Goal: Task Accomplishment & Management: Complete application form

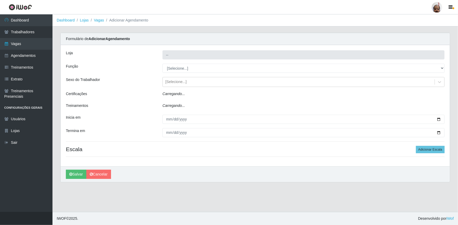
type input "[PERSON_NAME] - Loja 05"
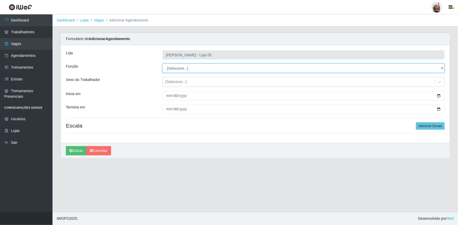
click at [168, 69] on select "[Selecione...] ASG ASG + ASG ++ Auxiliar de Depósito Auxiliar de Depósito + Aux…" at bounding box center [303, 68] width 282 height 9
select select "72"
click at [162, 64] on select "[Selecione...] ASG ASG + ASG ++ Auxiliar de Depósito Auxiliar de Depósito + Aux…" at bounding box center [303, 68] width 282 height 9
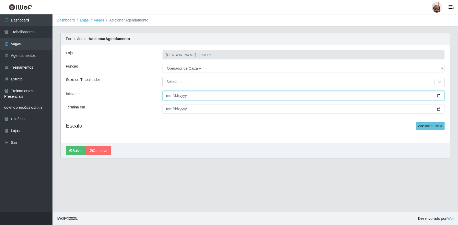
click at [438, 96] on input "Inicia em" at bounding box center [303, 95] width 282 height 9
type input "[DATE]"
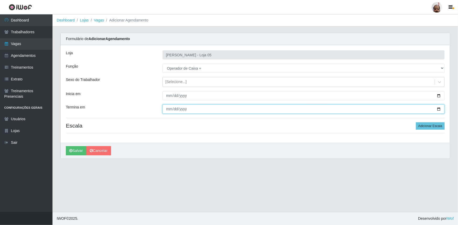
click at [438, 109] on input "Termina em" at bounding box center [303, 109] width 282 height 9
type input "[DATE]"
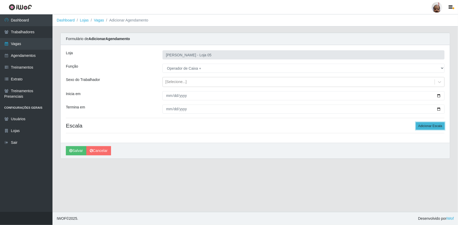
click at [432, 124] on button "Adicionar Escala" at bounding box center [430, 126] width 29 height 7
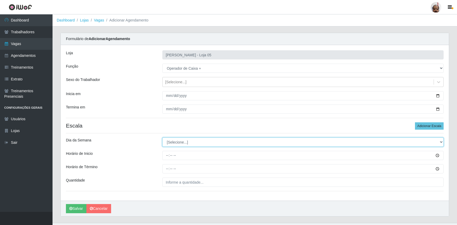
click at [184, 141] on select "[Selecione...] Segunda Terça Quarta Quinta Sexta Sábado Domingo" at bounding box center [302, 142] width 281 height 9
select select "0"
click at [162, 138] on select "[Selecione...] Segunda Terça Quarta Quinta Sexta Sábado Domingo" at bounding box center [302, 142] width 281 height 9
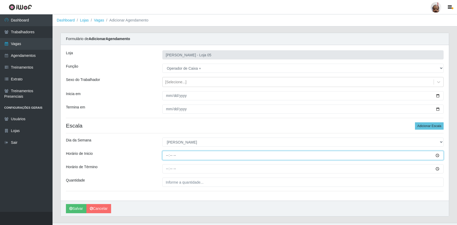
click at [165, 156] on input "Horário de Inicio" at bounding box center [302, 155] width 281 height 9
type input "13:00"
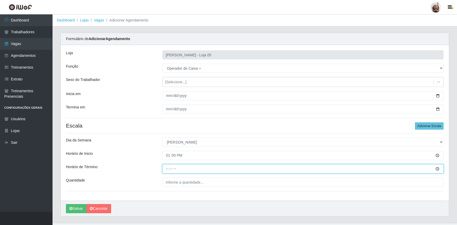
click at [165, 169] on input "Horário de Término" at bounding box center [302, 169] width 281 height 9
type input "19:00"
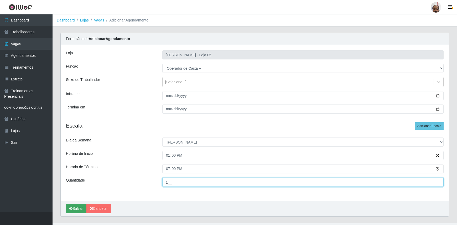
type input "1__"
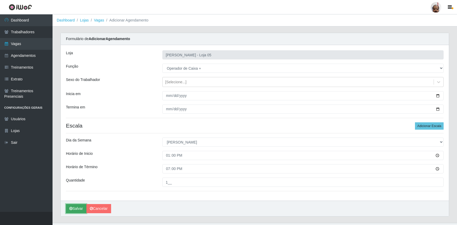
click at [74, 208] on button "Salvar" at bounding box center [76, 208] width 20 height 9
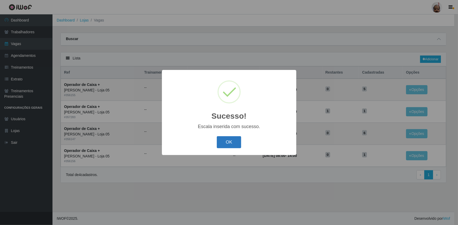
click at [232, 141] on button "OK" at bounding box center [229, 142] width 24 height 12
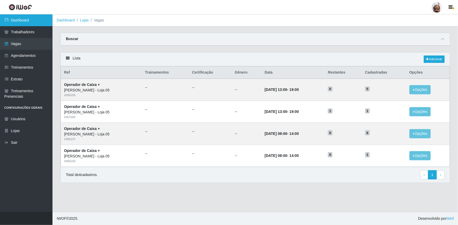
click at [23, 18] on link "Dashboard" at bounding box center [26, 20] width 52 height 12
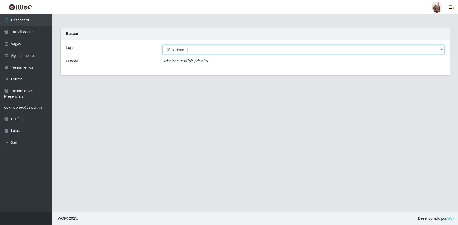
click at [185, 52] on select "[Selecione...] Mar Vermelho - Loja 05" at bounding box center [303, 49] width 282 height 9
select select "252"
click at [162, 45] on select "[Selecione...] Mar Vermelho - Loja 05" at bounding box center [303, 49] width 282 height 9
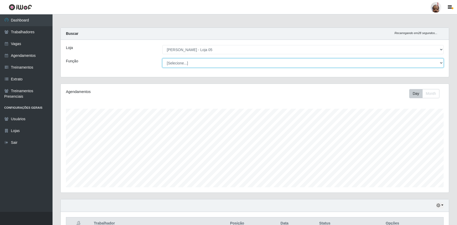
click at [185, 63] on select "[Selecione...] ASG ASG + ASG ++ Auxiliar de Depósito Auxiliar de Depósito + Aux…" at bounding box center [302, 63] width 281 height 9
select select "22"
click at [162, 59] on select "[Selecione...] ASG ASG + ASG ++ Auxiliar de Depósito Auxiliar de Depósito + Aux…" at bounding box center [302, 63] width 281 height 9
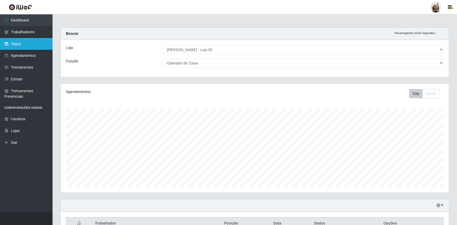
click at [22, 43] on link "Vagas" at bounding box center [26, 44] width 52 height 12
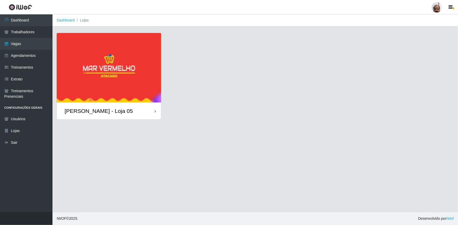
click at [115, 110] on div "[PERSON_NAME] - Loja 05" at bounding box center [99, 111] width 68 height 7
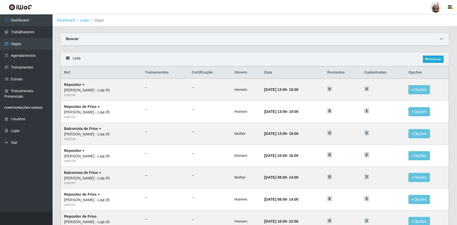
click at [440, 40] on icon at bounding box center [441, 39] width 4 height 4
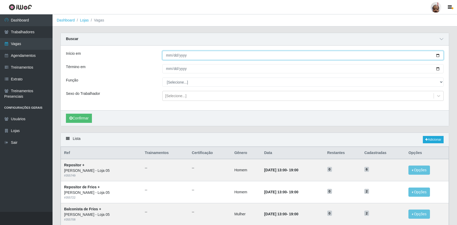
click at [437, 55] on input "Início em" at bounding box center [302, 55] width 281 height 9
type input "[DATE]"
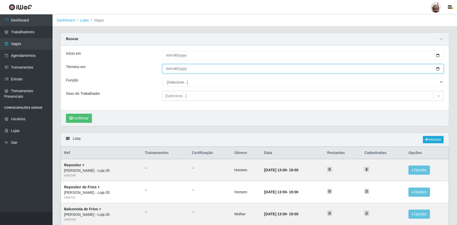
click at [437, 69] on input "Término em" at bounding box center [302, 68] width 281 height 9
type input "[DATE]"
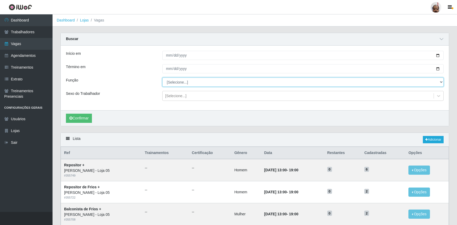
click at [192, 82] on select "[Selecione...] ASG ASG + ASG ++ Auxiliar de Depósito Auxiliar de Depósito + Aux…" at bounding box center [302, 82] width 281 height 9
select select "22"
click at [162, 78] on select "[Selecione...] ASG ASG + ASG ++ Auxiliar de Depósito Auxiliar de Depósito + Aux…" at bounding box center [302, 82] width 281 height 9
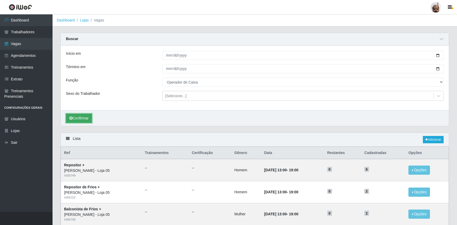
click at [76, 119] on button "Confirmar" at bounding box center [79, 118] width 26 height 9
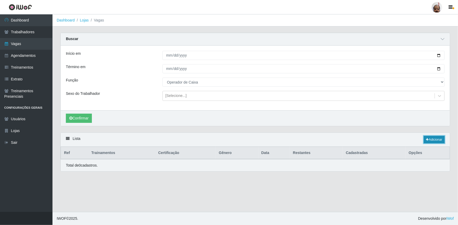
click at [429, 142] on link "Adicionar" at bounding box center [434, 139] width 21 height 7
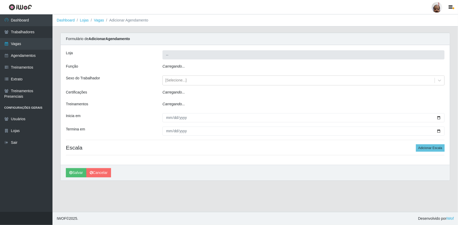
type input "[PERSON_NAME] - Loja 05"
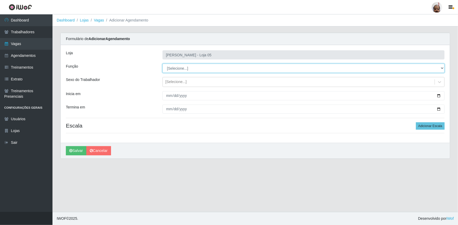
click at [177, 68] on select "[Selecione...] ASG ASG + ASG ++ Auxiliar de Depósito Auxiliar de Depósito + Aux…" at bounding box center [303, 68] width 282 height 9
select select "22"
click at [162, 64] on select "[Selecione...] ASG ASG + ASG ++ Auxiliar de Depósito Auxiliar de Depósito + Aux…" at bounding box center [303, 68] width 282 height 9
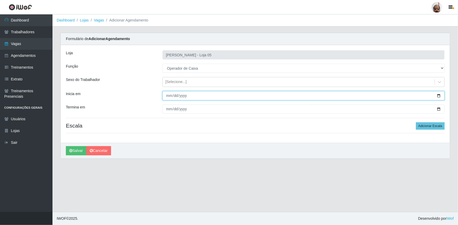
click at [438, 95] on input "Inicia em" at bounding box center [303, 95] width 282 height 9
type input "[DATE]"
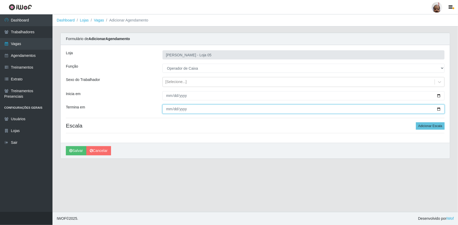
click at [440, 109] on input "Termina em" at bounding box center [303, 109] width 282 height 9
type input "[DATE]"
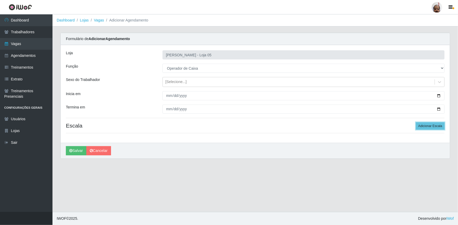
drag, startPoint x: 425, startPoint y: 127, endPoint x: 401, endPoint y: 135, distance: 24.9
click at [425, 127] on button "Adicionar Escala" at bounding box center [430, 126] width 29 height 7
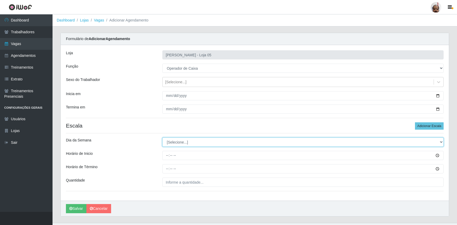
click at [203, 139] on select "[Selecione...] Segunda Terça Quarta Quinta Sexta Sábado Domingo" at bounding box center [302, 142] width 281 height 9
select select "1"
click at [162, 138] on select "[Selecione...] Segunda Terça Quarta Quinta Sexta Sábado Domingo" at bounding box center [302, 142] width 281 height 9
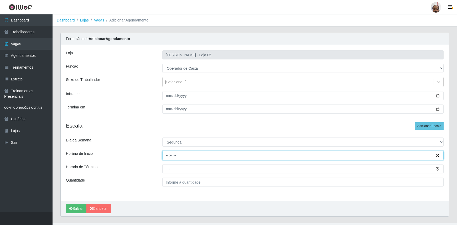
click at [165, 154] on input "Horário de Inicio" at bounding box center [302, 155] width 281 height 9
type input "09:20"
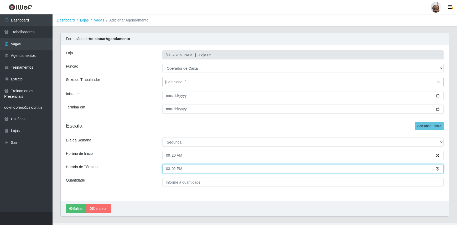
type input "15:20"
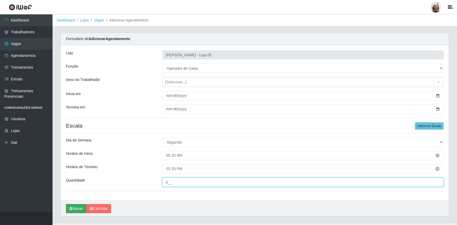
type input "4__"
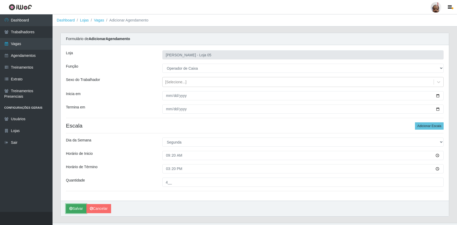
click at [77, 208] on button "Salvar" at bounding box center [76, 208] width 20 height 9
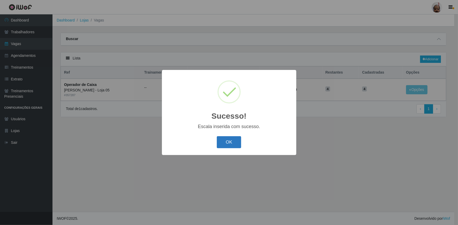
click at [232, 144] on button "OK" at bounding box center [229, 142] width 24 height 12
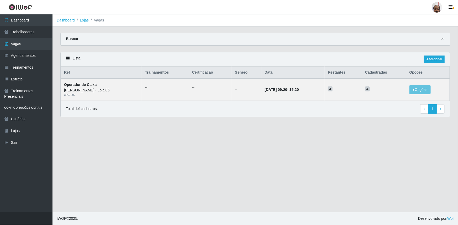
click at [443, 39] on icon at bounding box center [443, 39] width 4 height 4
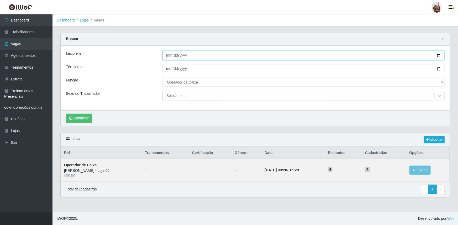
click at [439, 55] on input "[DATE]" at bounding box center [303, 55] width 282 height 9
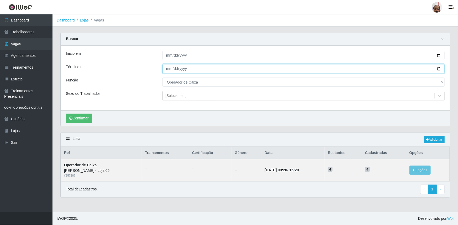
click at [439, 69] on input "[DATE]" at bounding box center [303, 68] width 282 height 9
type input "[DATE]"
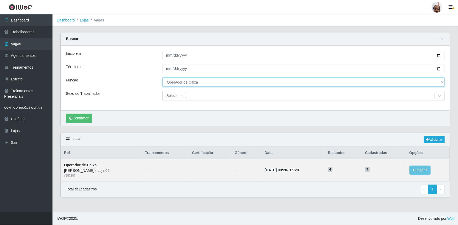
click at [181, 85] on select "[Selecione...] ASG ASG + ASG ++ Auxiliar de Depósito Auxiliar de Depósito + Aux…" at bounding box center [303, 82] width 282 height 9
select select "107"
click at [162, 78] on select "[Selecione...] ASG ASG + ASG ++ Auxiliar de Depósito Auxiliar de Depósito + Aux…" at bounding box center [303, 82] width 282 height 9
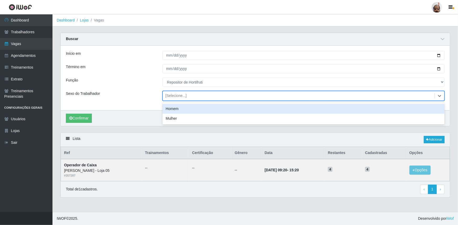
click at [177, 95] on div "[Selecione...]" at bounding box center [175, 96] width 21 height 6
click at [176, 108] on div "Homem" at bounding box center [303, 109] width 282 height 10
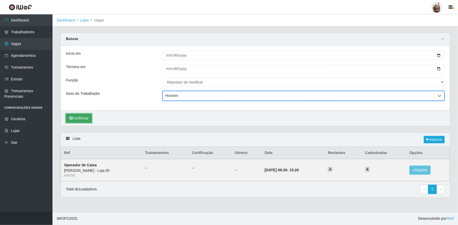
click at [84, 117] on button "Confirmar" at bounding box center [79, 118] width 26 height 9
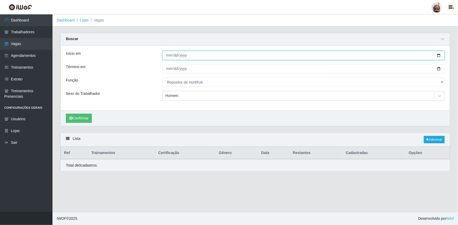
click at [439, 56] on input "[DATE]" at bounding box center [303, 55] width 282 height 9
type input "[DATE]"
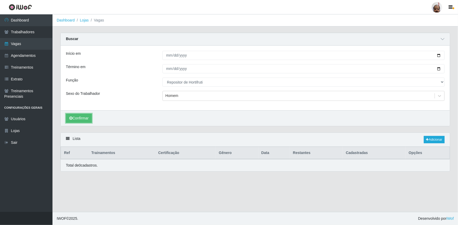
drag, startPoint x: 80, startPoint y: 118, endPoint x: 210, endPoint y: 118, distance: 130.4
click at [210, 118] on div "Confirmar" at bounding box center [255, 118] width 389 height 16
click at [441, 81] on select "[Selecione...] ASG ASG + ASG ++ Auxiliar de Depósito Auxiliar de Depósito + Aux…" at bounding box center [303, 82] width 282 height 9
click at [162, 78] on select "[Selecione...] ASG ASG + ASG ++ Auxiliar de Depósito Auxiliar de Depósito + Aux…" at bounding box center [303, 82] width 282 height 9
click at [80, 118] on button "Confirmar" at bounding box center [79, 118] width 26 height 9
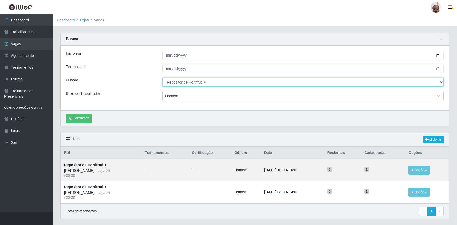
click at [441, 81] on select "[Selecione...] ASG ASG + ASG ++ Auxiliar de Depósito Auxiliar de Depósito + Aux…" at bounding box center [302, 82] width 281 height 9
select select "107"
click at [162, 78] on select "[Selecione...] ASG ASG + ASG ++ Auxiliar de Depósito Auxiliar de Depósito + Aux…" at bounding box center [302, 82] width 281 height 9
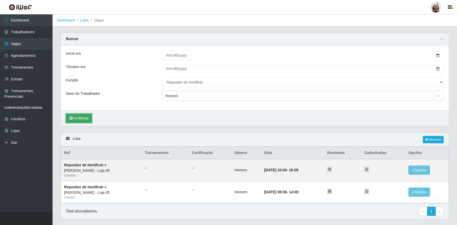
click at [90, 114] on button "Confirmar" at bounding box center [79, 118] width 26 height 9
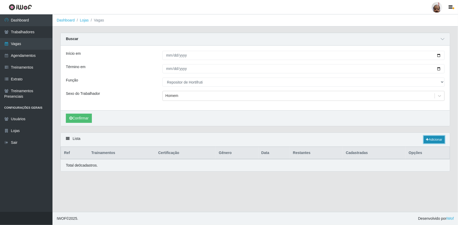
click at [436, 141] on link "Adicionar" at bounding box center [434, 139] width 21 height 7
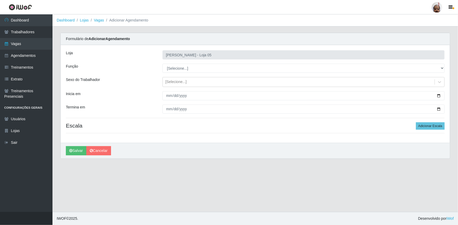
type input "[PERSON_NAME] - Loja 05"
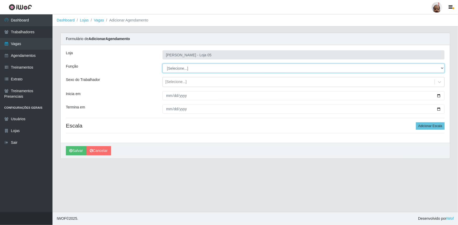
click at [442, 68] on select "[Selecione...] ASG ASG + ASG ++ Auxiliar de Depósito Auxiliar de Depósito + Aux…" at bounding box center [303, 68] width 282 height 9
select select "107"
click at [162, 64] on select "[Selecione...] ASG ASG + ASG ++ Auxiliar de Depósito Auxiliar de Depósito + Aux…" at bounding box center [303, 68] width 282 height 9
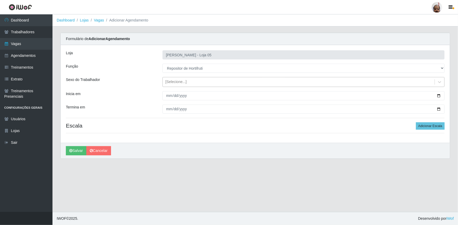
click at [180, 81] on div "[Selecione...]" at bounding box center [175, 83] width 21 height 6
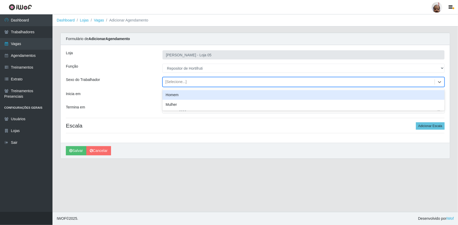
click at [189, 94] on div "Homem" at bounding box center [303, 95] width 282 height 10
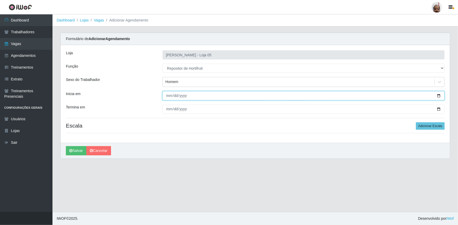
click at [439, 96] on input "Inicia em" at bounding box center [303, 95] width 282 height 9
type input "[DATE]"
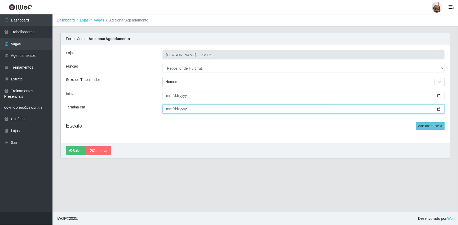
click at [439, 110] on input "Termina em" at bounding box center [303, 109] width 282 height 9
type input "[DATE]"
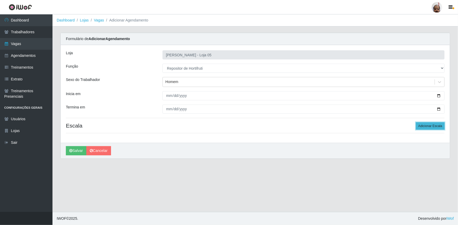
click at [430, 124] on button "Adicionar Escala" at bounding box center [430, 126] width 29 height 7
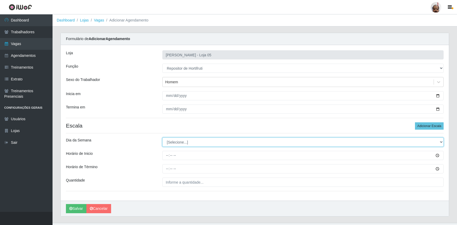
drag, startPoint x: 197, startPoint y: 142, endPoint x: 198, endPoint y: 146, distance: 4.0
click at [197, 142] on select "[Selecione...] Segunda Terça Quarta Quinta Sexta Sábado Domingo" at bounding box center [302, 142] width 281 height 9
select select "1"
click at [162, 138] on select "[Selecione...] Segunda Terça Quarta Quinta Sexta Sábado Domingo" at bounding box center [302, 142] width 281 height 9
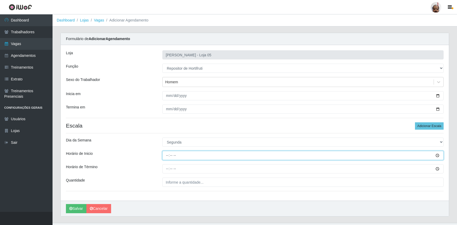
click at [166, 157] on input "Horário de Inicio" at bounding box center [302, 155] width 281 height 9
type input "08:00"
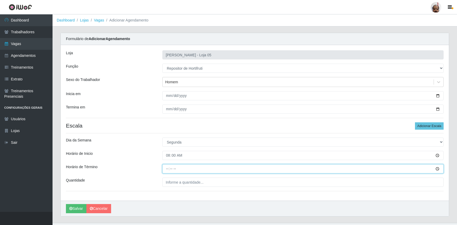
type input "14:00"
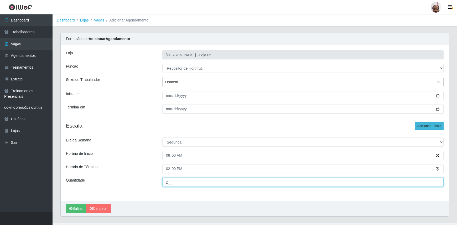
type input "2__"
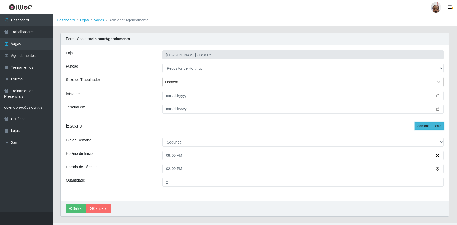
click at [424, 127] on button "Adicionar Escala" at bounding box center [429, 126] width 29 height 7
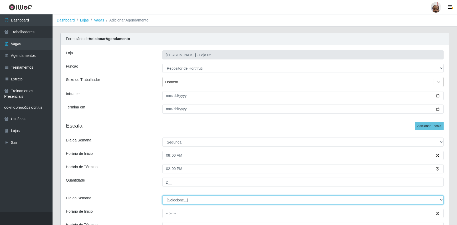
click at [176, 199] on select "[Selecione...] Segunda Terça Quarta Quinta Sexta Sábado Domingo" at bounding box center [302, 200] width 281 height 9
select select "1"
click at [162, 196] on select "[Selecione...] Segunda Terça Quarta Quinta Sexta Sábado Domingo" at bounding box center [302, 200] width 281 height 9
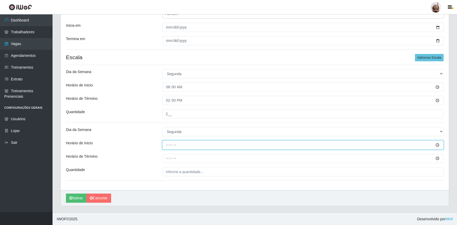
click at [167, 144] on input "Horário de Inicio" at bounding box center [302, 145] width 281 height 9
type input "16:00"
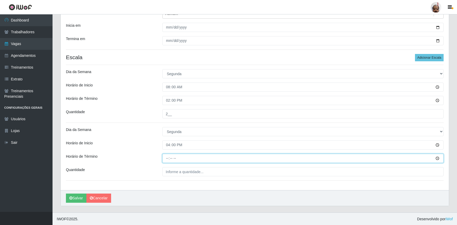
type input "22:00"
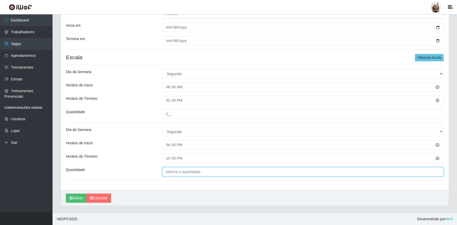
type input "___"
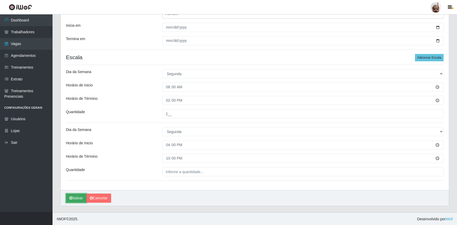
click at [78, 198] on button "Salvar" at bounding box center [76, 198] width 20 height 9
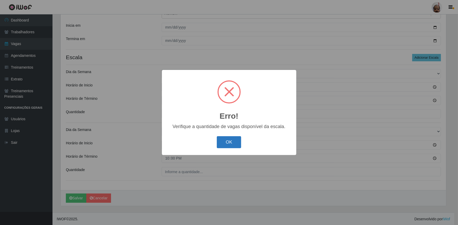
click at [220, 141] on button "OK" at bounding box center [229, 142] width 24 height 12
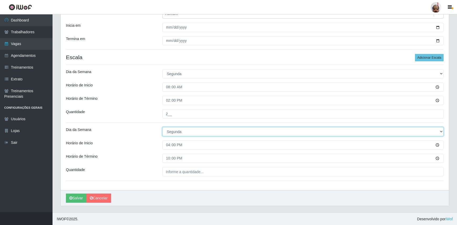
click at [196, 135] on select "[Selecione...] Segunda Terça Quarta Quinta Sexta Sábado Domingo" at bounding box center [302, 131] width 281 height 9
select select "[Selecione...]"
click at [162, 127] on select "[Selecione...] Segunda Terça Quarta Quinta Sexta Sábado Domingo" at bounding box center [302, 131] width 281 height 9
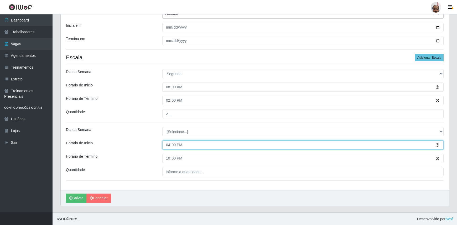
click at [437, 145] on input "16:00" at bounding box center [302, 145] width 281 height 9
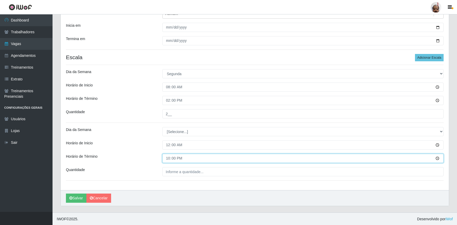
type input "00:00"
click at [255, 160] on input "22:00" at bounding box center [302, 158] width 281 height 9
click at [199, 157] on input "22:00" at bounding box center [302, 158] width 281 height 9
click at [437, 157] on input "22:00" at bounding box center [302, 158] width 281 height 9
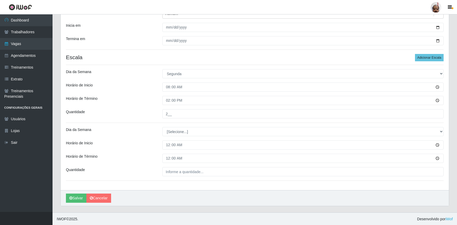
type input "00:00"
click at [224, 139] on div "Loja Mar Vermelho - Loja 05 Função [Selecione...] ASG ASG + ASG ++ Auxiliar de …" at bounding box center [255, 84] width 388 height 214
click at [79, 195] on button "Salvar" at bounding box center [76, 198] width 20 height 9
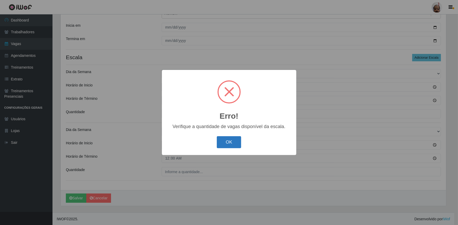
click at [221, 143] on button "OK" at bounding box center [229, 142] width 24 height 12
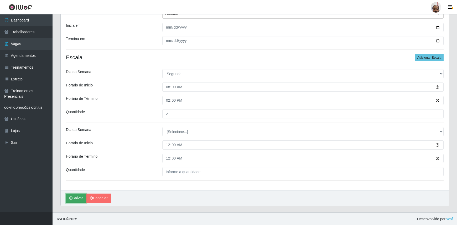
click at [78, 200] on button "Salvar" at bounding box center [76, 198] width 20 height 9
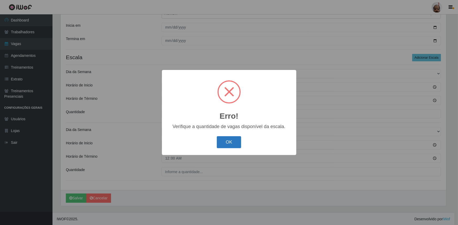
click at [218, 144] on button "OK" at bounding box center [229, 142] width 24 height 12
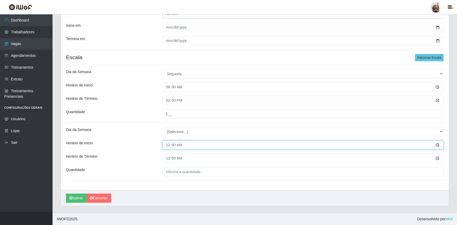
click at [193, 148] on input "00:00" at bounding box center [302, 145] width 281 height 9
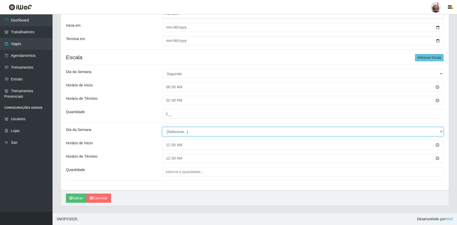
click at [193, 130] on select "[Selecione...] Segunda Terça Quarta Quinta Sexta Sábado Domingo" at bounding box center [302, 131] width 281 height 9
click at [162, 127] on select "[Selecione...] Segunda Terça Quarta Quinta Sexta Sábado Domingo" at bounding box center [302, 131] width 281 height 9
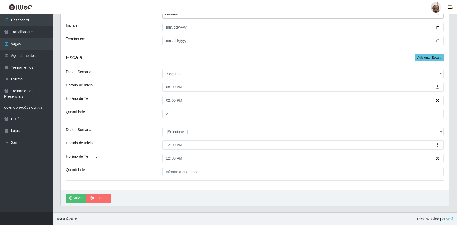
click at [97, 154] on label"] "Horário de Término" at bounding box center [81, 157] width 31 height 6
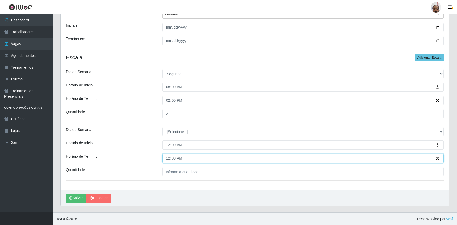
click at [162, 154] on input "00:00" at bounding box center [302, 158] width 281 height 9
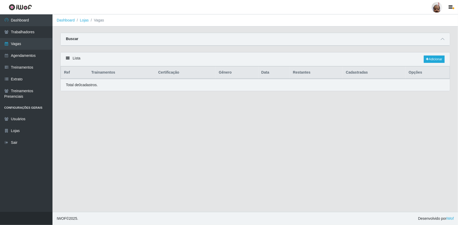
click at [446, 41] on div at bounding box center [442, 39] width 6 height 6
select select "107"
click at [445, 39] on span at bounding box center [442, 39] width 6 height 6
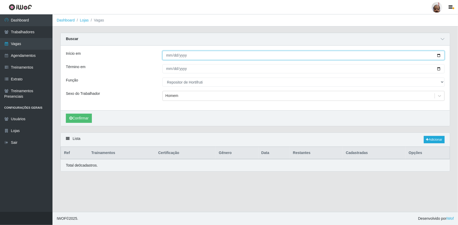
drag, startPoint x: 438, startPoint y: 55, endPoint x: 413, endPoint y: 66, distance: 28.1
click at [438, 55] on input "[DATE]" at bounding box center [303, 55] width 282 height 9
type input "[DATE]"
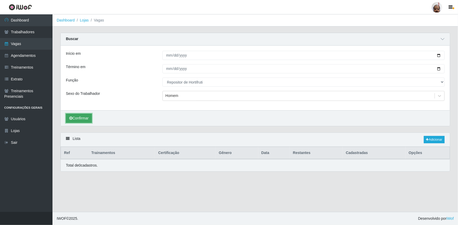
click at [79, 117] on button "Confirmar" at bounding box center [79, 118] width 26 height 9
click at [435, 139] on link "Adicionar" at bounding box center [434, 139] width 21 height 7
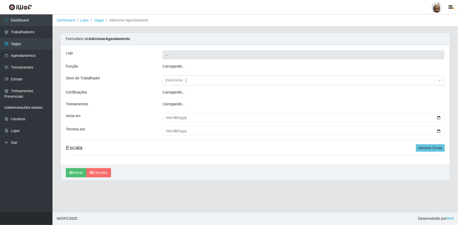
type input "[PERSON_NAME] - Loja 05"
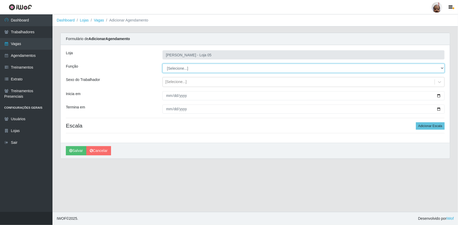
click at [181, 67] on select "[Selecione...] ASG ASG + ASG ++ Auxiliar de Depósito Auxiliar de Depósito + Aux…" at bounding box center [303, 68] width 282 height 9
select select "107"
click at [162, 64] on select "[Selecione...] ASG ASG + ASG ++ Auxiliar de Depósito Auxiliar de Depósito + Aux…" at bounding box center [303, 68] width 282 height 9
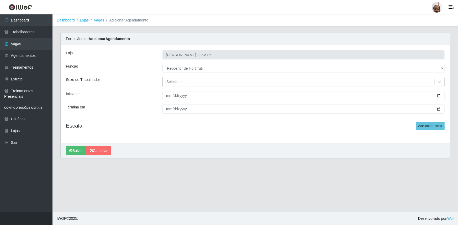
click at [175, 80] on div "[Selecione...]" at bounding box center [175, 83] width 21 height 6
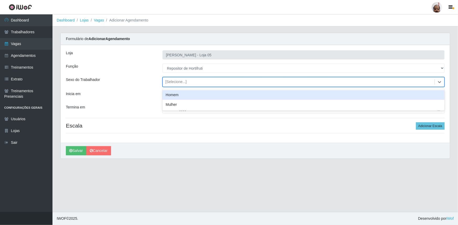
click at [182, 93] on div "Homem" at bounding box center [303, 95] width 282 height 10
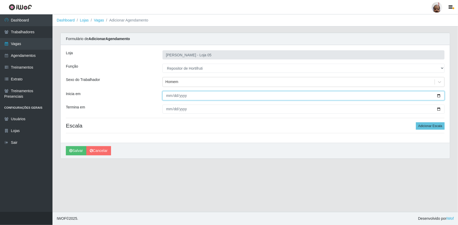
drag, startPoint x: 440, startPoint y: 96, endPoint x: 415, endPoint y: 114, distance: 31.1
click at [440, 96] on input "Inicia em" at bounding box center [303, 95] width 282 height 9
type input "[DATE]"
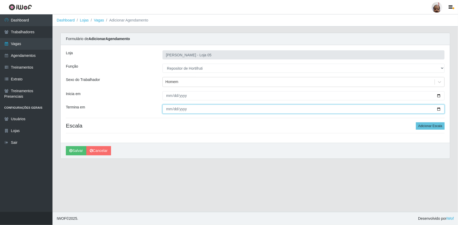
click at [439, 107] on input "Termina em" at bounding box center [303, 109] width 282 height 9
type input "[DATE]"
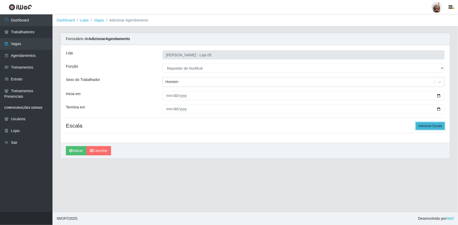
click at [429, 124] on button "Adicionar Escala" at bounding box center [430, 126] width 29 height 7
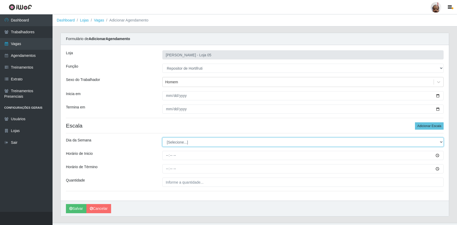
click at [177, 141] on select "[Selecione...] Segunda Terça Quarta Quinta Sexta Sábado Domingo" at bounding box center [302, 142] width 281 height 9
select select "1"
click at [162, 138] on select "[Selecione...] Segunda Terça Quarta Quinta Sexta Sábado Domingo" at bounding box center [302, 142] width 281 height 9
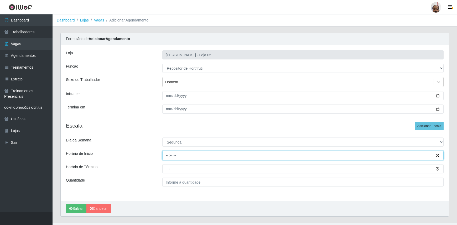
click at [167, 156] on input "Horário de Inicio" at bounding box center [302, 155] width 281 height 9
type input "08:00"
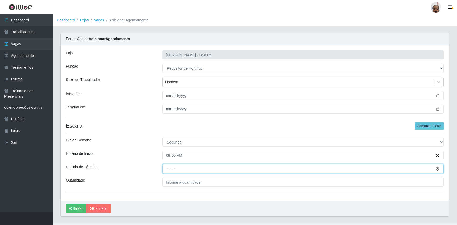
type input "14:00"
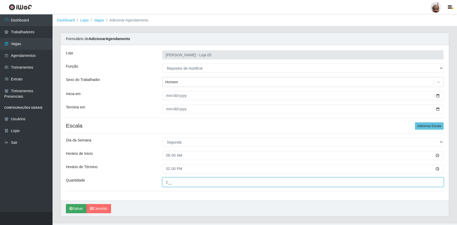
type input "2__"
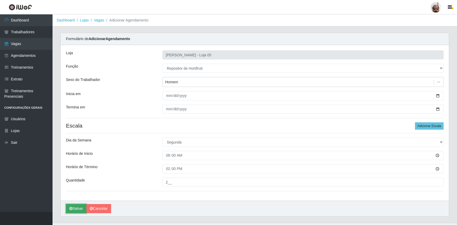
click at [76, 207] on button "Salvar" at bounding box center [76, 208] width 20 height 9
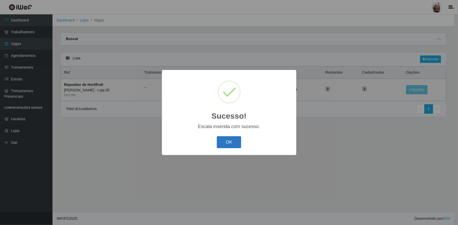
click at [228, 142] on button "OK" at bounding box center [229, 142] width 24 height 12
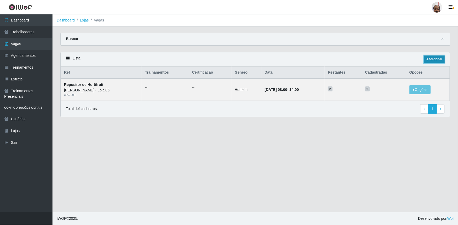
click at [435, 60] on link "Adicionar" at bounding box center [434, 59] width 21 height 7
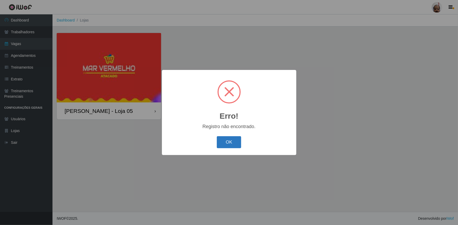
click at [232, 140] on button "OK" at bounding box center [229, 142] width 24 height 12
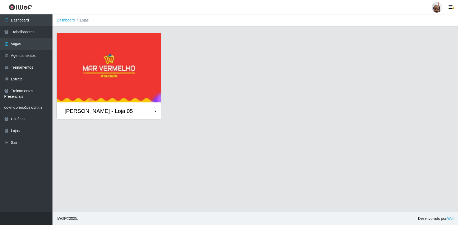
click at [117, 111] on div "[PERSON_NAME] - Loja 05" at bounding box center [99, 111] width 68 height 7
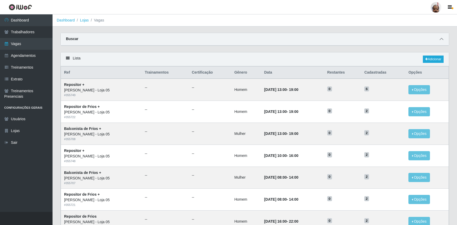
click at [443, 40] on icon at bounding box center [441, 39] width 4 height 4
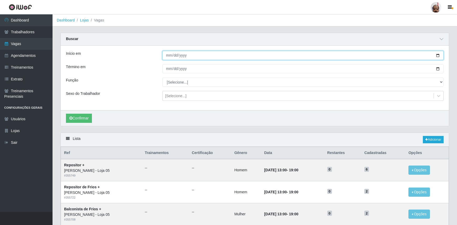
click at [437, 56] on input "Início em" at bounding box center [302, 55] width 281 height 9
type input "[DATE]"
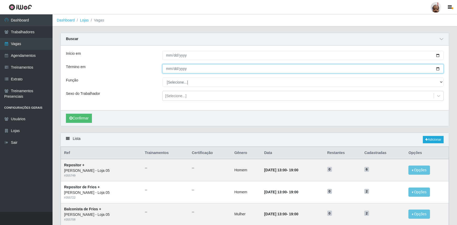
click at [437, 68] on input "Término em" at bounding box center [302, 68] width 281 height 9
type input "[DATE]"
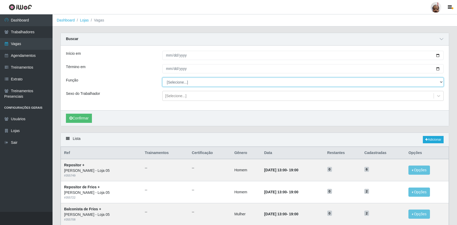
click at [185, 82] on select "[Selecione...] ASG ASG + ASG ++ Auxiliar de Depósito Auxiliar de Depósito + Aux…" at bounding box center [302, 82] width 281 height 9
select select "107"
click at [162, 78] on select "[Selecione...] ASG ASG + ASG ++ Auxiliar de Depósito Auxiliar de Depósito + Aux…" at bounding box center [302, 82] width 281 height 9
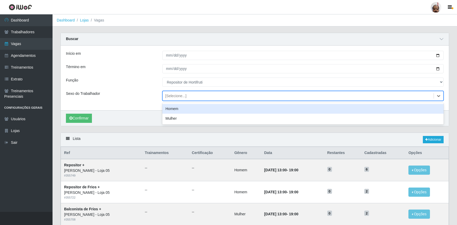
click at [179, 99] on div "[Selecione...]" at bounding box center [175, 96] width 21 height 6
click at [178, 112] on div "Homem" at bounding box center [302, 109] width 281 height 10
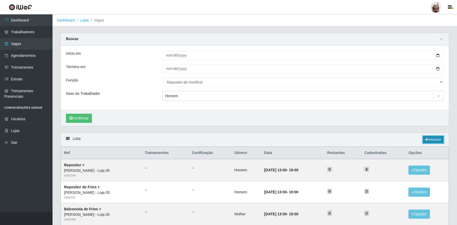
click at [428, 141] on link "Adicionar" at bounding box center [432, 139] width 21 height 7
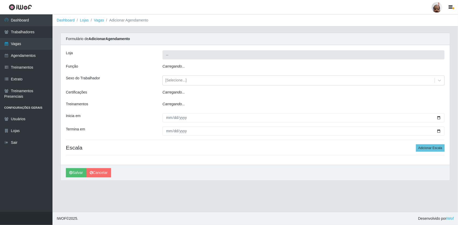
type input "[PERSON_NAME] - Loja 05"
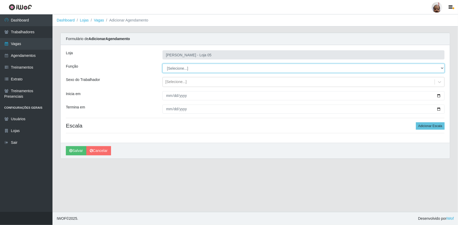
click at [188, 66] on select "[Selecione...] ASG ASG + ASG ++ Auxiliar de Depósito Auxiliar de Depósito + Aux…" at bounding box center [303, 68] width 282 height 9
select select "107"
click at [162, 64] on select "[Selecione...] ASG ASG + ASG ++ Auxiliar de Depósito Auxiliar de Depósito + Aux…" at bounding box center [303, 68] width 282 height 9
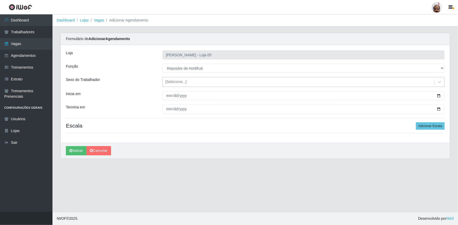
click at [186, 81] on div "[Selecione...]" at bounding box center [299, 82] width 272 height 9
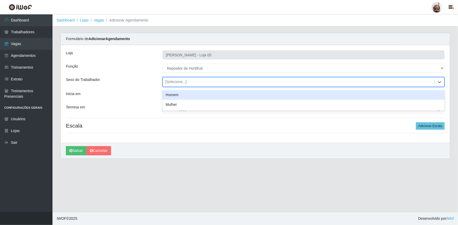
click at [188, 95] on div "Homem" at bounding box center [303, 95] width 282 height 10
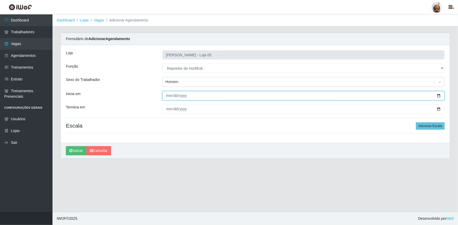
click at [438, 95] on input "Inicia em" at bounding box center [303, 95] width 282 height 9
type input "[DATE]"
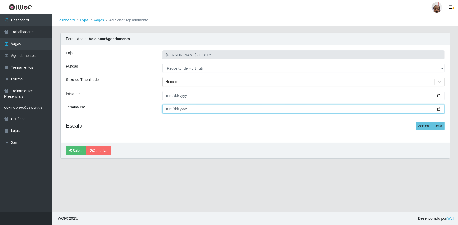
click at [439, 109] on input "Termina em" at bounding box center [303, 109] width 282 height 9
type input "[DATE]"
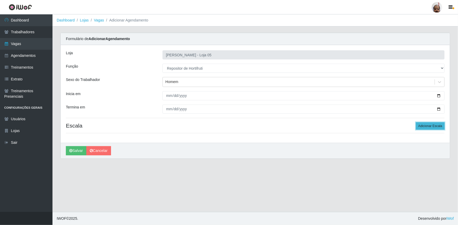
click at [437, 123] on button "Adicionar Escala" at bounding box center [430, 126] width 29 height 7
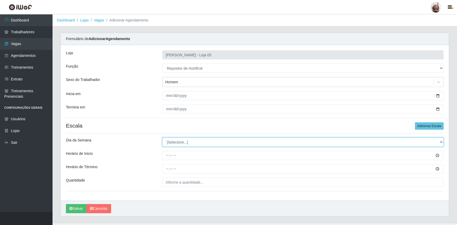
click at [185, 143] on select "[Selecione...] Segunda Terça Quarta Quinta Sexta Sábado Domingo" at bounding box center [302, 142] width 281 height 9
select select "2"
click at [162, 138] on select "[Selecione...] Segunda Terça Quarta Quinta Sexta Sábado Domingo" at bounding box center [302, 142] width 281 height 9
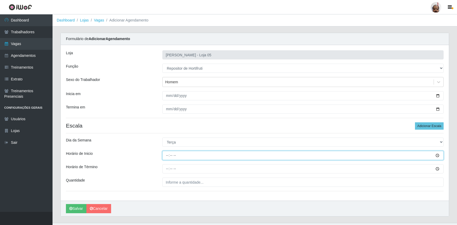
click at [165, 157] on input "Horário de Inicio" at bounding box center [302, 155] width 281 height 9
type input "08:00"
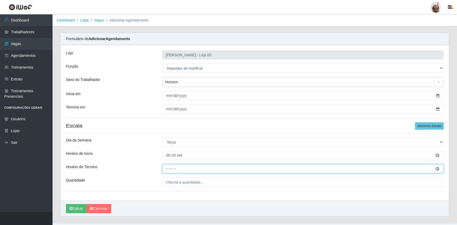
type input "14:00"
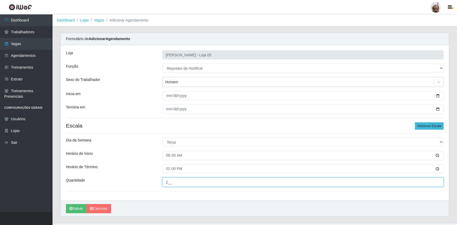
type input "2__"
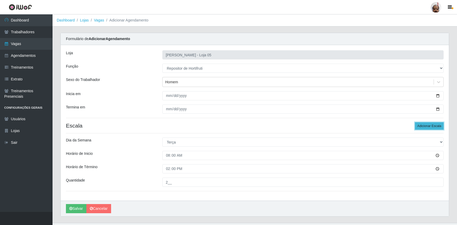
click at [422, 128] on button "Adicionar Escala" at bounding box center [429, 126] width 29 height 7
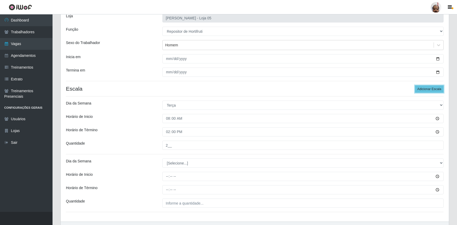
scroll to position [68, 0]
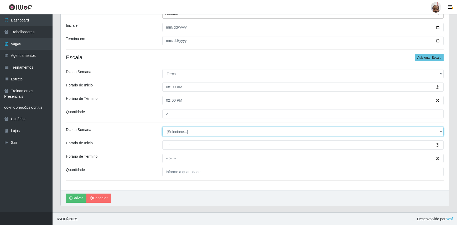
click at [174, 133] on select "[Selecione...] Segunda Terça Quarta Quinta Sexta Sábado Domingo" at bounding box center [302, 131] width 281 height 9
select select "2"
click at [162, 127] on select "[Selecione...] Segunda Terça Quarta Quinta Sexta Sábado Domingo" at bounding box center [302, 131] width 281 height 9
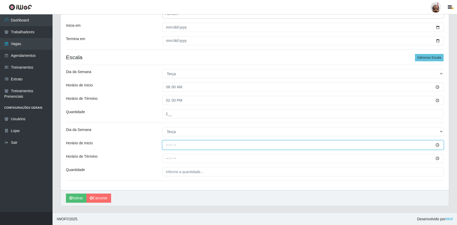
click at [167, 145] on input "Horário de Inicio" at bounding box center [302, 145] width 281 height 9
type input "16:00"
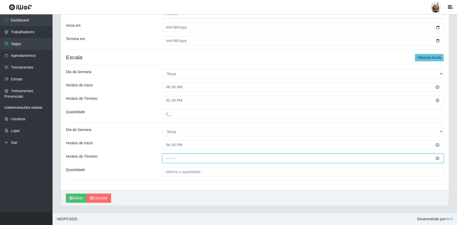
type input "22:00"
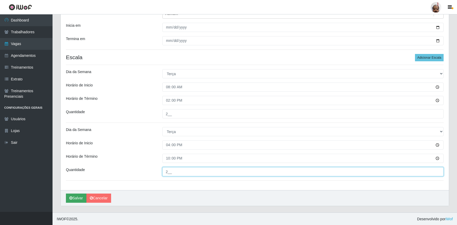
type input "2__"
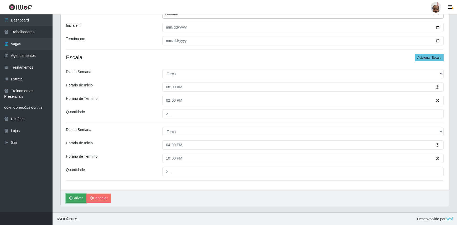
click at [78, 199] on button "Salvar" at bounding box center [76, 198] width 20 height 9
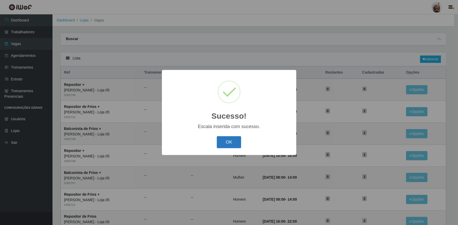
click at [225, 141] on button "OK" at bounding box center [229, 142] width 24 height 12
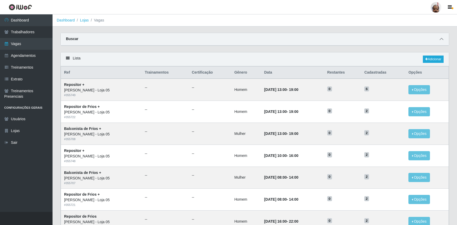
click at [439, 41] on icon at bounding box center [441, 39] width 4 height 4
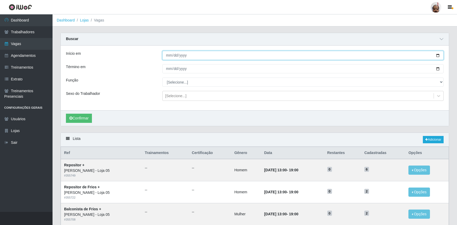
click at [437, 55] on input "Início em" at bounding box center [302, 55] width 281 height 9
type input "[DATE]"
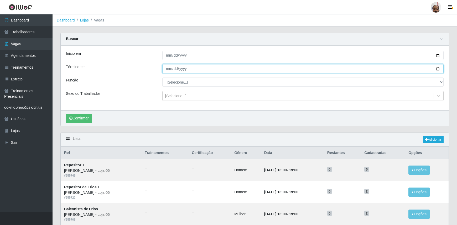
click at [437, 68] on input "Término em" at bounding box center [302, 68] width 281 height 9
type input "[DATE]"
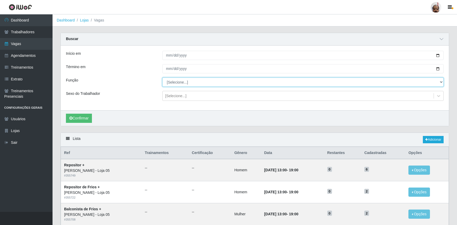
click at [189, 81] on select "[Selecione...] ASG ASG + ASG ++ Auxiliar de Depósito Auxiliar de Depósito + Aux…" at bounding box center [302, 82] width 281 height 9
select select "107"
click at [162, 78] on select "[Selecione...] ASG ASG + ASG ++ Auxiliar de Depósito Auxiliar de Depósito + Aux…" at bounding box center [302, 82] width 281 height 9
click at [170, 96] on div "[Selecione...]" at bounding box center [175, 96] width 21 height 6
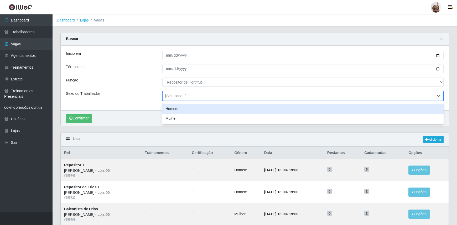
click at [173, 109] on div "Homem" at bounding box center [302, 109] width 281 height 10
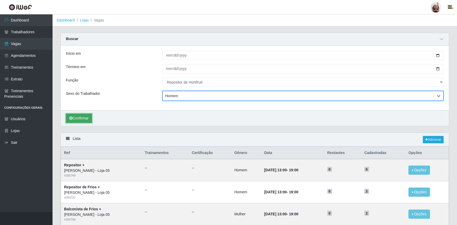
click at [83, 118] on button "Confirmar" at bounding box center [79, 118] width 26 height 9
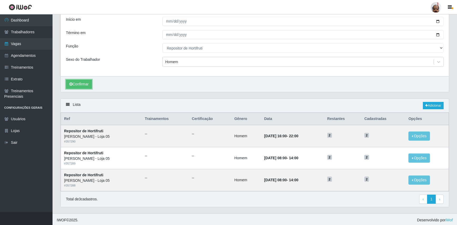
scroll to position [35, 0]
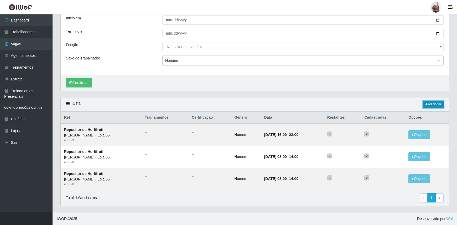
click at [426, 105] on icon at bounding box center [426, 104] width 3 height 3
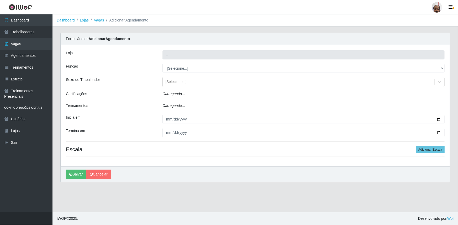
type input "[PERSON_NAME] - Loja 05"
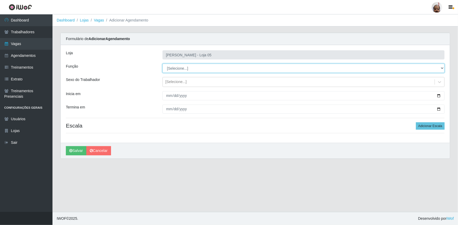
click at [196, 69] on select "[Selecione...] ASG ASG + ASG ++ Auxiliar de Depósito Auxiliar de Depósito + Aux…" at bounding box center [303, 68] width 282 height 9
select select "107"
click at [162, 64] on select "[Selecione...] ASG ASG + ASG ++ Auxiliar de Depósito Auxiliar de Depósito + Aux…" at bounding box center [303, 68] width 282 height 9
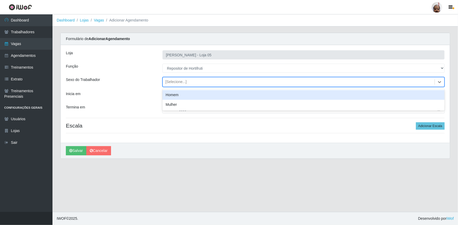
click at [184, 81] on div "[Selecione...]" at bounding box center [175, 83] width 21 height 6
click at [185, 95] on div "Homem" at bounding box center [303, 95] width 282 height 10
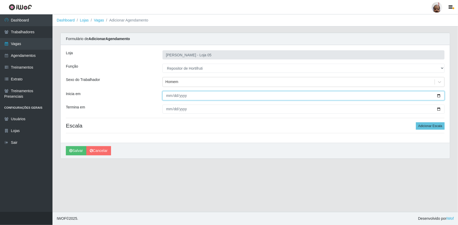
click at [439, 94] on input "Inicia em" at bounding box center [303, 95] width 282 height 9
type input "[DATE]"
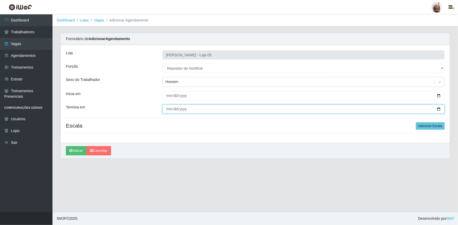
click at [439, 108] on input "Termina em" at bounding box center [303, 109] width 282 height 9
type input "[DATE]"
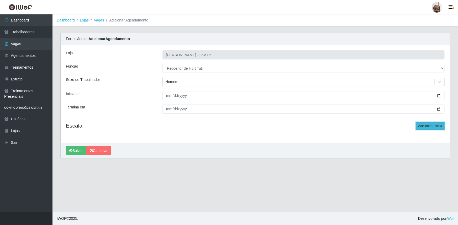
click at [427, 126] on button "Adicionar Escala" at bounding box center [430, 126] width 29 height 7
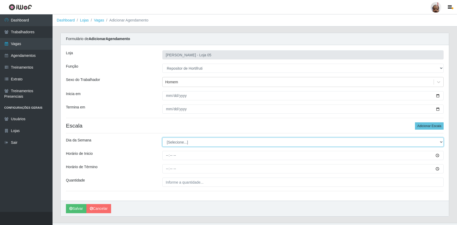
click at [179, 143] on select "[Selecione...] Segunda Terça Quarta Quinta Sexta Sábado Domingo" at bounding box center [302, 142] width 281 height 9
select select "3"
click at [162, 138] on select "[Selecione...] Segunda Terça Quarta Quinta Sexta Sábado Domingo" at bounding box center [302, 142] width 281 height 9
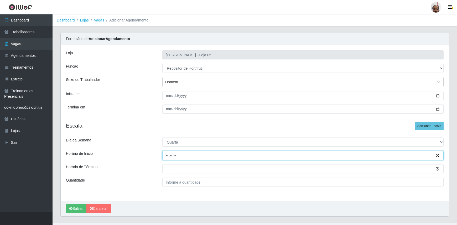
click at [166, 156] on input "Horário de Inicio" at bounding box center [302, 155] width 281 height 9
type input "08:00"
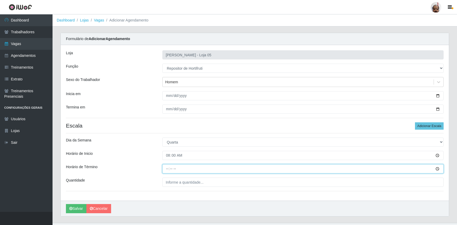
type input "14:00"
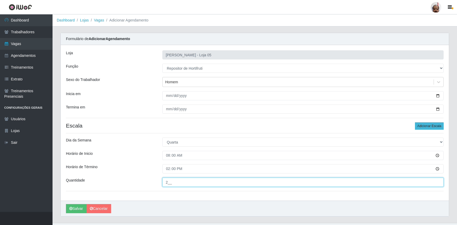
type input "2__"
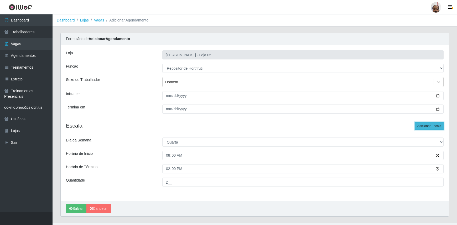
click at [427, 127] on button "Adicionar Escala" at bounding box center [429, 126] width 29 height 7
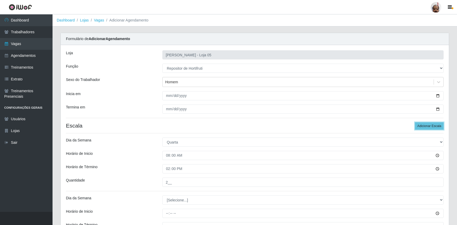
scroll to position [68, 0]
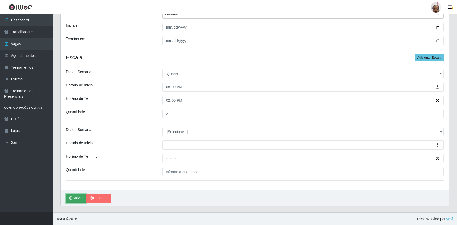
click at [79, 199] on button "Salvar" at bounding box center [76, 198] width 20 height 9
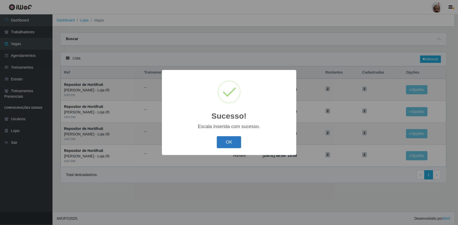
click at [233, 144] on button "OK" at bounding box center [229, 142] width 24 height 12
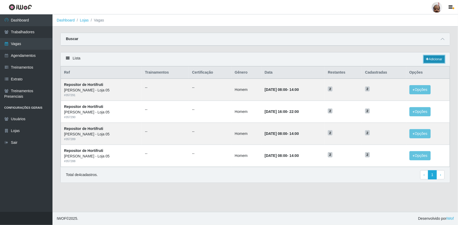
click at [432, 57] on link "Adicionar" at bounding box center [434, 59] width 21 height 7
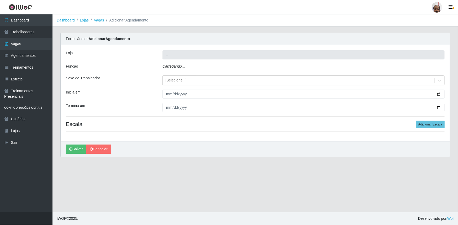
type input "[PERSON_NAME] - Loja 05"
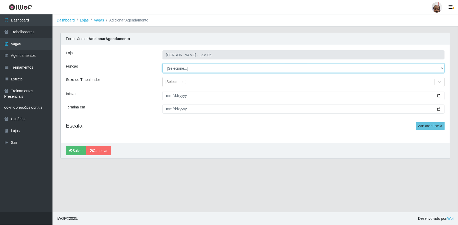
click at [179, 67] on select "[Selecione...] ASG ASG + ASG ++ Auxiliar de Depósito Auxiliar de Depósito + Aux…" at bounding box center [303, 68] width 282 height 9
select select "107"
click at [162, 64] on select "[Selecione...] ASG ASG + ASG ++ Auxiliar de Depósito Auxiliar de Depósito + Aux…" at bounding box center [303, 68] width 282 height 9
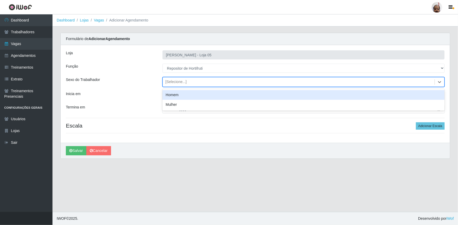
click at [181, 81] on div "[Selecione...]" at bounding box center [175, 83] width 21 height 6
click at [183, 92] on div "Homem" at bounding box center [303, 95] width 282 height 10
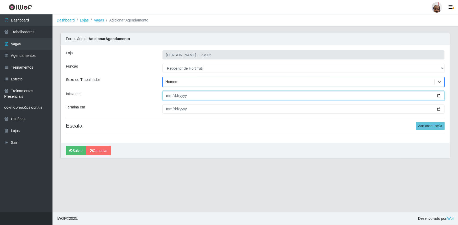
click at [438, 96] on input "Inicia em" at bounding box center [303, 95] width 282 height 9
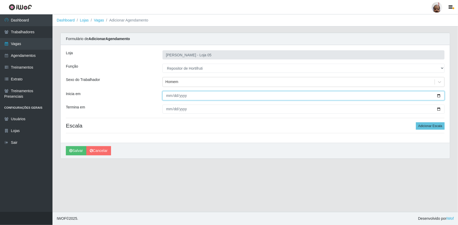
type input "[DATE]"
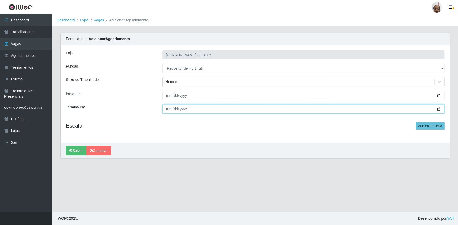
click at [437, 109] on input "Termina em" at bounding box center [303, 109] width 282 height 9
type input "[DATE]"
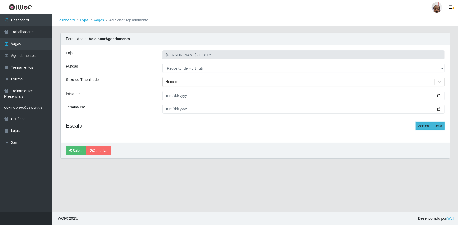
click at [422, 128] on button "Adicionar Escala" at bounding box center [430, 126] width 29 height 7
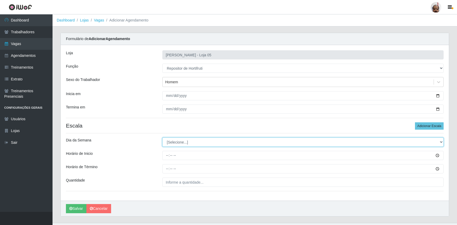
click at [174, 140] on select "[Selecione...] Segunda Terça Quarta Quinta Sexta Sábado Domingo" at bounding box center [302, 142] width 281 height 9
select select "4"
click at [162, 138] on select "[Selecione...] Segunda Terça Quarta Quinta Sexta Sábado Domingo" at bounding box center [302, 142] width 281 height 9
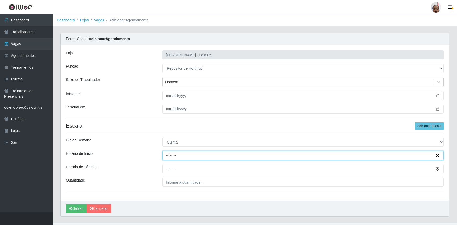
click at [168, 155] on input "Horário de Inicio" at bounding box center [302, 155] width 281 height 9
type input "08:00"
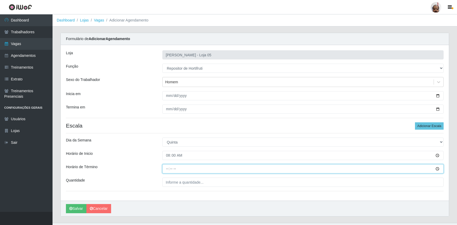
type input "14:00"
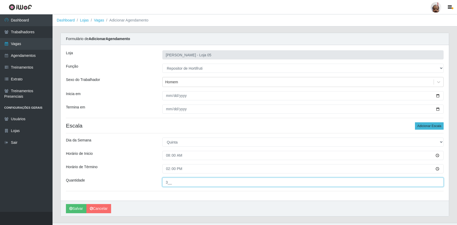
type input "3__"
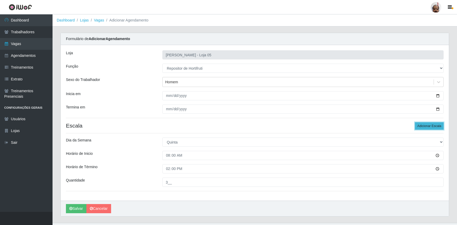
click at [425, 125] on button "Adicionar Escala" at bounding box center [429, 126] width 29 height 7
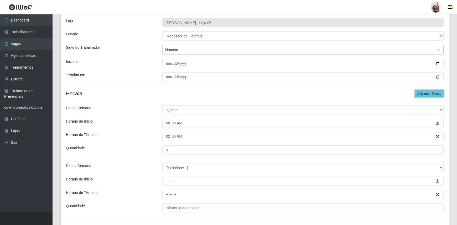
scroll to position [68, 0]
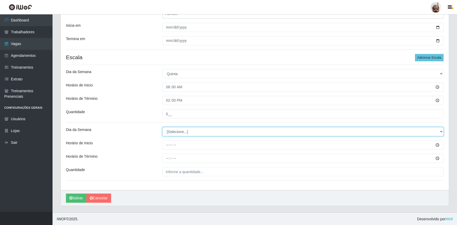
click at [172, 131] on select "[Selecione...] Segunda Terça Quarta Quinta Sexta Sábado Domingo" at bounding box center [302, 131] width 281 height 9
select select "4"
click at [162, 127] on select "[Selecione...] Segunda Terça Quarta Quinta Sexta Sábado Domingo" at bounding box center [302, 131] width 281 height 9
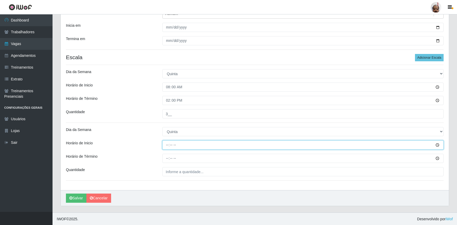
click at [165, 144] on input "Horário de Inicio" at bounding box center [302, 145] width 281 height 9
type input "16:00"
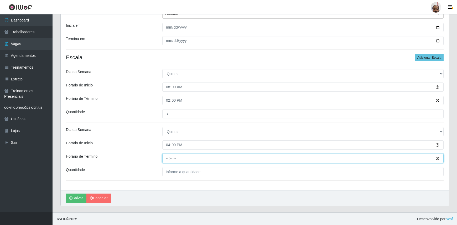
type input "22:00"
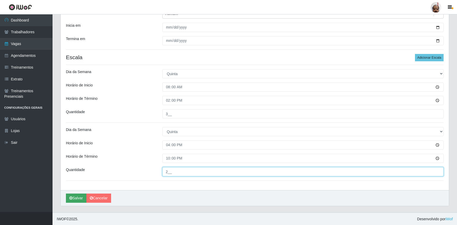
type input "2__"
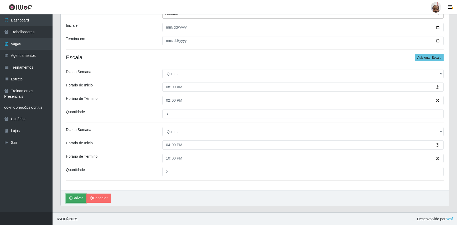
click at [79, 198] on button "Salvar" at bounding box center [76, 198] width 20 height 9
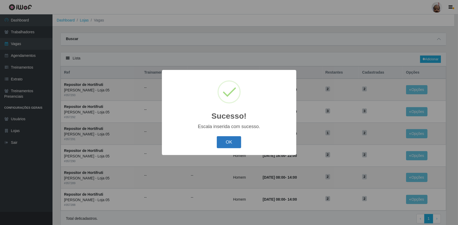
click at [230, 143] on button "OK" at bounding box center [229, 142] width 24 height 12
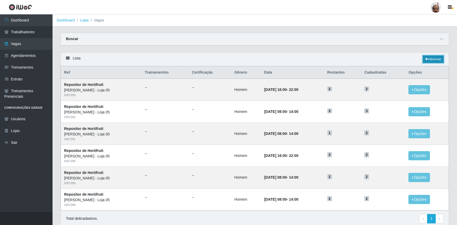
click at [435, 57] on link "Adicionar" at bounding box center [432, 59] width 21 height 7
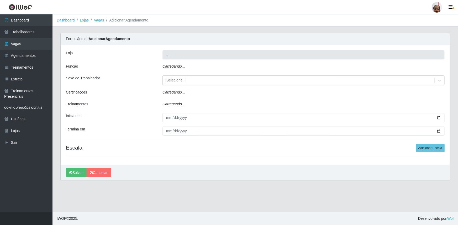
type input "[PERSON_NAME] - Loja 05"
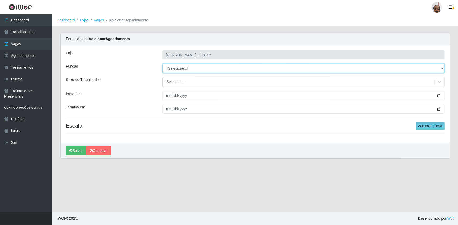
click at [184, 68] on select "[Selecione...] ASG ASG + ASG ++ Auxiliar de Depósito Auxiliar de Depósito + Aux…" at bounding box center [303, 68] width 282 height 9
select select "107"
click at [162, 64] on select "[Selecione...] ASG ASG + ASG ++ Auxiliar de Depósito Auxiliar de Depósito + Aux…" at bounding box center [303, 68] width 282 height 9
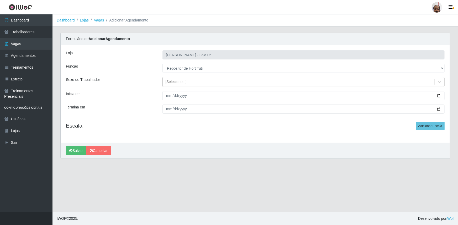
click at [185, 81] on div "[Selecione...]" at bounding box center [175, 83] width 21 height 6
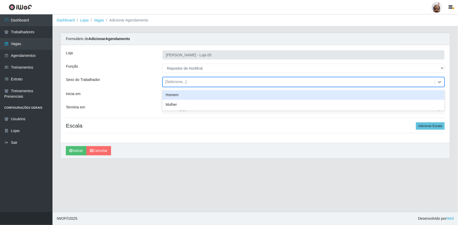
click at [190, 95] on div "Homem" at bounding box center [303, 95] width 282 height 10
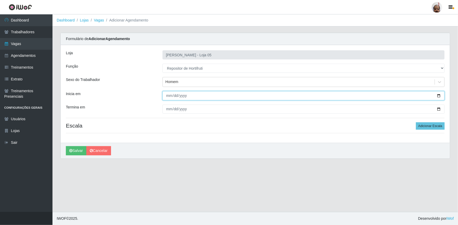
click at [440, 96] on input "Inicia em" at bounding box center [303, 95] width 282 height 9
type input "[DATE]"
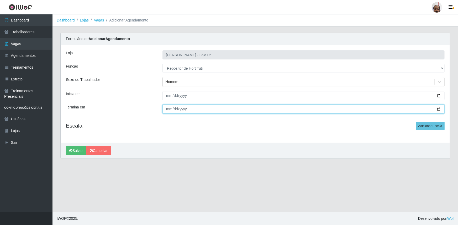
click at [439, 109] on input "Termina em" at bounding box center [303, 109] width 282 height 9
type input "[DATE]"
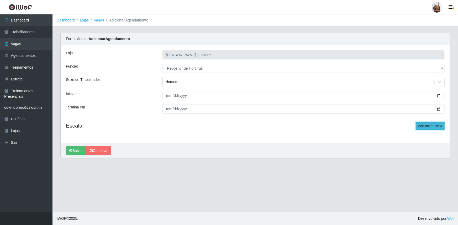
click at [440, 126] on button "Adicionar Escala" at bounding box center [430, 126] width 29 height 7
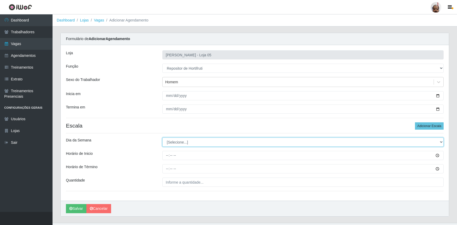
click at [169, 143] on select "[Selecione...] Segunda Terça Quarta Quinta Sexta Sábado Domingo" at bounding box center [302, 142] width 281 height 9
select select "5"
click at [162, 138] on select "[Selecione...] Segunda Terça Quarta Quinta Sexta Sábado Domingo" at bounding box center [302, 142] width 281 height 9
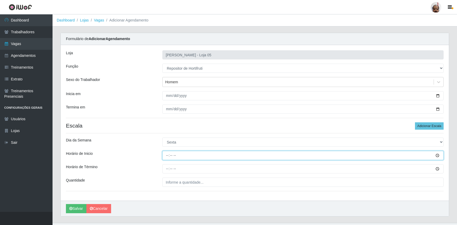
click at [165, 157] on input "Horário de Inicio" at bounding box center [302, 155] width 281 height 9
type input "08:00"
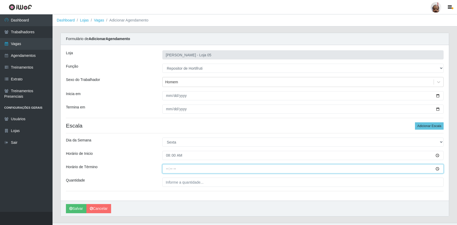
type input "14:00"
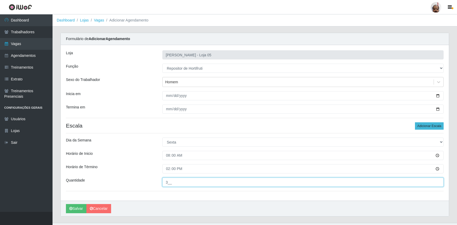
type input "3__"
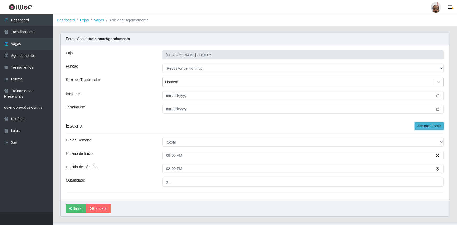
click at [433, 125] on button "Adicionar Escala" at bounding box center [429, 126] width 29 height 7
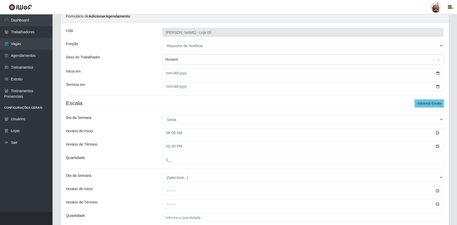
scroll to position [68, 0]
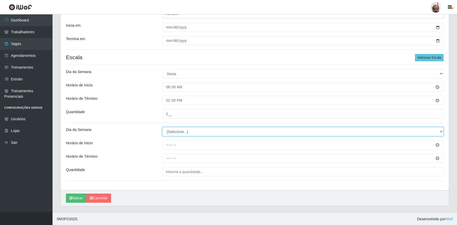
click at [174, 129] on select "[Selecione...] Segunda Terça Quarta Quinta Sexta Sábado Domingo" at bounding box center [302, 131] width 281 height 9
select select "5"
click at [162, 127] on select "[Selecione...] Segunda Terça Quarta Quinta Sexta Sábado Domingo" at bounding box center [302, 131] width 281 height 9
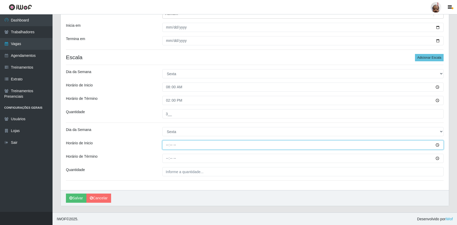
click at [164, 145] on input "Horário de Inicio" at bounding box center [302, 145] width 281 height 9
type input "16:00"
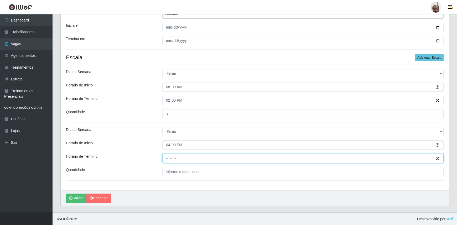
type input "22:00"
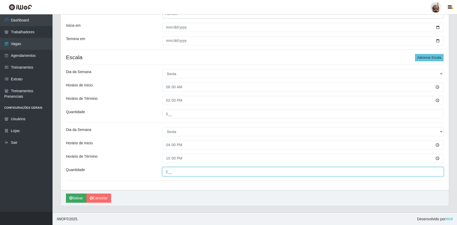
type input "2__"
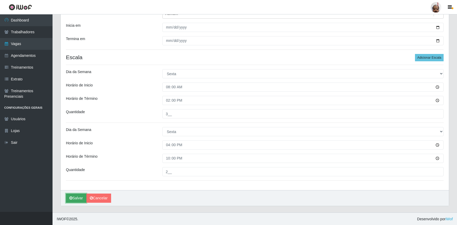
click at [80, 196] on button "Salvar" at bounding box center [76, 198] width 20 height 9
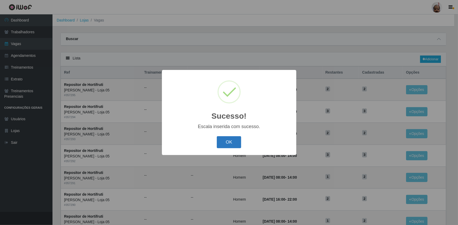
click at [223, 143] on button "OK" at bounding box center [229, 142] width 24 height 12
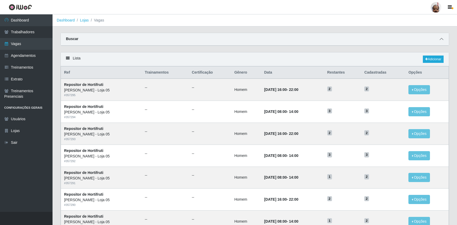
click at [440, 40] on icon at bounding box center [441, 39] width 4 height 4
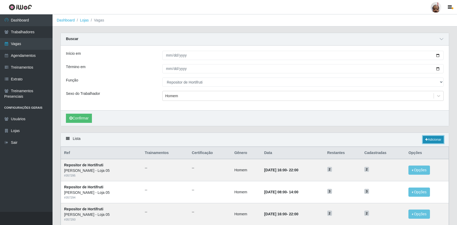
click at [425, 137] on link "Adicionar" at bounding box center [432, 139] width 21 height 7
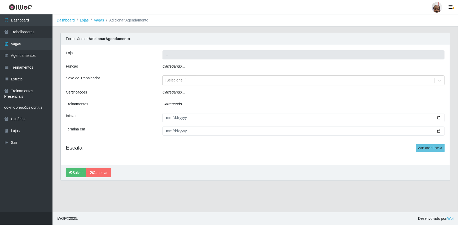
type input "[PERSON_NAME] - Loja 05"
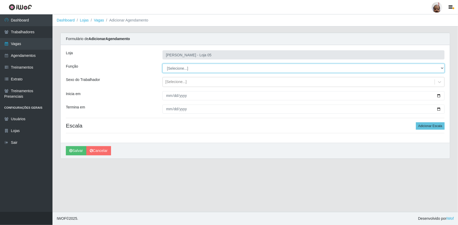
click at [177, 68] on select "[Selecione...] ASG ASG + ASG ++ Auxiliar de Depósito Auxiliar de Depósito + Aux…" at bounding box center [303, 68] width 282 height 9
select select "107"
click at [162, 64] on select "[Selecione...] ASG ASG + ASG ++ Auxiliar de Depósito Auxiliar de Depósito + Aux…" at bounding box center [303, 68] width 282 height 9
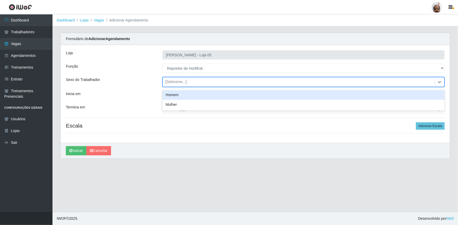
click at [179, 80] on div "[Selecione...]" at bounding box center [175, 83] width 21 height 6
drag, startPoint x: 181, startPoint y: 92, endPoint x: 191, endPoint y: 94, distance: 10.5
click at [181, 92] on div "Homem" at bounding box center [303, 95] width 282 height 10
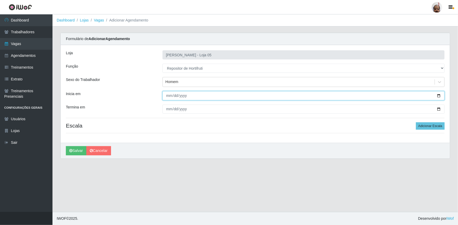
click at [438, 94] on input "Inicia em" at bounding box center [303, 95] width 282 height 9
type input "[DATE]"
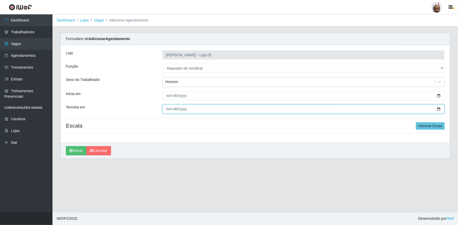
click at [439, 109] on input "Termina em" at bounding box center [303, 109] width 282 height 9
type input "[DATE]"
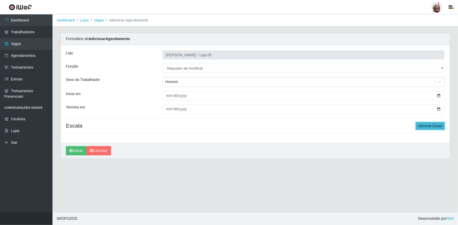
click at [420, 125] on button "Adicionar Escala" at bounding box center [430, 126] width 29 height 7
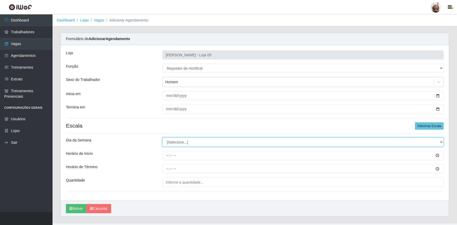
click at [167, 143] on select "[Selecione...] Segunda Terça Quarta Quinta Sexta Sábado Domingo" at bounding box center [302, 142] width 281 height 9
select select "6"
click at [162, 138] on select "[Selecione...] Segunda Terça Quarta Quinta Sexta Sábado Domingo" at bounding box center [302, 142] width 281 height 9
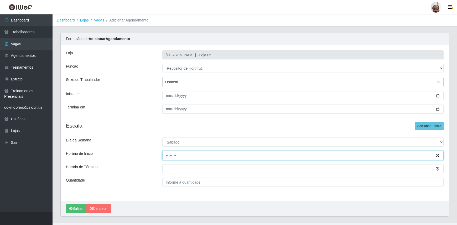
click at [167, 159] on input "Horário de Inicio" at bounding box center [302, 155] width 281 height 9
type input "08:00"
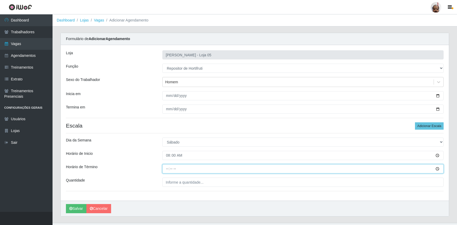
type input "14:00"
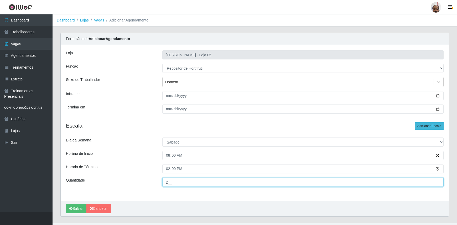
type input "2__"
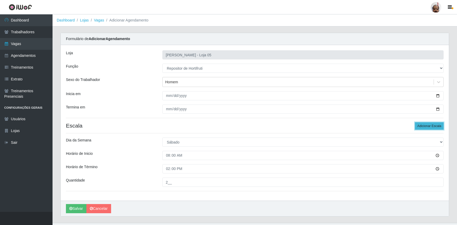
click at [426, 128] on button "Adicionar Escala" at bounding box center [429, 126] width 29 height 7
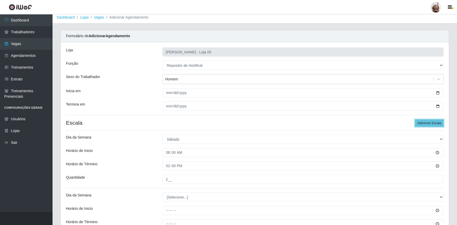
scroll to position [68, 0]
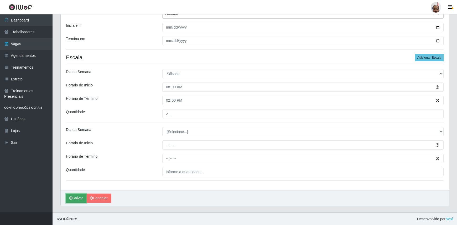
click at [73, 196] on button "Salvar" at bounding box center [76, 198] width 20 height 9
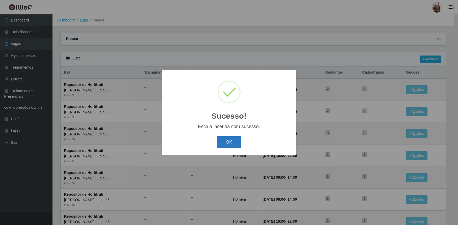
click at [225, 140] on button "OK" at bounding box center [229, 142] width 24 height 12
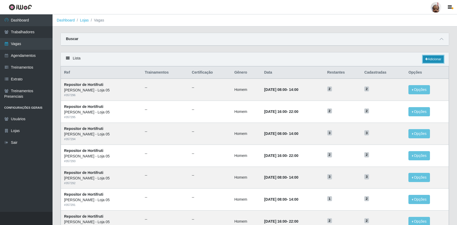
click at [423, 61] on link "Adicionar" at bounding box center [432, 59] width 21 height 7
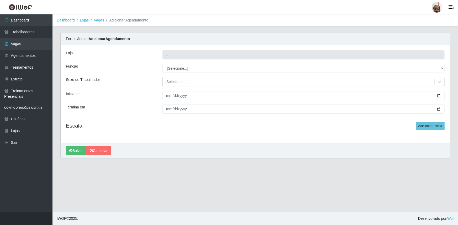
type input "[PERSON_NAME] - Loja 05"
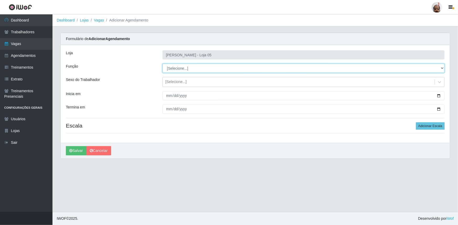
click at [189, 67] on select "[Selecione...] ASG ASG + ASG ++ Auxiliar de Depósito Auxiliar de Depósito + Aux…" at bounding box center [303, 68] width 282 height 9
select select "107"
click at [162, 64] on select "[Selecione...] ASG ASG + ASG ++ Auxiliar de Depósito Auxiliar de Depósito + Aux…" at bounding box center [303, 68] width 282 height 9
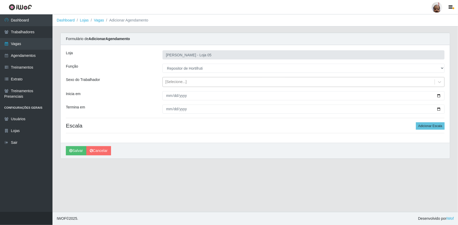
click at [175, 82] on div "[Selecione...]" at bounding box center [175, 83] width 21 height 6
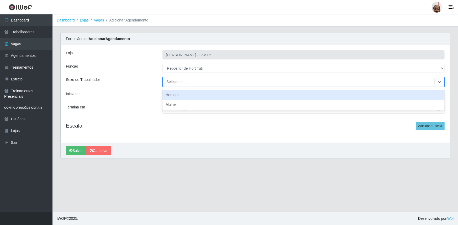
click at [177, 95] on div "Homem" at bounding box center [303, 95] width 282 height 10
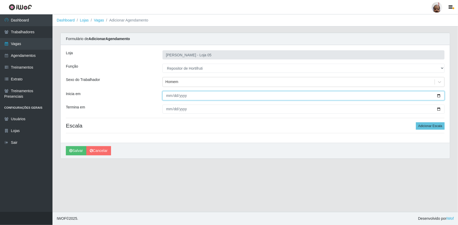
drag, startPoint x: 437, startPoint y: 95, endPoint x: 426, endPoint y: 103, distance: 14.2
click at [438, 95] on input "Inicia em" at bounding box center [303, 95] width 282 height 9
type input "[DATE]"
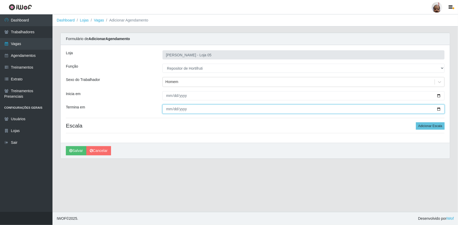
click at [438, 109] on input "Termina em" at bounding box center [303, 109] width 282 height 9
type input "[DATE]"
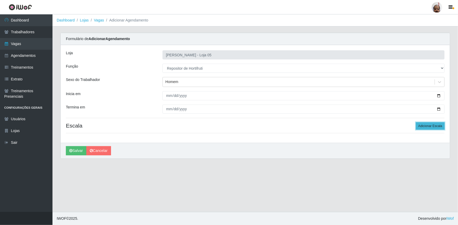
click at [429, 124] on button "Adicionar Escala" at bounding box center [430, 126] width 29 height 7
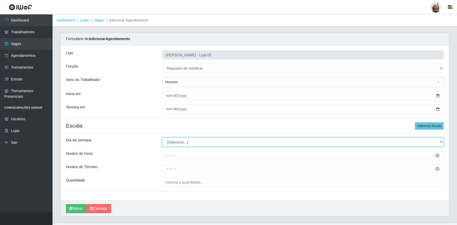
click at [180, 142] on select "[Selecione...] Segunda Terça Quarta Quinta Sexta Sábado Domingo" at bounding box center [302, 142] width 281 height 9
select select "0"
click at [162, 138] on select "[Selecione...] Segunda Terça Quarta Quinta Sexta Sábado Domingo" at bounding box center [302, 142] width 281 height 9
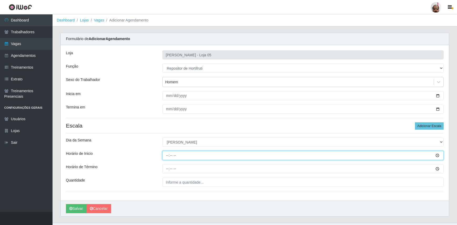
drag, startPoint x: 163, startPoint y: 158, endPoint x: 214, endPoint y: 146, distance: 52.6
click at [164, 158] on input "Horário de Inicio" at bounding box center [302, 155] width 281 height 9
type input "08:00"
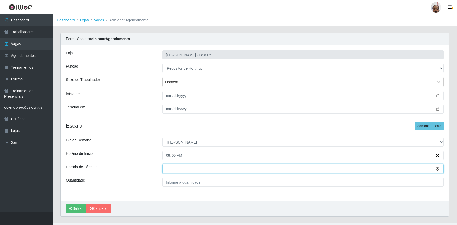
type input "14:00"
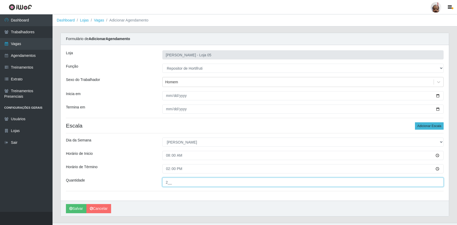
type input "2__"
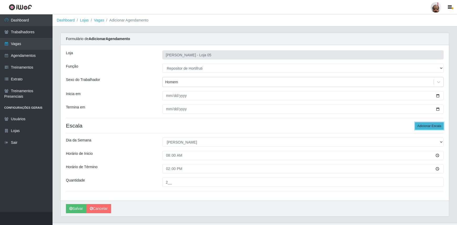
click at [426, 126] on button "Adicionar Escala" at bounding box center [429, 126] width 29 height 7
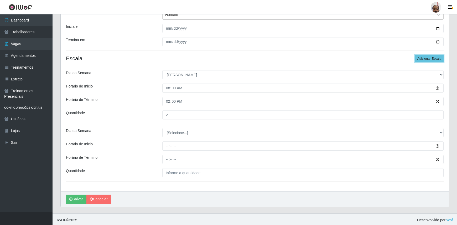
scroll to position [68, 0]
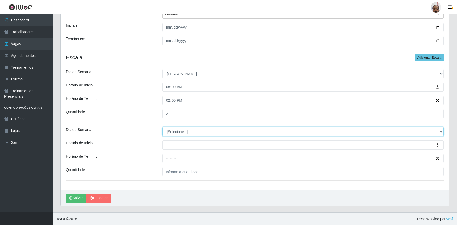
click at [180, 131] on select "[Selecione...] Segunda Terça Quarta Quinta Sexta Sábado Domingo" at bounding box center [302, 131] width 281 height 9
select select "0"
click at [162, 127] on select "[Selecione...] Segunda Terça Quarta Quinta Sexta Sábado Domingo" at bounding box center [302, 131] width 281 height 9
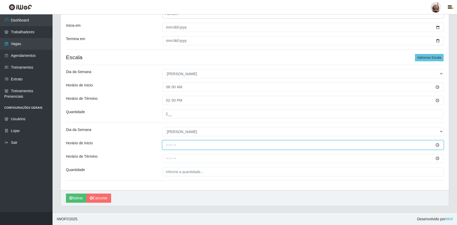
click at [165, 145] on input "Horário de Inicio" at bounding box center [302, 145] width 281 height 9
type input "13:00"
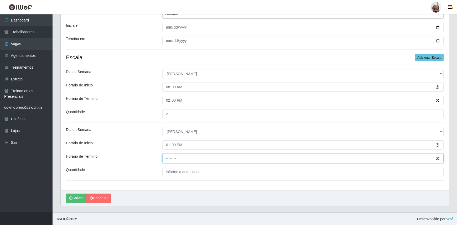
type input "19:00"
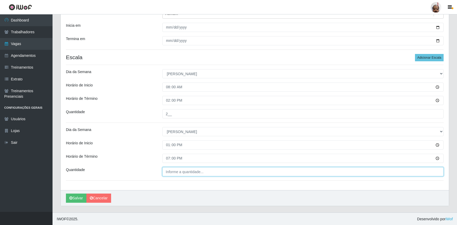
type input "___"
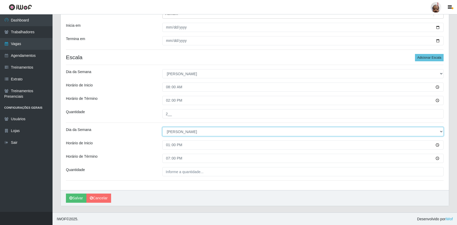
click at [184, 132] on select "[Selecione...] Segunda Terça Quarta Quinta Sexta Sábado Domingo" at bounding box center [302, 131] width 281 height 9
select select "[Selecione...]"
click at [162, 127] on select "[Selecione...] Segunda Terça Quarta Quinta Sexta Sábado Domingo" at bounding box center [302, 131] width 281 height 9
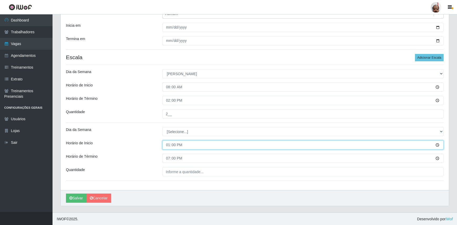
click at [168, 142] on input "13:00" at bounding box center [302, 145] width 281 height 9
type input "00:00"
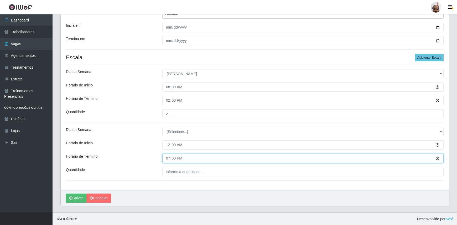
click at [171, 157] on input "19:00" at bounding box center [302, 158] width 281 height 9
click at [167, 158] on input "19:00" at bounding box center [302, 158] width 281 height 9
type input "00:00"
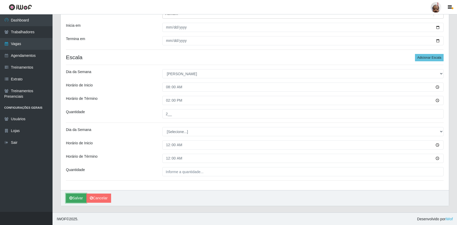
click at [74, 194] on button "Salvar" at bounding box center [76, 198] width 20 height 9
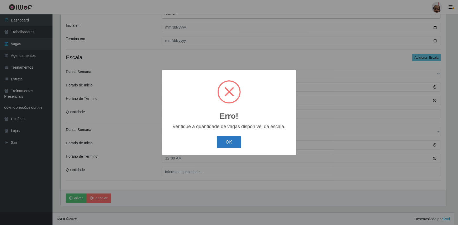
click at [230, 142] on button "OK" at bounding box center [229, 142] width 24 height 12
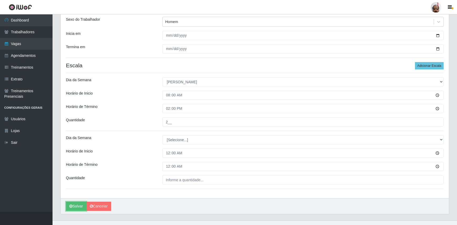
scroll to position [0, 0]
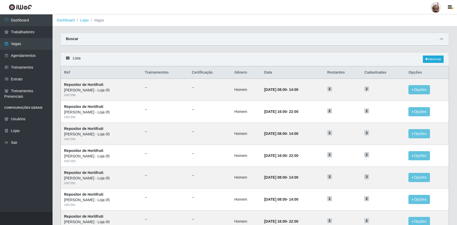
click at [442, 39] on icon at bounding box center [441, 39] width 4 height 4
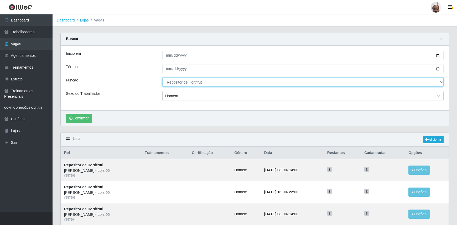
click at [192, 81] on select "[Selecione...] ASG ASG + ASG ++ Auxiliar de Depósito Auxiliar de Depósito + Aux…" at bounding box center [302, 82] width 281 height 9
select select "112"
click at [162, 78] on select "[Selecione...] ASG ASG + ASG ++ Auxiliar de Depósito Auxiliar de Depósito + Aux…" at bounding box center [302, 82] width 281 height 9
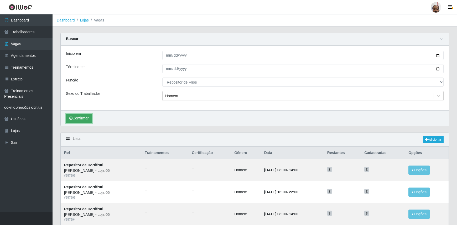
click at [87, 117] on button "Confirmar" at bounding box center [79, 118] width 26 height 9
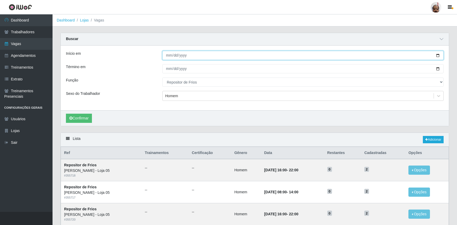
drag, startPoint x: 438, startPoint y: 55, endPoint x: 386, endPoint y: 85, distance: 60.0
click at [437, 55] on input "[DATE]" at bounding box center [302, 55] width 281 height 9
type input "[DATE]"
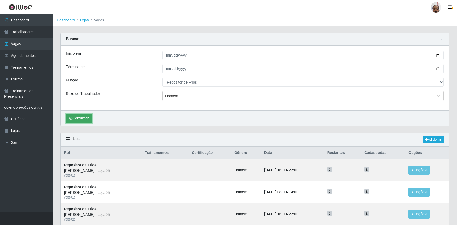
click at [82, 119] on button "Confirmar" at bounding box center [79, 118] width 26 height 9
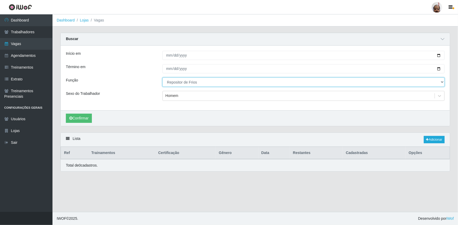
click at [200, 80] on select "[Selecione...] ASG ASG + ASG ++ Auxiliar de Depósito Auxiliar de Depósito + Aux…" at bounding box center [303, 82] width 282 height 9
click at [162, 78] on select "[Selecione...] ASG ASG + ASG ++ Auxiliar de Depósito Auxiliar de Depósito + Aux…" at bounding box center [303, 82] width 282 height 9
click at [82, 115] on button "Confirmar" at bounding box center [79, 118] width 26 height 9
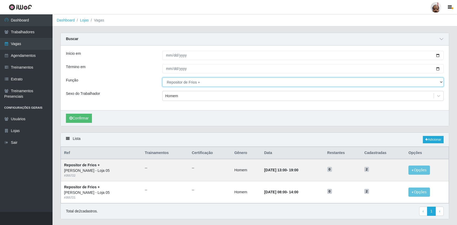
click at [215, 84] on select "[Selecione...] ASG ASG + ASG ++ Auxiliar de Depósito Auxiliar de Depósito + Aux…" at bounding box center [302, 82] width 281 height 9
click at [162, 78] on select "[Selecione...] ASG ASG + ASG ++ Auxiliar de Depósito Auxiliar de Depósito + Aux…" at bounding box center [302, 82] width 281 height 9
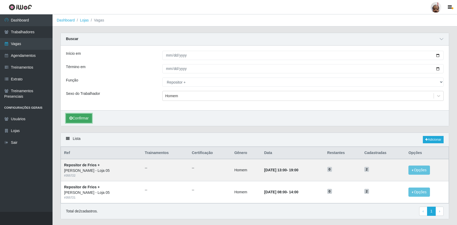
click at [79, 119] on button "Confirmar" at bounding box center [79, 118] width 26 height 9
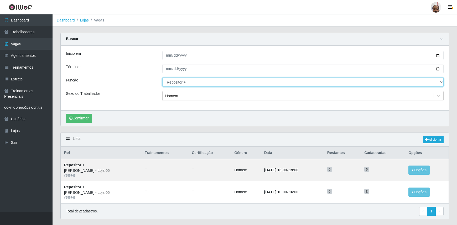
click at [204, 83] on select "[Selecione...] ASG ASG + ASG ++ Auxiliar de Depósito Auxiliar de Depósito + Aux…" at bounding box center [302, 82] width 281 height 9
select select "108"
click at [162, 78] on select "[Selecione...] ASG ASG + ASG ++ Auxiliar de Depósito Auxiliar de Depósito + Aux…" at bounding box center [302, 82] width 281 height 9
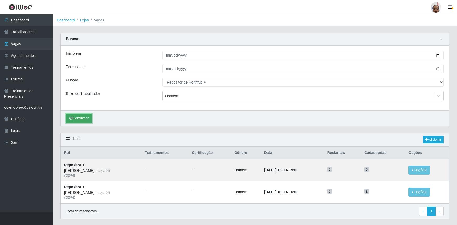
click at [87, 117] on button "Confirmar" at bounding box center [79, 118] width 26 height 9
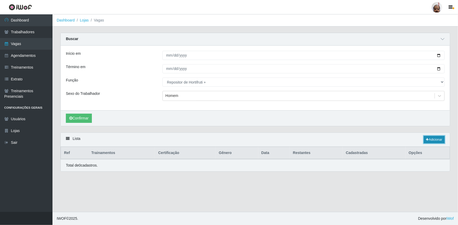
click at [429, 141] on link "Adicionar" at bounding box center [434, 139] width 21 height 7
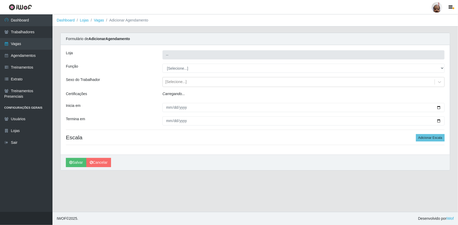
type input "[PERSON_NAME] - Loja 05"
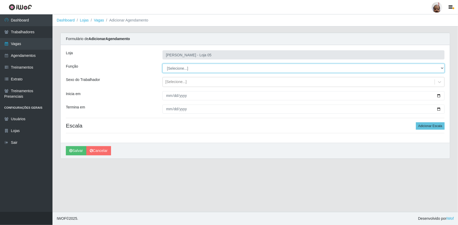
click at [199, 66] on select "[Selecione...] ASG ASG + ASG ++ Auxiliar de Depósito Auxiliar de Depósito + Aux…" at bounding box center [303, 68] width 282 height 9
select select "108"
click at [162, 64] on select "[Selecione...] ASG ASG + ASG ++ Auxiliar de Depósito Auxiliar de Depósito + Aux…" at bounding box center [303, 68] width 282 height 9
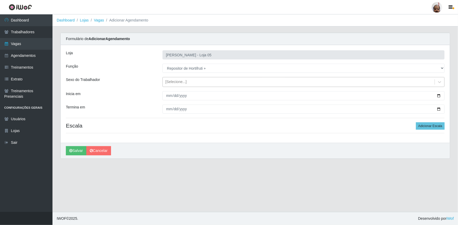
click at [176, 84] on div "[Selecione...]" at bounding box center [175, 83] width 21 height 6
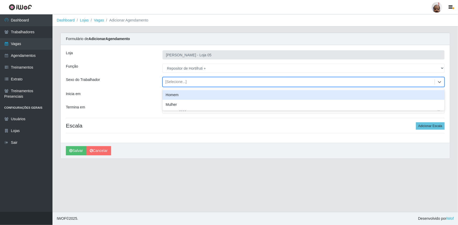
click at [177, 97] on div "Homem" at bounding box center [303, 95] width 282 height 10
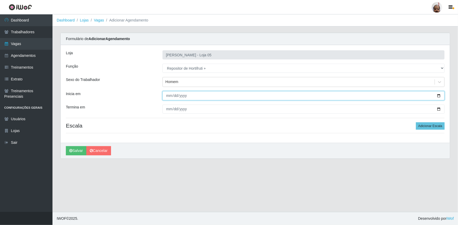
click at [439, 94] on input "Inicia em" at bounding box center [303, 95] width 282 height 9
type input "[DATE]"
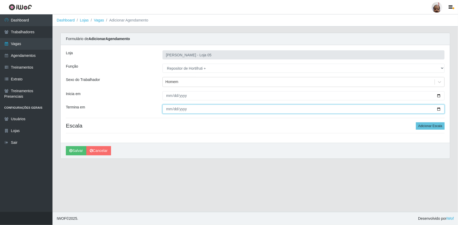
click at [440, 110] on input "Termina em" at bounding box center [303, 109] width 282 height 9
type input "[DATE]"
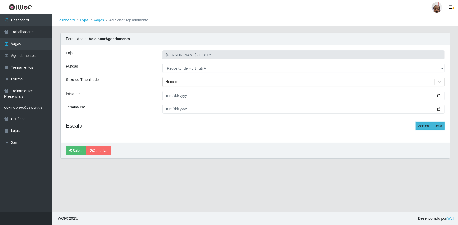
click at [429, 125] on button "Adicionar Escala" at bounding box center [430, 126] width 29 height 7
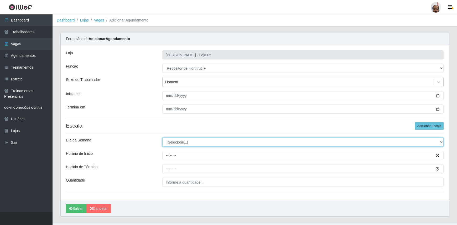
click at [186, 144] on select "[Selecione...] Segunda Terça Quarta Quinta Sexta Sábado Domingo" at bounding box center [302, 142] width 281 height 9
select select "0"
click at [162, 138] on select "[Selecione...] Segunda Terça Quarta Quinta Sexta Sábado Domingo" at bounding box center [302, 142] width 281 height 9
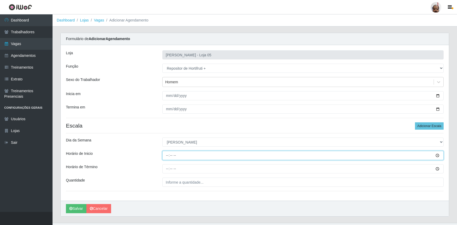
click at [163, 160] on input "Horário de Inicio" at bounding box center [302, 155] width 281 height 9
type input "08:00"
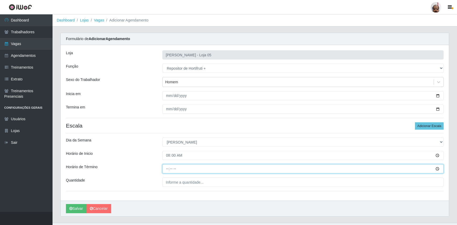
type input "14:00"
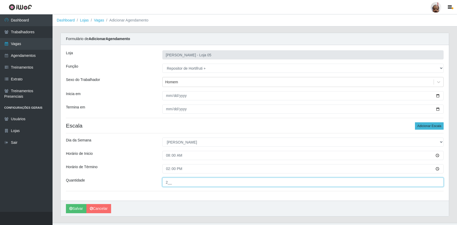
type input "2__"
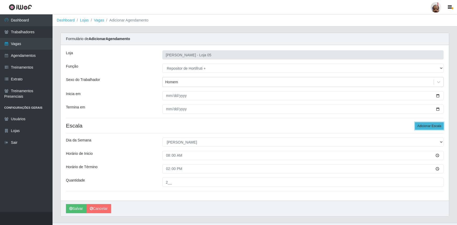
click at [426, 128] on button "Adicionar Escala" at bounding box center [429, 126] width 29 height 7
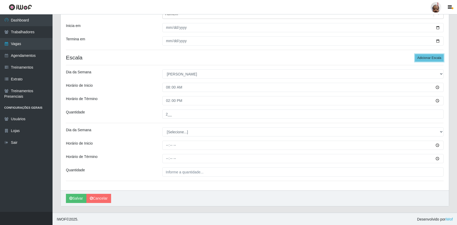
scroll to position [68, 0]
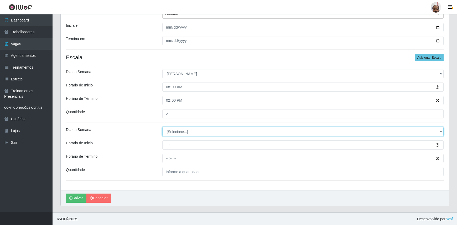
click at [180, 133] on select "[Selecione...] Segunda Terça Quarta Quinta Sexta Sábado Domingo" at bounding box center [302, 131] width 281 height 9
select select "0"
click at [162, 127] on select "[Selecione...] Segunda Terça Quarta Quinta Sexta Sábado Domingo" at bounding box center [302, 131] width 281 height 9
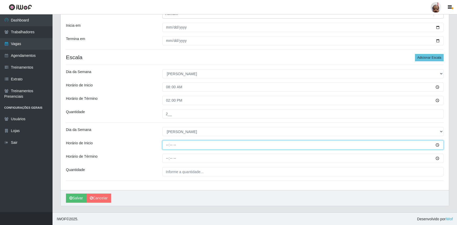
click at [165, 145] on input "Horário de Inicio" at bounding box center [302, 145] width 281 height 9
type input "13:00"
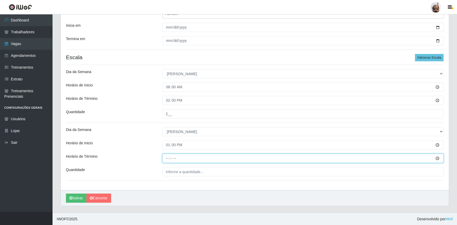
type input "19:00"
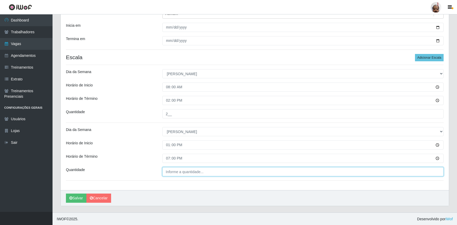
type input "___"
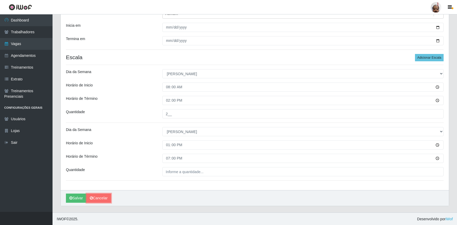
click at [105, 198] on link "Cancelar" at bounding box center [98, 198] width 25 height 9
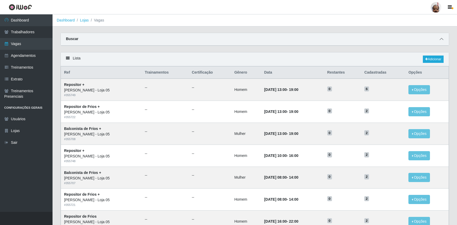
click at [440, 39] on icon at bounding box center [441, 39] width 4 height 4
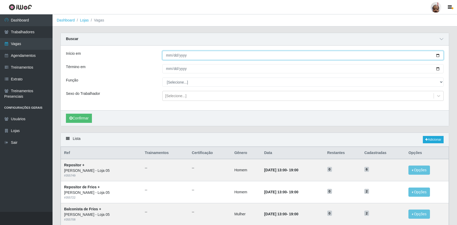
click at [435, 55] on input "Início em" at bounding box center [302, 55] width 281 height 9
type input "[DATE]"
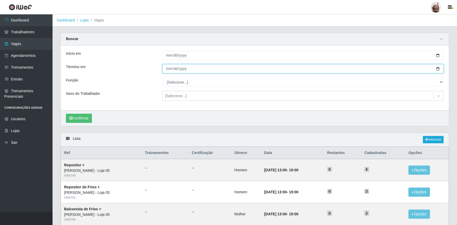
click at [438, 68] on input "Término em" at bounding box center [302, 68] width 281 height 9
type input "[DATE]"
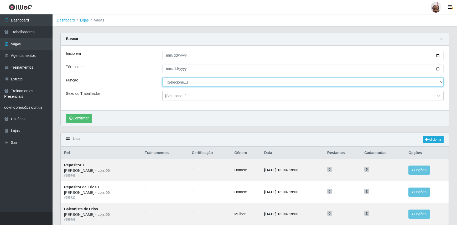
click at [198, 83] on select "[Selecione...] ASG ASG + ASG ++ Auxiliar de Depósito Auxiliar de Depósito + Aux…" at bounding box center [302, 82] width 281 height 9
select select "108"
click at [162, 78] on select "[Selecione...] ASG ASG + ASG ++ Auxiliar de Depósito Auxiliar de Depósito + Aux…" at bounding box center [302, 82] width 281 height 9
click at [181, 99] on div "[Selecione...]" at bounding box center [175, 96] width 21 height 6
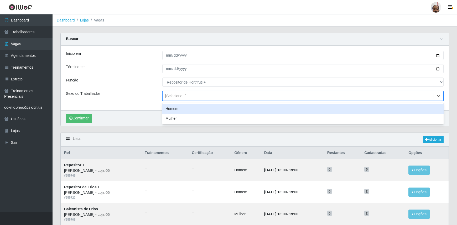
click at [180, 108] on div "Homem" at bounding box center [302, 109] width 281 height 10
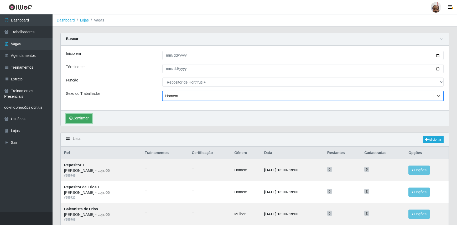
click at [82, 119] on button "Confirmar" at bounding box center [79, 118] width 26 height 9
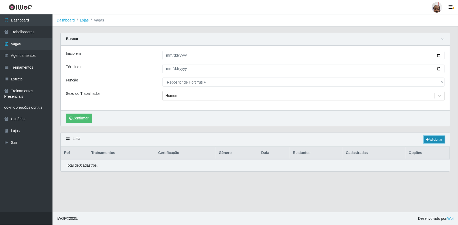
click at [435, 141] on link "Adicionar" at bounding box center [434, 139] width 21 height 7
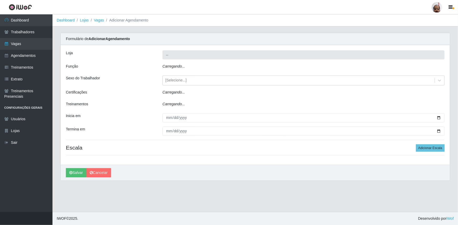
type input "[PERSON_NAME] - Loja 05"
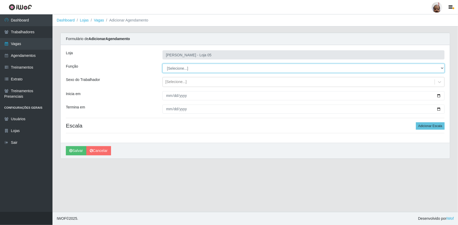
drag, startPoint x: 178, startPoint y: 66, endPoint x: 182, endPoint y: 72, distance: 7.3
click at [178, 66] on select "[Selecione...] ASG ASG + ASG ++ Auxiliar de Depósito Auxiliar de Depósito + Aux…" at bounding box center [303, 68] width 282 height 9
select select "108"
click at [162, 64] on select "[Selecione...] ASG ASG + ASG ++ Auxiliar de Depósito Auxiliar de Depósito + Aux…" at bounding box center [303, 68] width 282 height 9
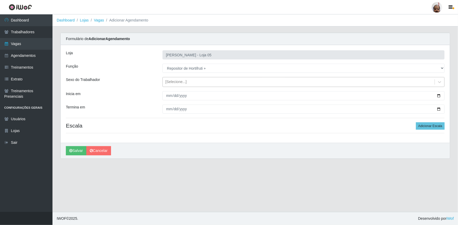
click at [182, 83] on div "[Selecione...]" at bounding box center [175, 83] width 21 height 6
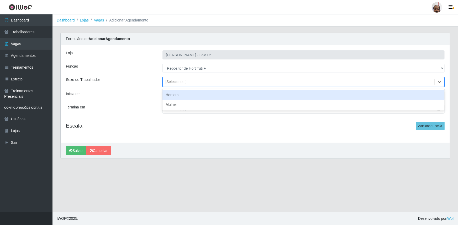
click at [181, 94] on div "Homem" at bounding box center [303, 95] width 282 height 10
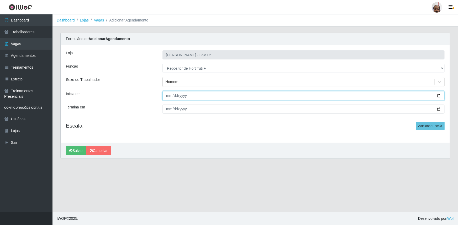
click at [438, 96] on input "Inicia em" at bounding box center [303, 95] width 282 height 9
type input "[DATE]"
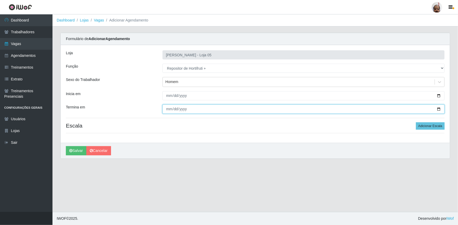
click at [439, 110] on input "Termina em" at bounding box center [303, 109] width 282 height 9
type input "[DATE]"
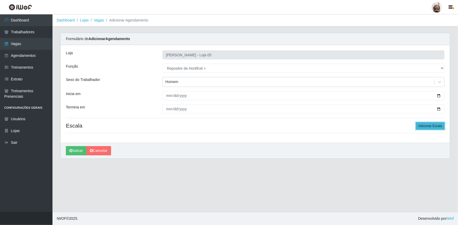
click at [430, 126] on button "Adicionar Escala" at bounding box center [430, 126] width 29 height 7
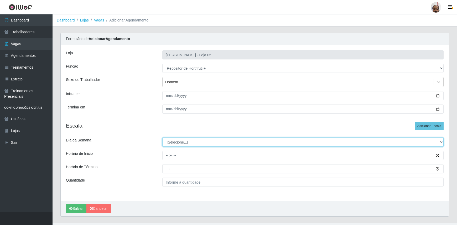
click at [172, 143] on select "[Selecione...] Segunda Terça Quarta Quinta Sexta Sábado Domingo" at bounding box center [302, 142] width 281 height 9
select select "0"
click at [162, 138] on select "[Selecione...] Segunda Terça Quarta Quinta Sexta Sábado Domingo" at bounding box center [302, 142] width 281 height 9
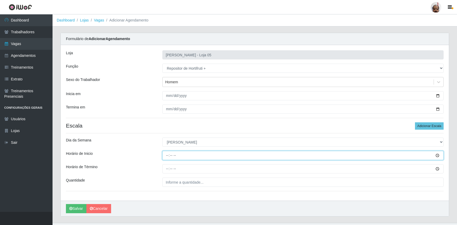
click at [166, 156] on input "Horário de Inicio" at bounding box center [302, 155] width 281 height 9
type input "08:00"
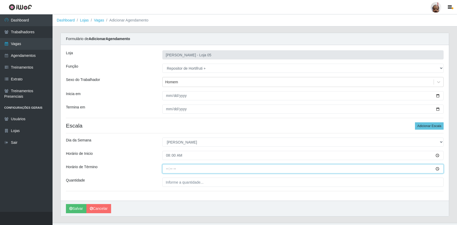
type input "14:00"
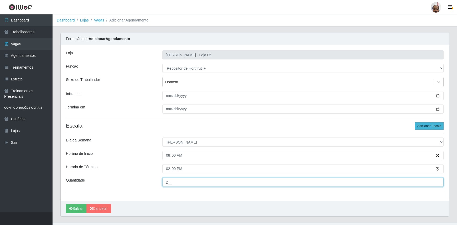
type input "2__"
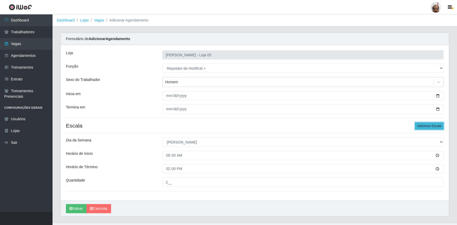
click at [428, 126] on button "Adicionar Escala" at bounding box center [429, 126] width 29 height 7
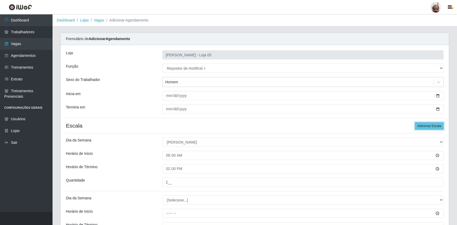
scroll to position [68, 0]
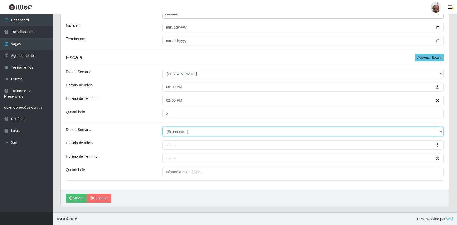
click at [188, 133] on select "[Selecione...] Segunda Terça Quarta Quinta Sexta Sábado Domingo" at bounding box center [302, 131] width 281 height 9
select select "0"
click at [162, 127] on select "[Selecione...] Segunda Terça Quarta Quinta Sexta Sábado Domingo" at bounding box center [302, 131] width 281 height 9
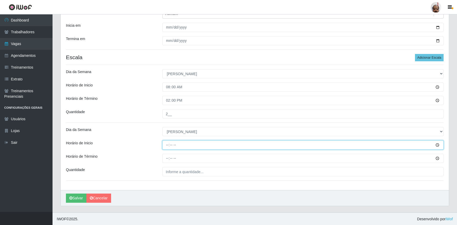
click at [167, 143] on input "Horário de Inicio" at bounding box center [302, 145] width 281 height 9
type input "13:00"
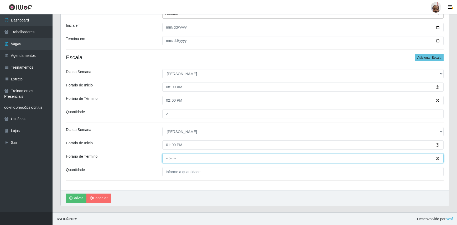
type input "19:00"
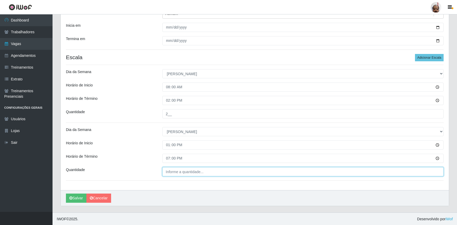
type input "___"
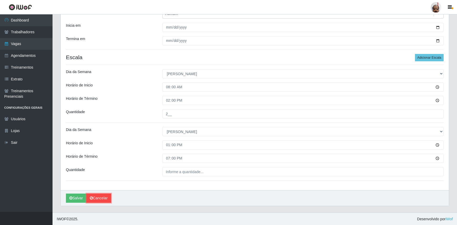
click at [97, 199] on link "Cancelar" at bounding box center [98, 198] width 25 height 9
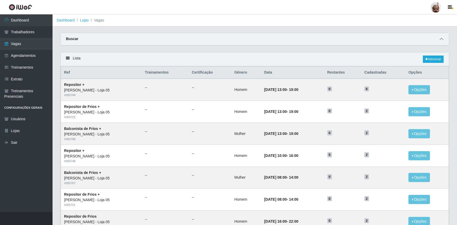
click at [441, 37] on span at bounding box center [441, 39] width 6 height 6
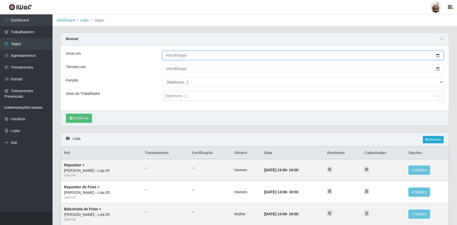
click at [438, 55] on input "Início em" at bounding box center [302, 55] width 281 height 9
type input "[DATE]"
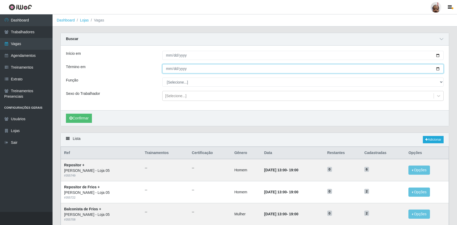
click at [436, 70] on input "Término em" at bounding box center [302, 68] width 281 height 9
type input "[DATE]"
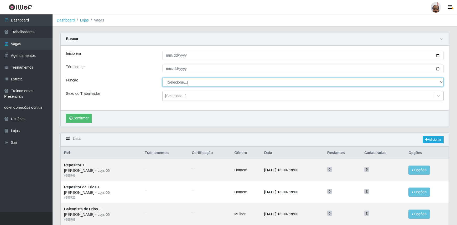
click at [195, 80] on select "[Selecione...] ASG ASG + ASG ++ Auxiliar de Depósito Auxiliar de Depósito + Aux…" at bounding box center [302, 82] width 281 height 9
select select "108"
click at [162, 78] on select "[Selecione...] ASG ASG + ASG ++ Auxiliar de Depósito Auxiliar de Depósito + Aux…" at bounding box center [302, 82] width 281 height 9
click at [176, 95] on div "[Selecione...]" at bounding box center [175, 96] width 21 height 6
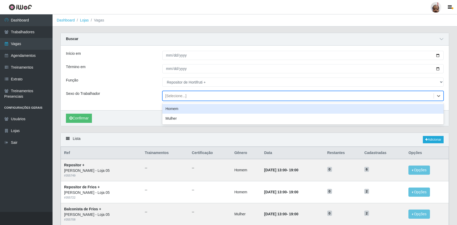
click at [178, 110] on div "Homem" at bounding box center [302, 109] width 281 height 10
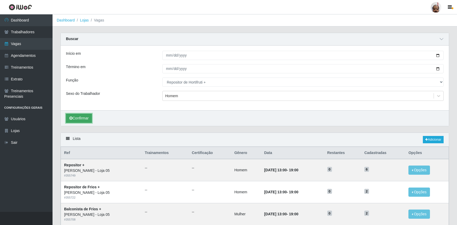
click at [84, 117] on button "Confirmar" at bounding box center [79, 118] width 26 height 9
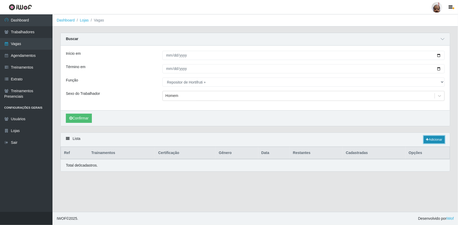
click at [443, 141] on link "Adicionar" at bounding box center [434, 139] width 21 height 7
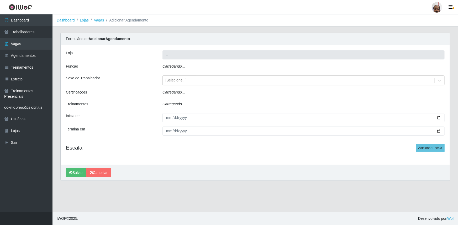
type input "[PERSON_NAME] - Loja 05"
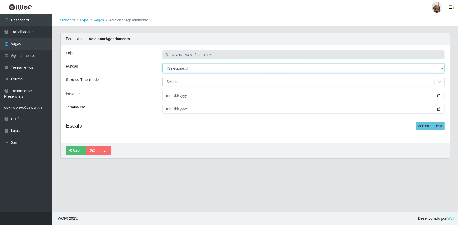
click at [171, 65] on select "[Selecione...] ASG ASG + ASG ++ Auxiliar de Depósito Auxiliar de Depósito + Aux…" at bounding box center [303, 68] width 282 height 9
select select "108"
click at [162, 64] on select "[Selecione...] ASG ASG + ASG ++ Auxiliar de Depósito Auxiliar de Depósito + Aux…" at bounding box center [303, 68] width 282 height 9
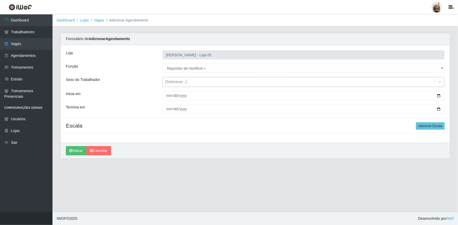
click at [176, 81] on div "[Selecione...]" at bounding box center [175, 83] width 21 height 6
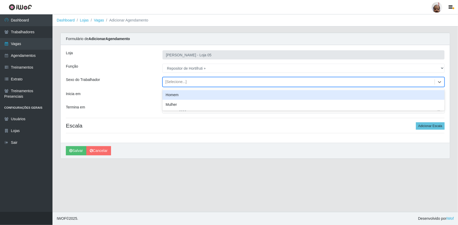
click at [178, 91] on div "Homem" at bounding box center [303, 95] width 282 height 10
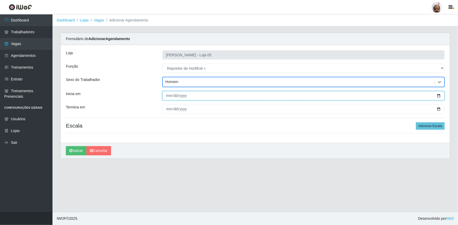
drag, startPoint x: 439, startPoint y: 94, endPoint x: 435, endPoint y: 98, distance: 4.8
click at [439, 94] on input "Inicia em" at bounding box center [303, 95] width 282 height 9
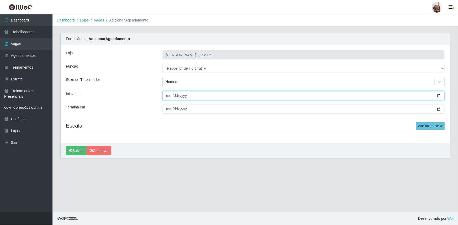
type input "[DATE]"
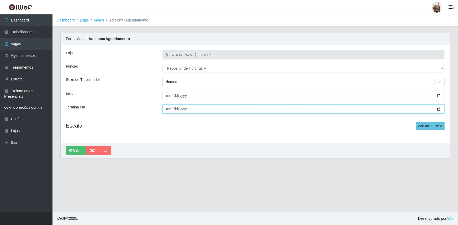
click at [438, 108] on input "Termina em" at bounding box center [303, 109] width 282 height 9
type input "[DATE]"
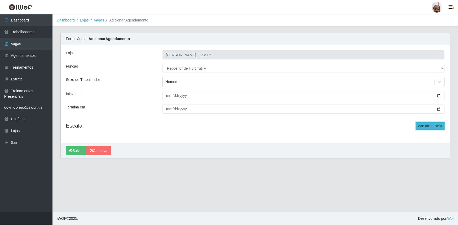
click at [422, 126] on button "Adicionar Escala" at bounding box center [430, 126] width 29 height 7
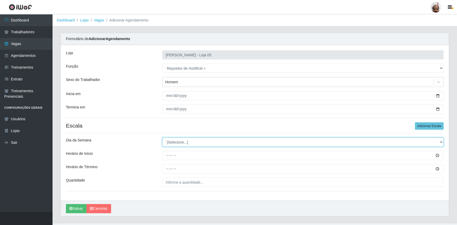
click at [172, 140] on select "[Selecione...] Segunda Terça Quarta Quinta Sexta Sábado Domingo" at bounding box center [302, 142] width 281 height 9
select select "0"
click at [162, 138] on select "[Selecione...] Segunda Terça Quarta Quinta Sexta Sábado Domingo" at bounding box center [302, 142] width 281 height 9
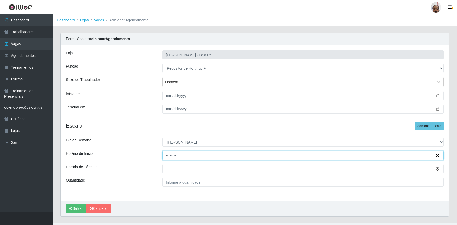
click at [169, 156] on input "Horário de Inicio" at bounding box center [302, 155] width 281 height 9
type input "08:00"
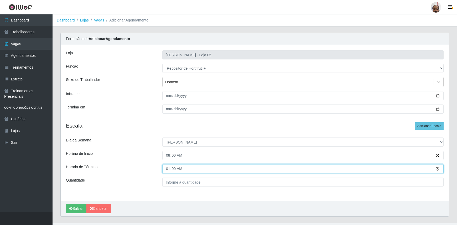
type input "14:00"
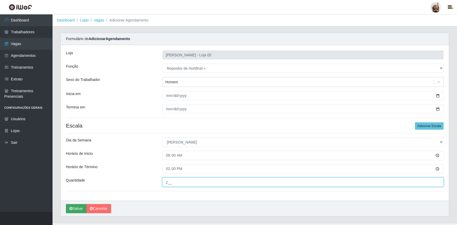
type input "2__"
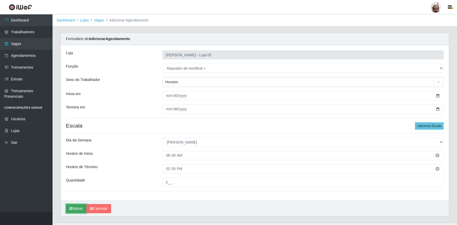
click at [75, 208] on button "Salvar" at bounding box center [76, 208] width 20 height 9
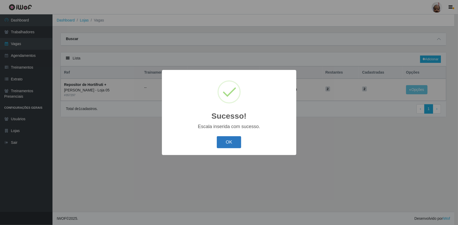
click at [226, 142] on button "OK" at bounding box center [229, 142] width 24 height 12
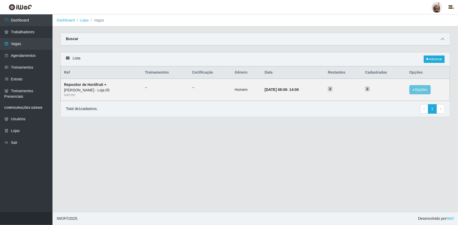
click at [443, 39] on icon at bounding box center [443, 39] width 4 height 4
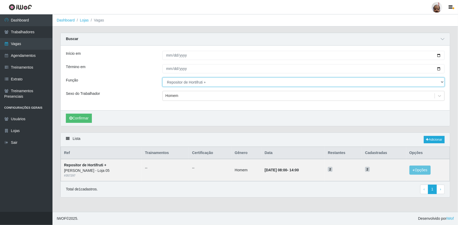
click at [218, 80] on select "[Selecione...] ASG ASG + ASG ++ Auxiliar de Depósito Auxiliar de Depósito + Aux…" at bounding box center [303, 82] width 282 height 9
select select "82"
click at [162, 78] on select "[Selecione...] ASG ASG + ASG ++ Auxiliar de Depósito Auxiliar de Depósito + Aux…" at bounding box center [303, 82] width 282 height 9
click at [82, 119] on button "Confirmar" at bounding box center [79, 118] width 26 height 9
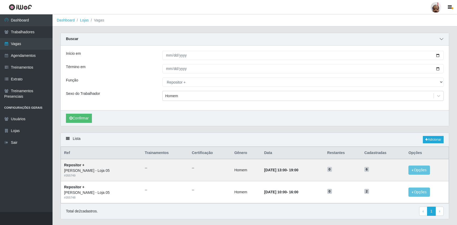
click at [442, 41] on icon at bounding box center [441, 39] width 4 height 4
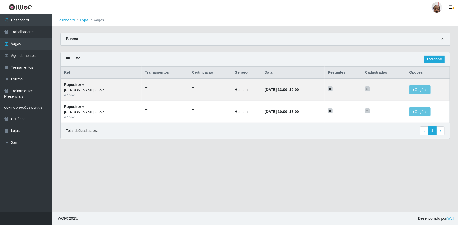
click at [443, 40] on icon at bounding box center [443, 39] width 4 height 4
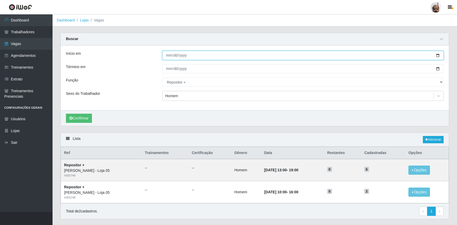
click at [437, 56] on input "[DATE]" at bounding box center [302, 55] width 281 height 9
type input "[DATE]"
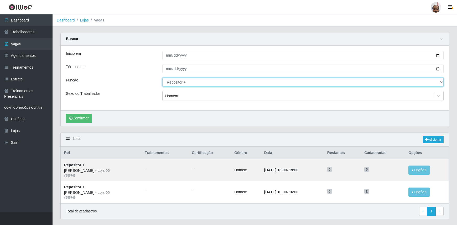
click at [194, 83] on select "[Selecione...] ASG ASG + ASG ++ Auxiliar de Depósito Auxiliar de Depósito + Aux…" at bounding box center [302, 82] width 281 height 9
select select "106"
click at [162, 78] on select "[Selecione...] ASG ASG + ASG ++ Auxiliar de Depósito Auxiliar de Depósito + Aux…" at bounding box center [302, 82] width 281 height 9
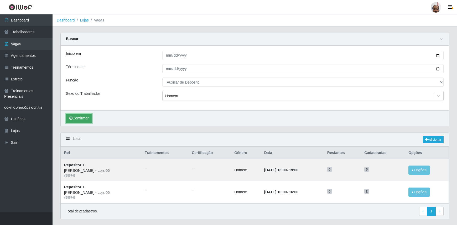
click at [87, 115] on button "Confirmar" at bounding box center [79, 118] width 26 height 9
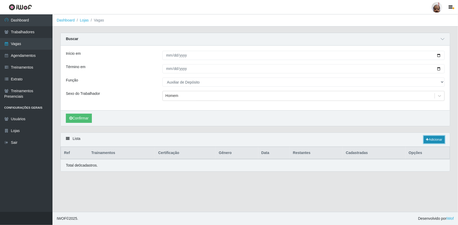
click at [429, 139] on link "Adicionar" at bounding box center [434, 139] width 21 height 7
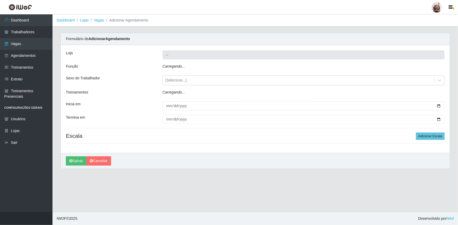
type input "[PERSON_NAME] - Loja 05"
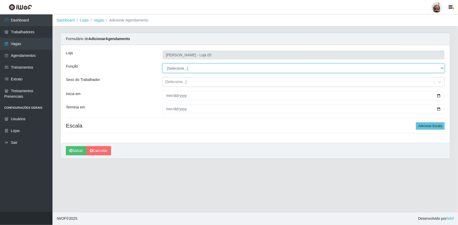
click at [187, 69] on select "[Selecione...] ASG ASG + ASG ++ Auxiliar de Depósito Auxiliar de Depósito + Aux…" at bounding box center [303, 68] width 282 height 9
select select "106"
click at [162, 64] on select "[Selecione...] ASG ASG + ASG ++ Auxiliar de Depósito Auxiliar de Depósito + Aux…" at bounding box center [303, 68] width 282 height 9
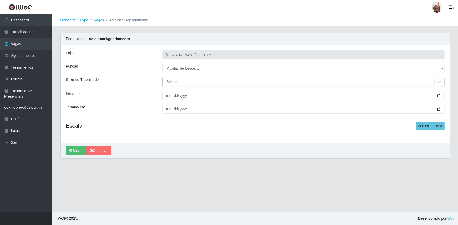
click at [174, 83] on div "[Selecione...]" at bounding box center [175, 83] width 21 height 6
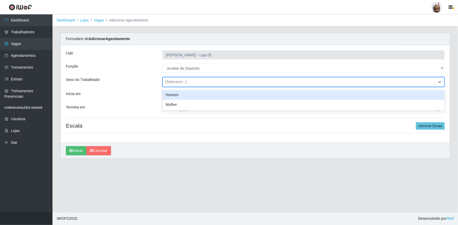
click at [176, 94] on div "Homem" at bounding box center [303, 95] width 282 height 10
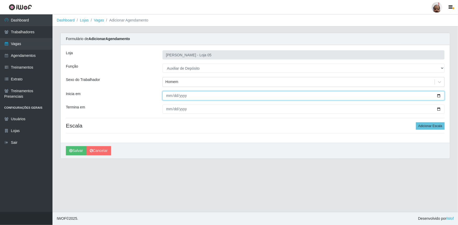
drag, startPoint x: 439, startPoint y: 97, endPoint x: 355, endPoint y: 130, distance: 90.0
click at [438, 97] on input "Inicia em" at bounding box center [303, 95] width 282 height 9
type input "[DATE]"
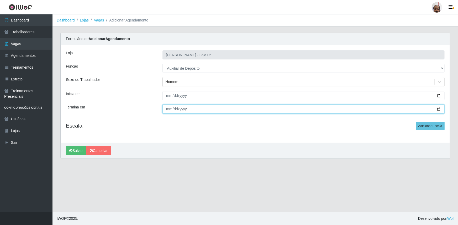
click at [439, 109] on input "Termina em" at bounding box center [303, 109] width 282 height 9
type input "[DATE]"
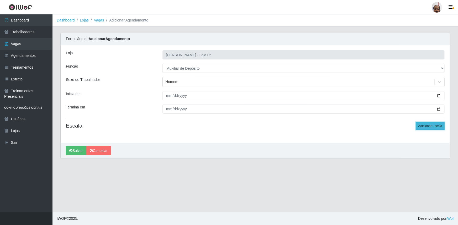
click at [434, 127] on button "Adicionar Escala" at bounding box center [430, 126] width 29 height 7
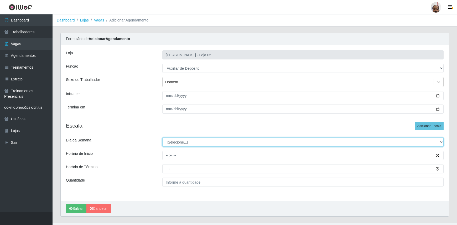
drag, startPoint x: 178, startPoint y: 142, endPoint x: 178, endPoint y: 145, distance: 3.4
click at [178, 142] on select "[Selecione...] Segunda Terça Quarta Quinta Sexta Sábado Domingo" at bounding box center [302, 142] width 281 height 9
select select "1"
click at [162, 138] on select "[Selecione...] Segunda Terça Quarta Quinta Sexta Sábado Domingo" at bounding box center [302, 142] width 281 height 9
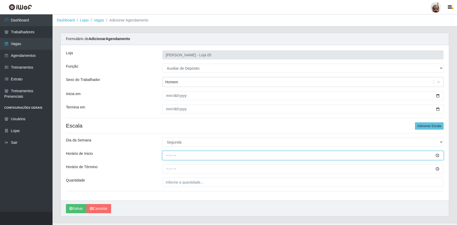
click at [167, 155] on input "Horário de Inicio" at bounding box center [302, 155] width 281 height 9
type input "09:00"
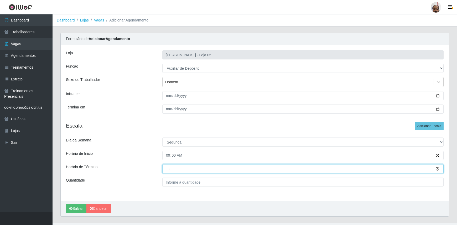
type input "15:00"
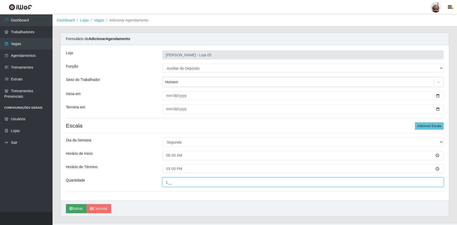
type input "1__"
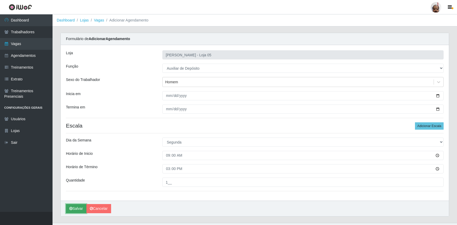
click at [73, 209] on button "Salvar" at bounding box center [76, 208] width 20 height 9
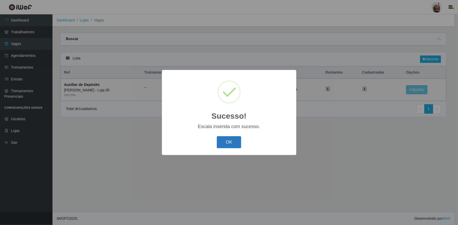
click at [229, 140] on button "OK" at bounding box center [229, 142] width 24 height 12
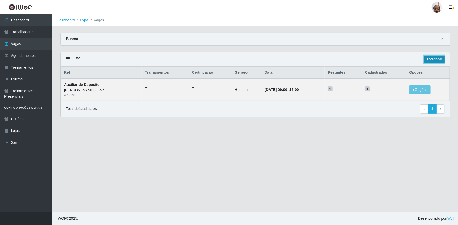
click at [433, 57] on link "Adicionar" at bounding box center [434, 59] width 21 height 7
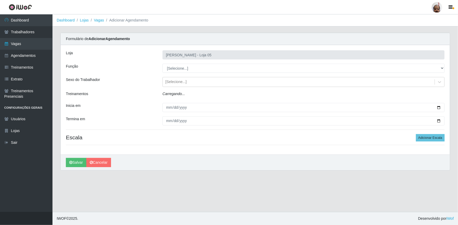
type input "[PERSON_NAME] - Loja 05"
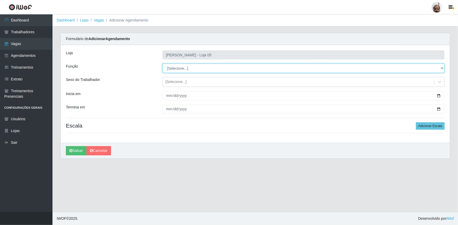
click at [170, 66] on select "[Selecione...] ASG ASG + ASG ++ Auxiliar de Depósito Auxiliar de Depósito + Aux…" at bounding box center [303, 68] width 282 height 9
select select "106"
click at [162, 64] on select "[Selecione...] ASG ASG + ASG ++ Auxiliar de Depósito Auxiliar de Depósito + Aux…" at bounding box center [303, 68] width 282 height 9
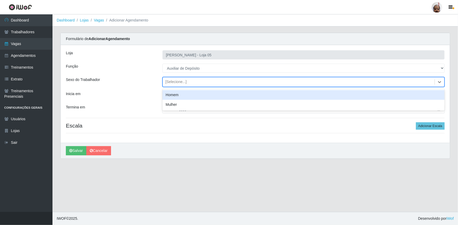
click at [172, 83] on div "[Selecione...]" at bounding box center [175, 83] width 21 height 6
click at [177, 94] on div "Homem" at bounding box center [303, 95] width 282 height 10
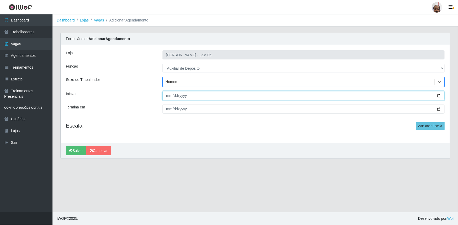
click at [440, 95] on input "Inicia em" at bounding box center [303, 95] width 282 height 9
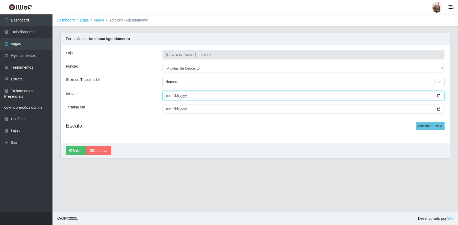
type input "[DATE]"
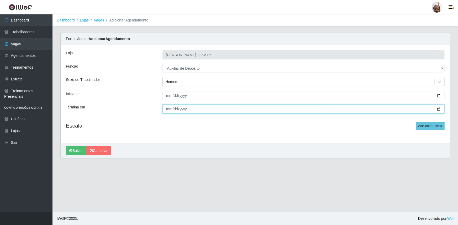
click at [438, 109] on input "Termina em" at bounding box center [303, 109] width 282 height 9
click at [440, 109] on input "[DATE]" at bounding box center [303, 109] width 282 height 9
type input "[DATE]"
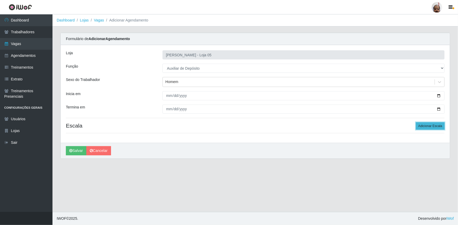
click at [432, 125] on button "Adicionar Escala" at bounding box center [430, 126] width 29 height 7
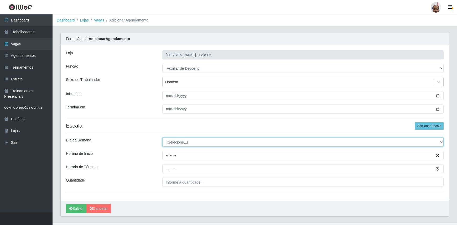
click at [180, 143] on select "[Selecione...] Segunda Terça Quarta Quinta Sexta Sábado Domingo" at bounding box center [302, 142] width 281 height 9
select select "2"
click at [162, 138] on select "[Selecione...] Segunda Terça Quarta Quinta Sexta Sábado Domingo" at bounding box center [302, 142] width 281 height 9
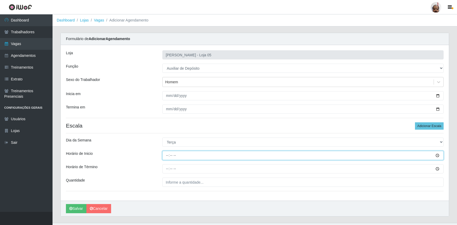
click at [166, 156] on input "Horário de Inicio" at bounding box center [302, 155] width 281 height 9
type input "09:00"
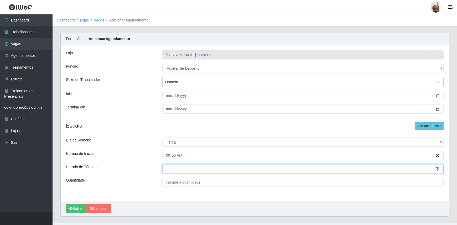
type input "15:00"
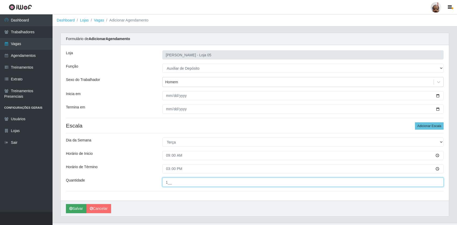
type input "1__"
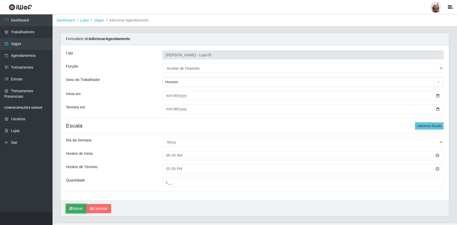
click at [77, 206] on button "Salvar" at bounding box center [76, 208] width 20 height 9
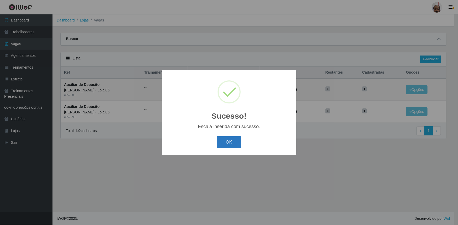
click at [236, 141] on button "OK" at bounding box center [229, 142] width 24 height 12
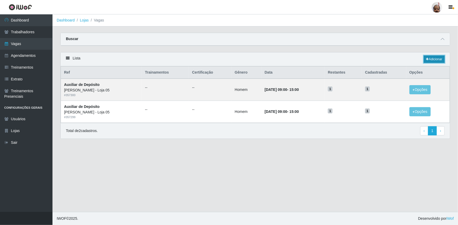
click at [434, 60] on link "Adicionar" at bounding box center [434, 59] width 21 height 7
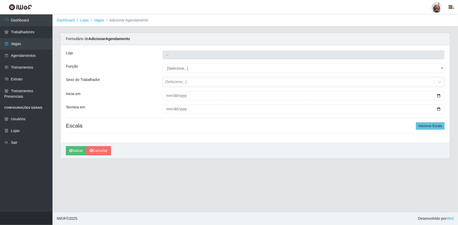
type input "[PERSON_NAME] - Loja 05"
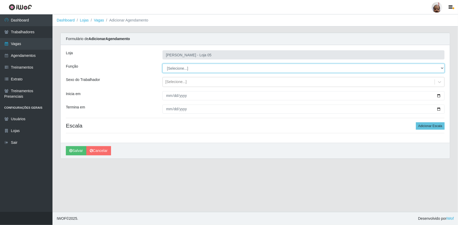
click at [175, 69] on select "[Selecione...] ASG ASG + ASG ++ Auxiliar de Depósito Auxiliar de Depósito + Aux…" at bounding box center [303, 68] width 282 height 9
select select "106"
click at [162, 64] on select "[Selecione...] ASG ASG + ASG ++ Auxiliar de Depósito Auxiliar de Depósito + Aux…" at bounding box center [303, 68] width 282 height 9
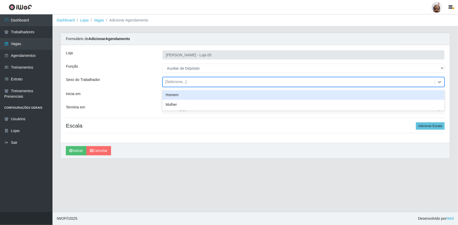
click at [173, 81] on div "[Selecione...]" at bounding box center [175, 83] width 21 height 6
click at [174, 95] on div "Homem" at bounding box center [303, 95] width 282 height 10
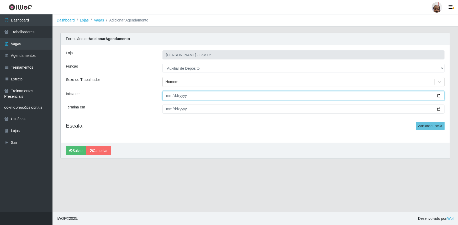
drag, startPoint x: 440, startPoint y: 97, endPoint x: 404, endPoint y: 111, distance: 38.0
click at [439, 97] on input "Inicia em" at bounding box center [303, 95] width 282 height 9
type input "[DATE]"
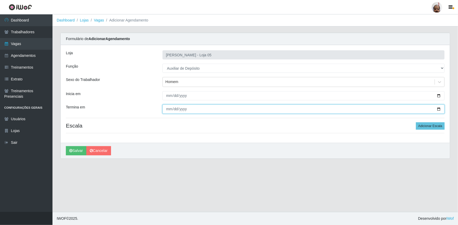
click at [438, 111] on input "Termina em" at bounding box center [303, 109] width 282 height 9
type input "[DATE]"
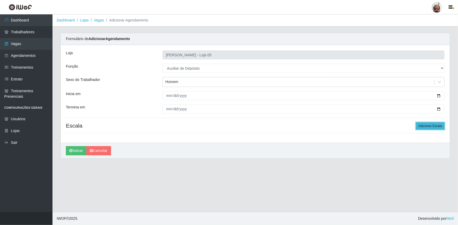
click at [422, 123] on button "Adicionar Escala" at bounding box center [430, 126] width 29 height 7
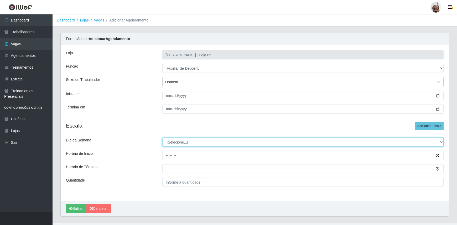
click at [172, 142] on select "[Selecione...] Segunda Terça Quarta Quinta Sexta Sábado Domingo" at bounding box center [302, 142] width 281 height 9
select select "3"
click at [162, 138] on select "[Selecione...] Segunda Terça Quarta Quinta Sexta Sábado Domingo" at bounding box center [302, 142] width 281 height 9
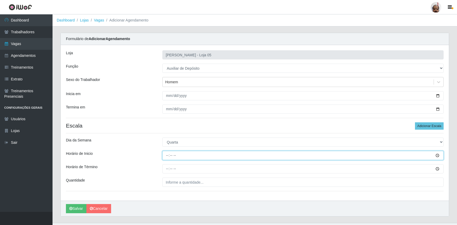
click at [167, 158] on input "Horário de Inicio" at bounding box center [302, 155] width 281 height 9
type input "09:00"
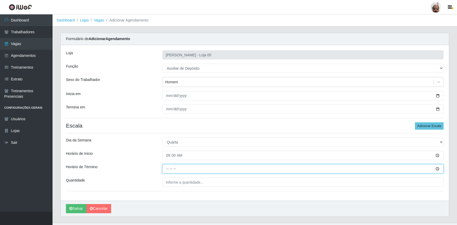
type input "15:00"
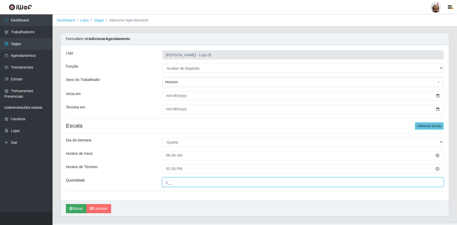
type input "1__"
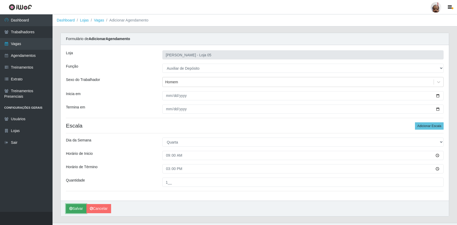
click at [74, 208] on button "Salvar" at bounding box center [76, 208] width 20 height 9
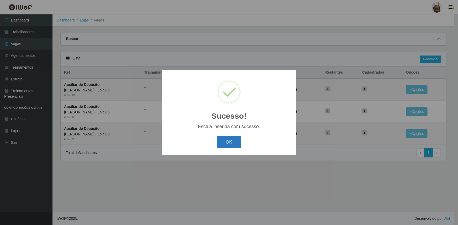
click at [236, 140] on button "OK" at bounding box center [229, 142] width 24 height 12
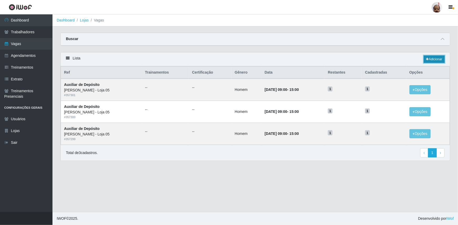
click at [435, 58] on link "Adicionar" at bounding box center [434, 59] width 21 height 7
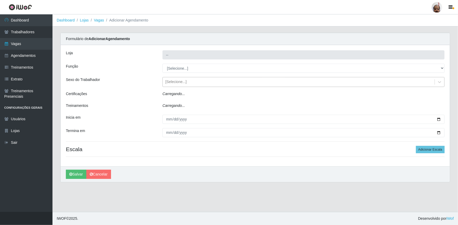
type input "[PERSON_NAME] - Loja 05"
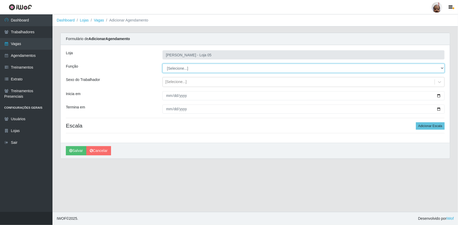
click at [173, 70] on select "[Selecione...] ASG ASG + ASG ++ Auxiliar de Depósito Auxiliar de Depósito + Aux…" at bounding box center [303, 68] width 282 height 9
select select "106"
click at [162, 64] on select "[Selecione...] ASG ASG + ASG ++ Auxiliar de Depósito Auxiliar de Depósito + Aux…" at bounding box center [303, 68] width 282 height 9
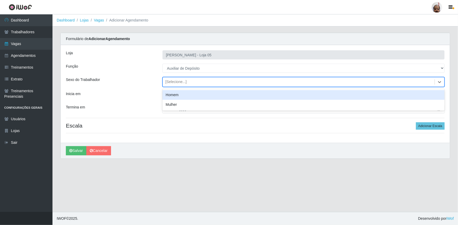
click at [170, 81] on div "[Selecione...]" at bounding box center [175, 83] width 21 height 6
click at [175, 94] on div "Homem" at bounding box center [303, 95] width 282 height 10
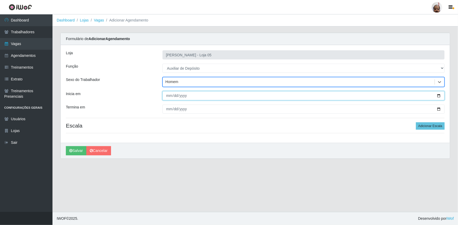
click at [440, 94] on input "Inicia em" at bounding box center [303, 95] width 282 height 9
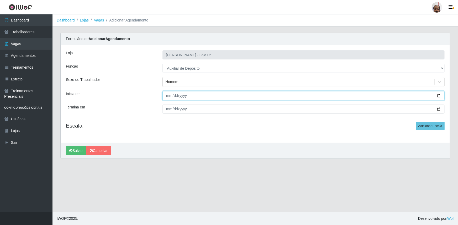
type input "[DATE]"
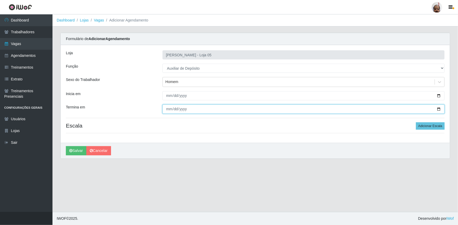
click at [438, 109] on input "Termina em" at bounding box center [303, 109] width 282 height 9
type input "[DATE]"
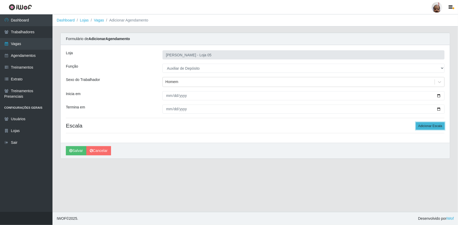
click at [438, 126] on button "Adicionar Escala" at bounding box center [430, 126] width 29 height 7
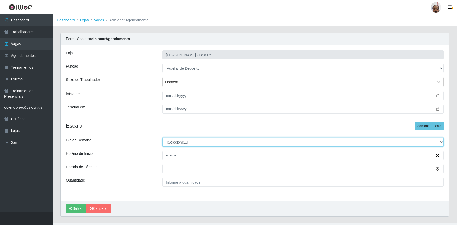
click at [194, 144] on select "[Selecione...] Segunda Terça Quarta Quinta Sexta Sábado Domingo" at bounding box center [302, 142] width 281 height 9
select select "4"
click at [162, 138] on select "[Selecione...] Segunda Terça Quarta Quinta Sexta Sábado Domingo" at bounding box center [302, 142] width 281 height 9
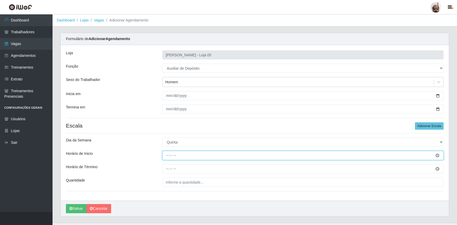
click at [164, 155] on input "Horário de Inicio" at bounding box center [302, 155] width 281 height 9
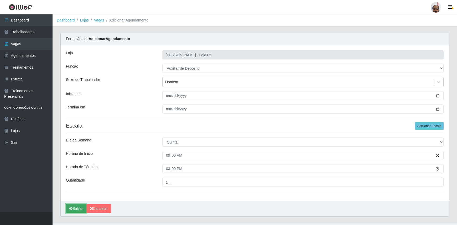
click at [73, 208] on button "Salvar" at bounding box center [76, 208] width 20 height 9
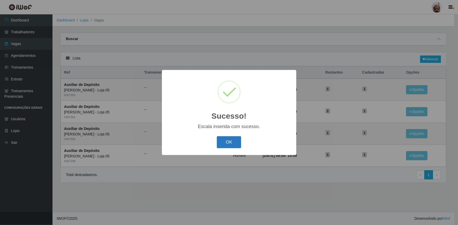
click at [231, 144] on button "OK" at bounding box center [229, 142] width 24 height 12
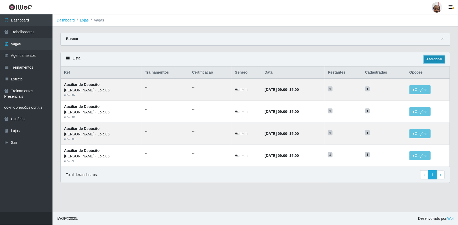
click at [431, 58] on link "Adicionar" at bounding box center [434, 59] width 21 height 7
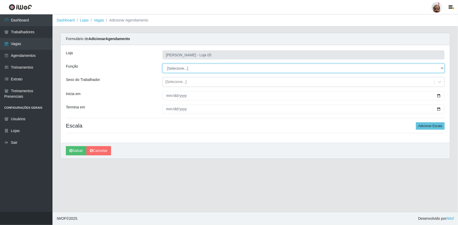
click at [177, 68] on select "[Selecione...] ASG ASG + ASG ++ Auxiliar de Depósito Auxiliar de Depósito + Aux…" at bounding box center [303, 68] width 282 height 9
click at [162, 64] on select "[Selecione...] ASG ASG + ASG ++ Auxiliar de Depósito Auxiliar de Depósito + Aux…" at bounding box center [303, 68] width 282 height 9
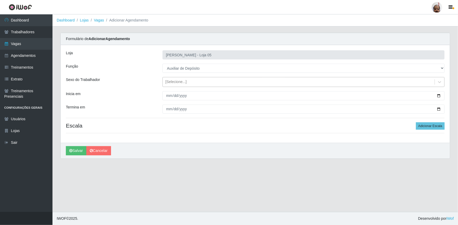
click at [174, 81] on div "[Selecione...]" at bounding box center [175, 83] width 21 height 6
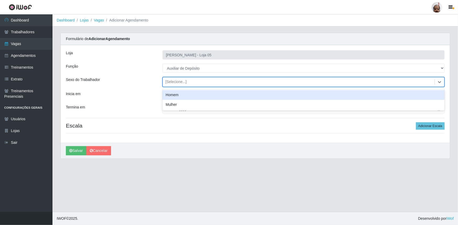
click at [180, 94] on div "Homem" at bounding box center [303, 95] width 282 height 10
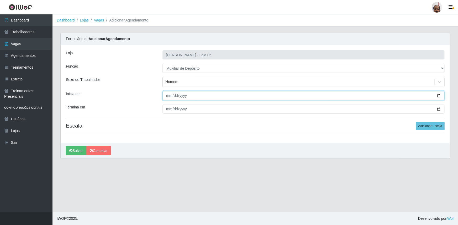
click at [438, 95] on input "Inicia em" at bounding box center [303, 95] width 282 height 9
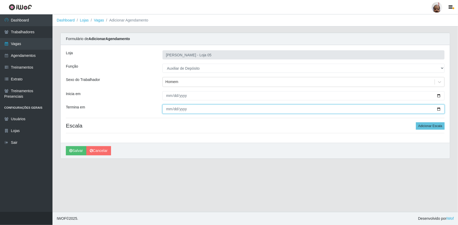
drag, startPoint x: 439, startPoint y: 110, endPoint x: 436, endPoint y: 112, distance: 3.2
click at [439, 110] on input "Termina em" at bounding box center [303, 109] width 282 height 9
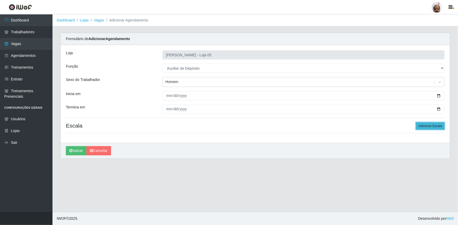
click at [424, 125] on button "Adicionar Escala" at bounding box center [430, 126] width 29 height 7
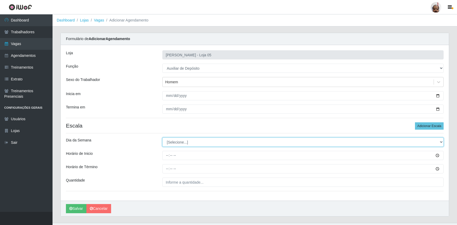
click at [188, 139] on select "[Selecione...] Segunda Terça Quarta Quinta Sexta Sábado Domingo" at bounding box center [302, 142] width 281 height 9
click at [162, 138] on select "[Selecione...] Segunda Terça Quarta Quinta Sexta Sábado Domingo" at bounding box center [302, 142] width 281 height 9
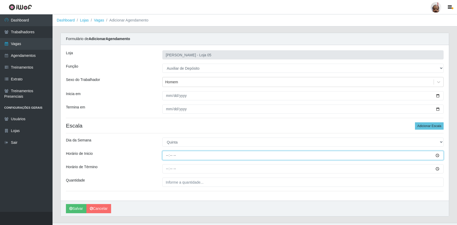
click at [167, 154] on input "Horário de Inicio" at bounding box center [302, 155] width 281 height 9
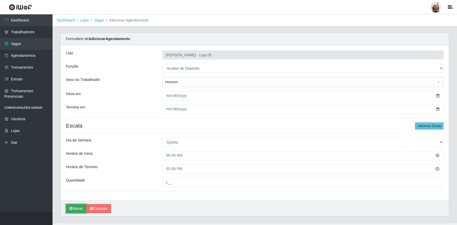
click at [78, 207] on button "Salvar" at bounding box center [76, 208] width 20 height 9
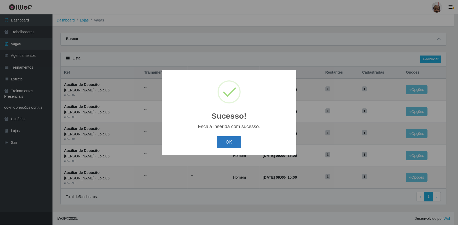
click at [228, 142] on button "OK" at bounding box center [229, 142] width 24 height 12
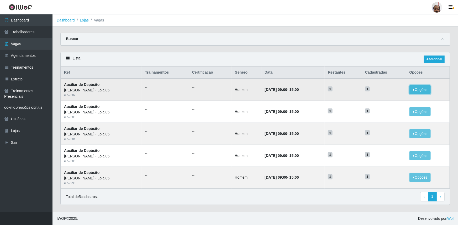
click at [424, 91] on button "Opções" at bounding box center [420, 89] width 22 height 9
click at [381, 101] on div "Deletar" at bounding box center [387, 102] width 31 height 6
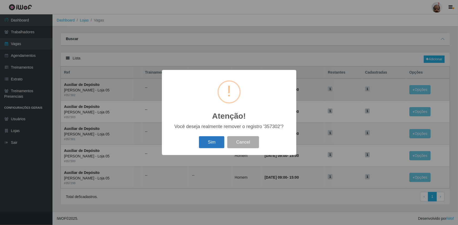
click at [208, 142] on button "Sim" at bounding box center [211, 142] width 25 height 12
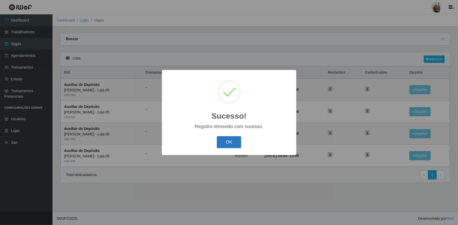
click at [238, 140] on button "OK" at bounding box center [229, 142] width 24 height 12
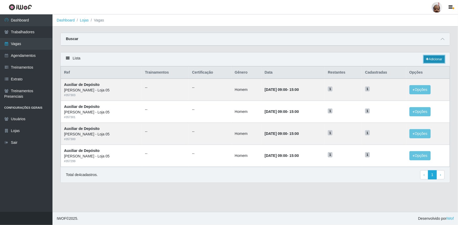
click at [434, 58] on link "Adicionar" at bounding box center [434, 59] width 21 height 7
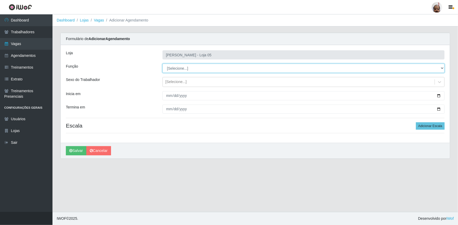
click at [197, 70] on select "[Selecione...] ASG ASG + ASG ++ Auxiliar de Depósito Auxiliar de Depósito + Aux…" at bounding box center [303, 68] width 282 height 9
click at [162, 64] on select "[Selecione...] ASG ASG + ASG ++ Auxiliar de Depósito Auxiliar de Depósito + Aux…" at bounding box center [303, 68] width 282 height 9
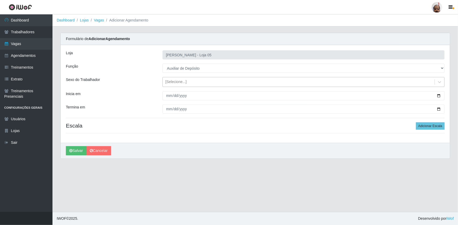
click at [177, 79] on div "[Selecione...]" at bounding box center [299, 82] width 272 height 9
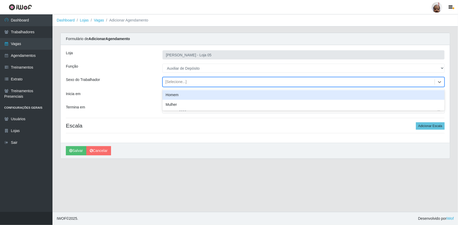
click at [185, 97] on div "Homem" at bounding box center [303, 95] width 282 height 10
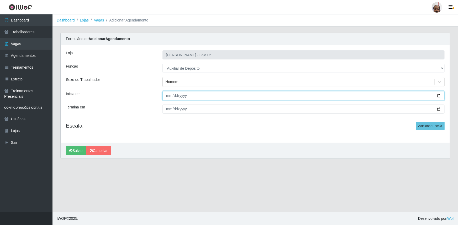
click at [438, 96] on input "Inicia em" at bounding box center [303, 95] width 282 height 9
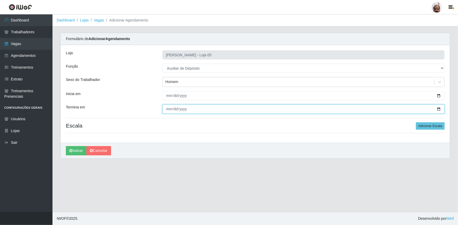
click at [436, 110] on input "Termina em" at bounding box center [303, 109] width 282 height 9
click at [438, 109] on input "Termina em" at bounding box center [303, 109] width 282 height 9
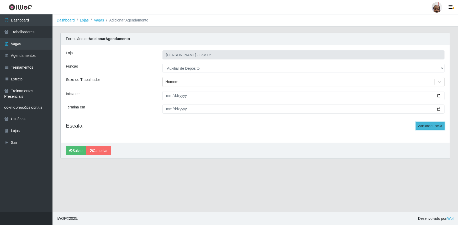
click at [424, 124] on button "Adicionar Escala" at bounding box center [430, 126] width 29 height 7
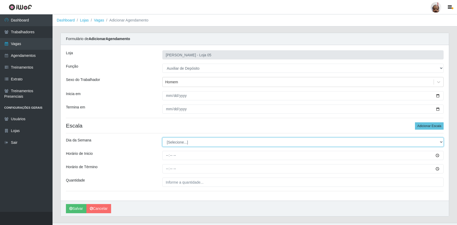
click at [184, 142] on select "[Selecione...] Segunda Terça Quarta Quinta Sexta Sábado Domingo" at bounding box center [302, 142] width 281 height 9
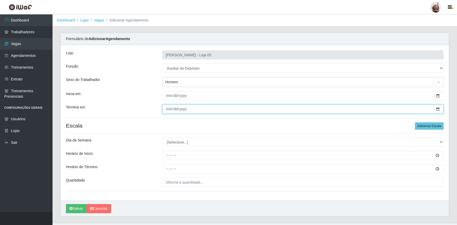
click at [436, 108] on input "[DATE]" at bounding box center [302, 109] width 281 height 9
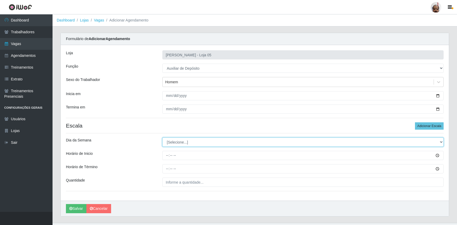
click at [190, 141] on select "[Selecione...] Segunda Terça Quarta Quinta Sexta Sábado Domingo" at bounding box center [302, 142] width 281 height 9
click at [162, 138] on select "[Selecione...] Segunda Terça Quarta Quinta Sexta Sábado Domingo" at bounding box center [302, 142] width 281 height 9
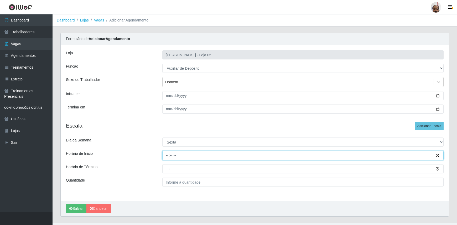
click at [166, 158] on input "Horário de Inicio" at bounding box center [302, 155] width 281 height 9
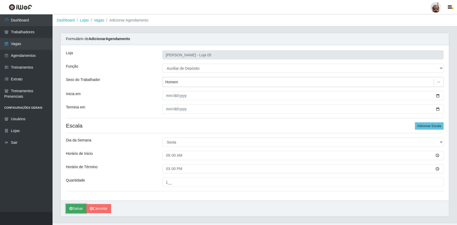
click at [77, 209] on button "Salvar" at bounding box center [76, 208] width 20 height 9
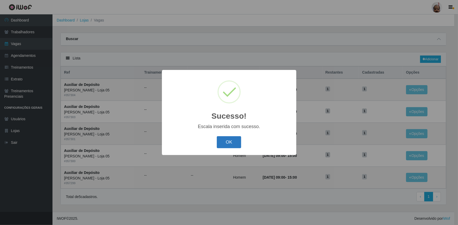
click at [225, 141] on button "OK" at bounding box center [229, 142] width 24 height 12
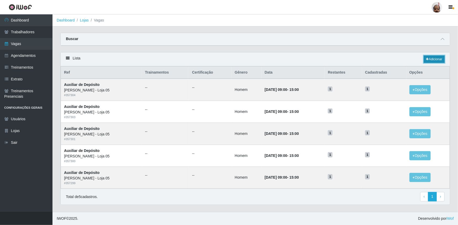
click at [433, 60] on link "Adicionar" at bounding box center [434, 59] width 21 height 7
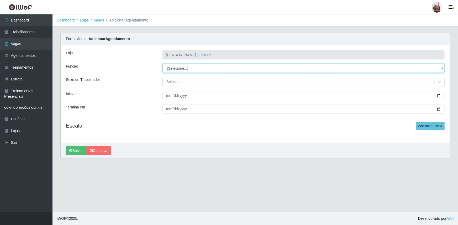
click at [207, 69] on select "[Selecione...] ASG ASG + ASG ++ Auxiliar de Depósito Auxiliar de Depósito + Aux…" at bounding box center [303, 68] width 282 height 9
click at [162, 64] on select "[Selecione...] ASG ASG + ASG ++ Auxiliar de Depósito Auxiliar de Depósito + Aux…" at bounding box center [303, 68] width 282 height 9
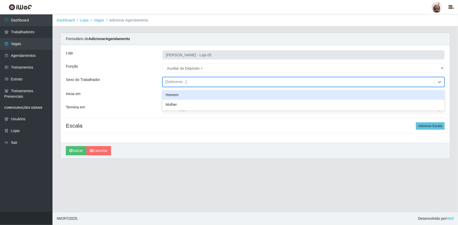
click at [181, 82] on div "[Selecione...]" at bounding box center [175, 83] width 21 height 6
click at [177, 92] on div "Homem" at bounding box center [303, 95] width 282 height 10
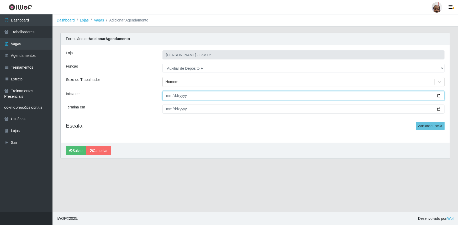
click at [438, 92] on input "Inicia em" at bounding box center [303, 95] width 282 height 9
click at [439, 95] on input "Inicia em" at bounding box center [303, 95] width 282 height 9
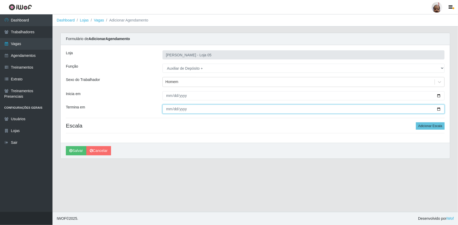
click at [439, 107] on input "Termina em" at bounding box center [303, 109] width 282 height 9
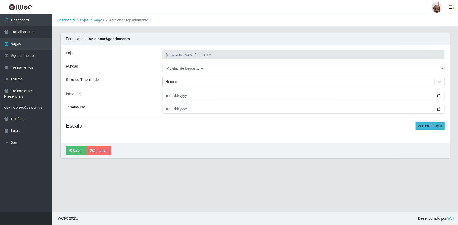
click at [424, 124] on button "Adicionar Escala" at bounding box center [430, 126] width 29 height 7
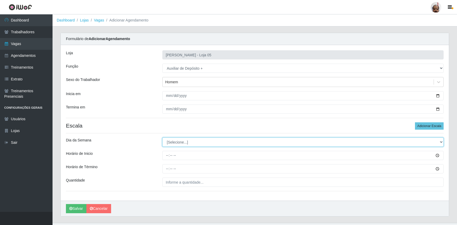
click at [193, 143] on select "[Selecione...] Segunda Terça Quarta Quinta Sexta Sábado Domingo" at bounding box center [302, 142] width 281 height 9
click at [162, 138] on select "[Selecione...] Segunda Terça Quarta Quinta Sexta Sábado Domingo" at bounding box center [302, 142] width 281 height 9
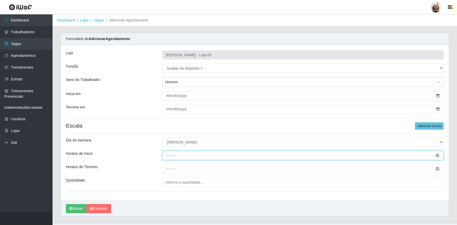
click at [168, 155] on input "Horário de Inicio" at bounding box center [302, 155] width 281 height 9
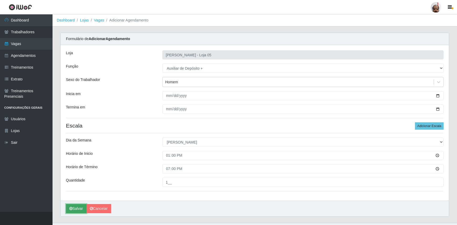
click at [78, 210] on button "Salvar" at bounding box center [76, 208] width 20 height 9
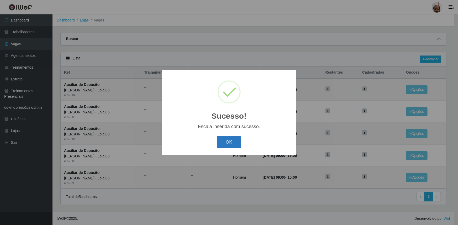
click at [223, 143] on button "OK" at bounding box center [229, 142] width 24 height 12
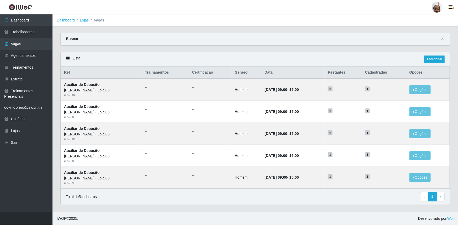
click at [441, 39] on icon at bounding box center [443, 39] width 4 height 4
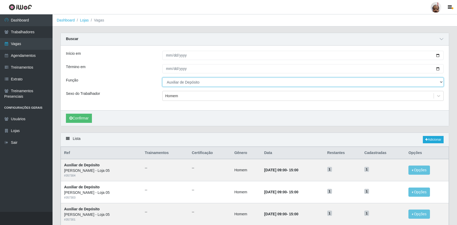
click at [440, 81] on select "[Selecione...] ASG ASG + ASG ++ Auxiliar de Depósito Auxiliar de Depósito + Aux…" at bounding box center [302, 82] width 281 height 9
click at [162, 78] on select "[Selecione...] ASG ASG + ASG ++ Auxiliar de Depósito Auxiliar de Depósito + Aux…" at bounding box center [302, 82] width 281 height 9
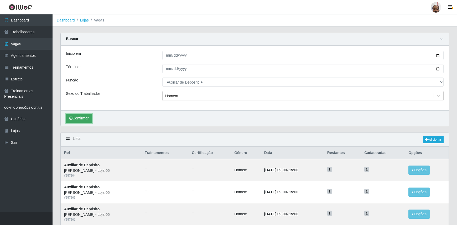
click at [72, 115] on button "Confirmar" at bounding box center [79, 118] width 26 height 9
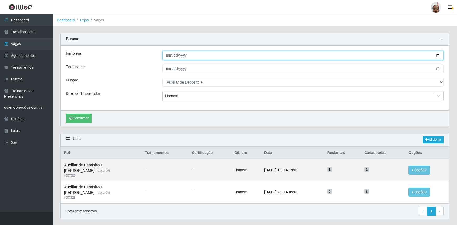
click at [437, 54] on input "[DATE]" at bounding box center [302, 55] width 281 height 9
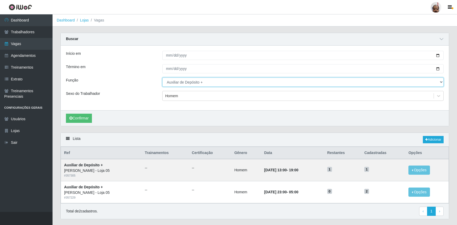
click at [176, 83] on select "[Selecione...] ASG ASG + ASG ++ Auxiliar de Depósito Auxiliar de Depósito + Aux…" at bounding box center [302, 82] width 281 height 9
click at [162, 78] on select "[Selecione...] ASG ASG + ASG ++ Auxiliar de Depósito Auxiliar de Depósito + Aux…" at bounding box center [302, 82] width 281 height 9
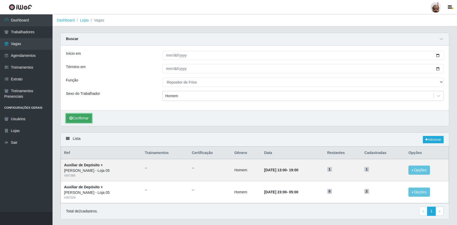
click at [78, 118] on button "Confirmar" at bounding box center [79, 118] width 26 height 9
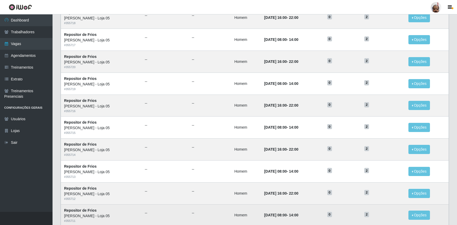
scroll to position [90, 0]
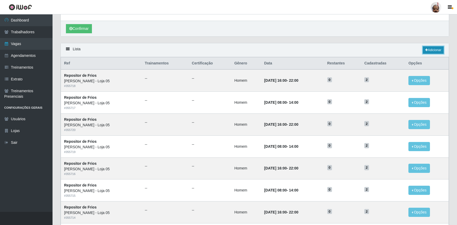
click at [432, 52] on link "Adicionar" at bounding box center [432, 49] width 21 height 7
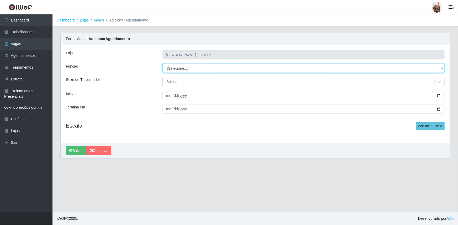
click at [181, 67] on select "[Selecione...] ASG ASG + ASG ++ Auxiliar de Depósito Auxiliar de Depósito + Aux…" at bounding box center [303, 68] width 282 height 9
click at [162, 64] on select "[Selecione...] ASG ASG + ASG ++ Auxiliar de Depósito Auxiliar de Depósito + Aux…" at bounding box center [303, 68] width 282 height 9
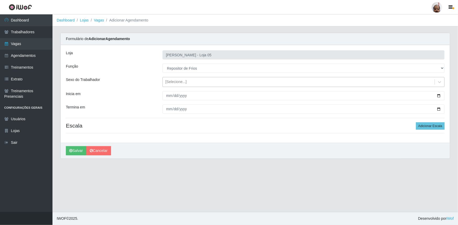
click at [175, 77] on div "Loja Mar Vermelho - Loja 05 Função [Selecione...] ASG ASG + ASG ++ Auxiliar de …" at bounding box center [255, 94] width 389 height 98
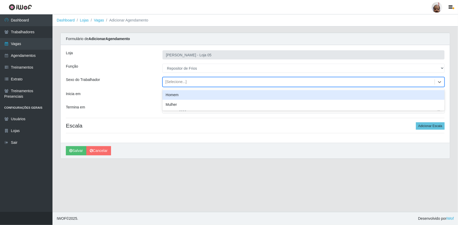
click at [177, 80] on div "[Selecione...]" at bounding box center [175, 83] width 21 height 6
click at [186, 93] on div "Homem" at bounding box center [303, 95] width 282 height 10
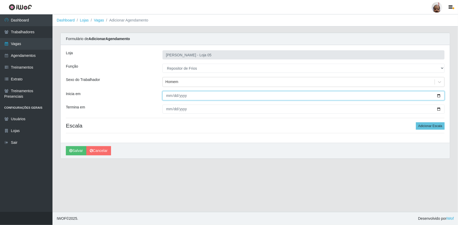
click at [439, 95] on input "Inicia em" at bounding box center [303, 95] width 282 height 9
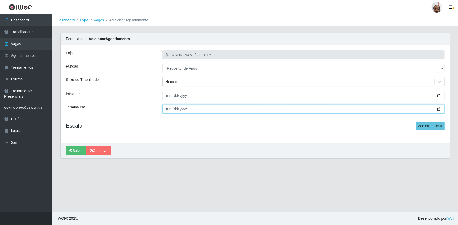
click at [438, 109] on input "Termina em" at bounding box center [303, 109] width 282 height 9
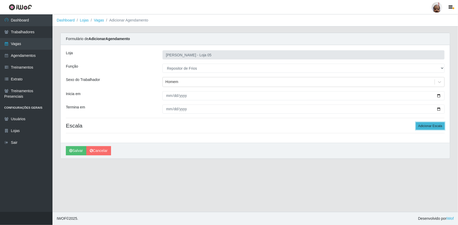
click at [440, 124] on button "Adicionar Escala" at bounding box center [430, 126] width 29 height 7
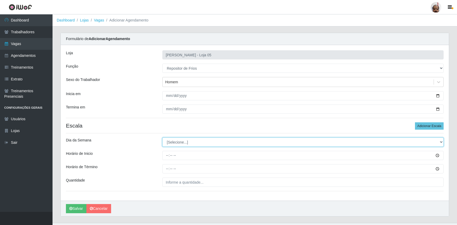
click at [172, 142] on select "[Selecione...] Segunda Terça Quarta Quinta Sexta Sábado Domingo" at bounding box center [302, 142] width 281 height 9
click at [162, 138] on select "[Selecione...] Segunda Terça Quarta Quinta Sexta Sábado Domingo" at bounding box center [302, 142] width 281 height 9
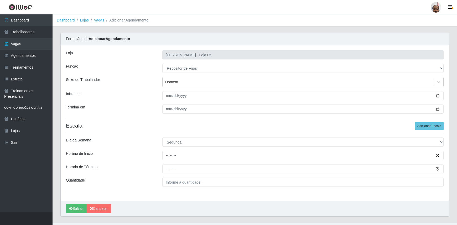
click at [159, 157] on div at bounding box center [302, 155] width 289 height 9
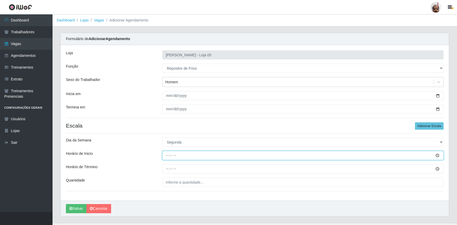
click at [168, 158] on input "Horário de Inicio" at bounding box center [302, 155] width 281 height 9
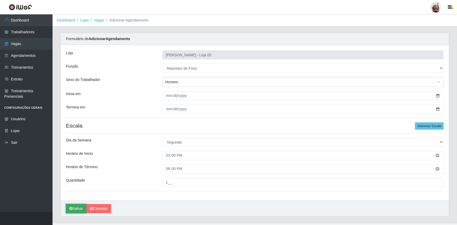
click at [80, 206] on button "Salvar" at bounding box center [76, 208] width 20 height 9
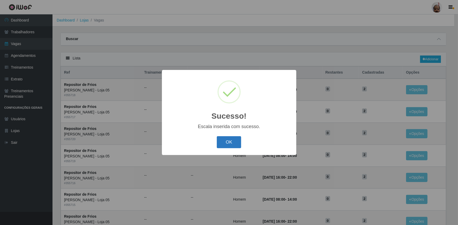
click at [226, 144] on button "OK" at bounding box center [229, 142] width 24 height 12
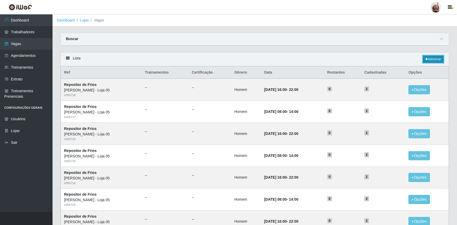
click at [432, 58] on link "Adicionar" at bounding box center [432, 59] width 21 height 7
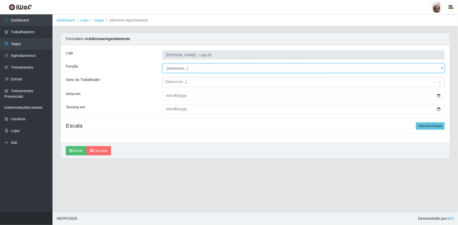
click at [176, 66] on select "[Selecione...] ASG ASG + ASG ++ Auxiliar de Depósito Auxiliar de Depósito + Aux…" at bounding box center [303, 68] width 282 height 9
click at [162, 64] on select "[Selecione...] ASG ASG + ASG ++ Auxiliar de Depósito Auxiliar de Depósito + Aux…" at bounding box center [303, 68] width 282 height 9
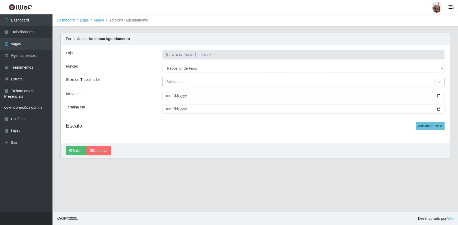
click at [180, 80] on div "[Selecione...]" at bounding box center [175, 83] width 21 height 6
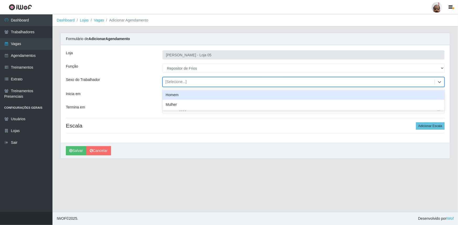
click at [182, 95] on div "Homem" at bounding box center [303, 95] width 282 height 10
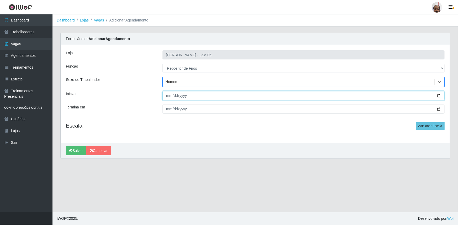
click at [438, 97] on input "Inicia em" at bounding box center [303, 95] width 282 height 9
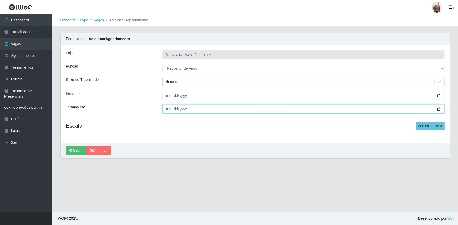
drag, startPoint x: 438, startPoint y: 109, endPoint x: 392, endPoint y: 129, distance: 50.7
click at [438, 109] on input "Termina em" at bounding box center [303, 109] width 282 height 9
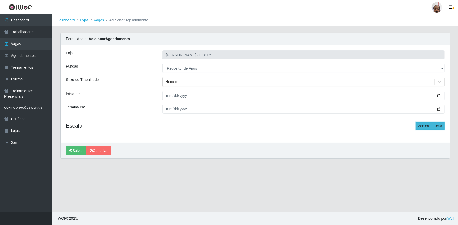
click at [432, 127] on button "Adicionar Escala" at bounding box center [430, 126] width 29 height 7
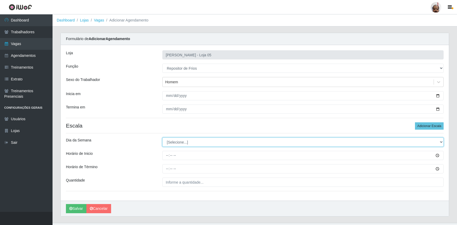
click at [182, 141] on select "[Selecione...] Segunda Terça Quarta Quinta Sexta Sábado Domingo" at bounding box center [302, 142] width 281 height 9
click at [162, 138] on select "[Selecione...] Segunda Terça Quarta Quinta Sexta Sábado Domingo" at bounding box center [302, 142] width 281 height 9
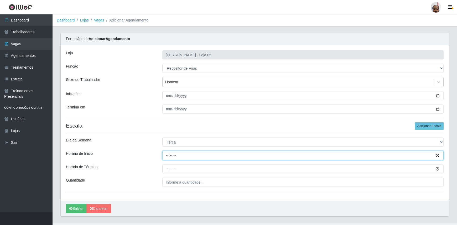
click at [163, 153] on input "Horário de Inicio" at bounding box center [302, 155] width 281 height 9
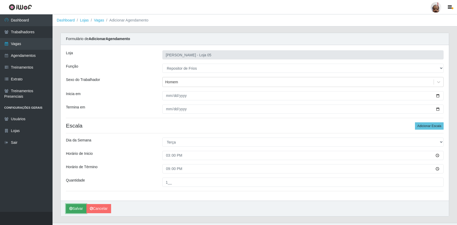
click at [75, 209] on button "Salvar" at bounding box center [76, 208] width 20 height 9
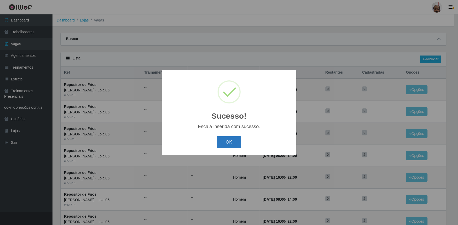
click at [235, 139] on button "OK" at bounding box center [229, 142] width 24 height 12
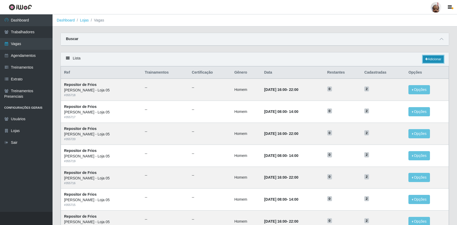
click at [437, 60] on link "Adicionar" at bounding box center [432, 59] width 21 height 7
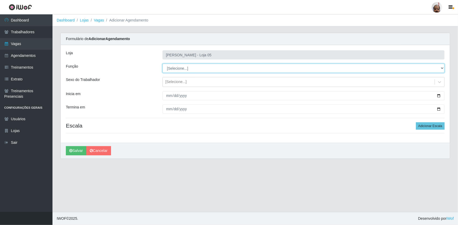
click at [186, 69] on select "[Selecione...] ASG ASG + ASG ++ Auxiliar de Depósito Auxiliar de Depósito + Aux…" at bounding box center [303, 68] width 282 height 9
click at [162, 64] on select "[Selecione...] ASG ASG + ASG ++ Auxiliar de Depósito Auxiliar de Depósito + Aux…" at bounding box center [303, 68] width 282 height 9
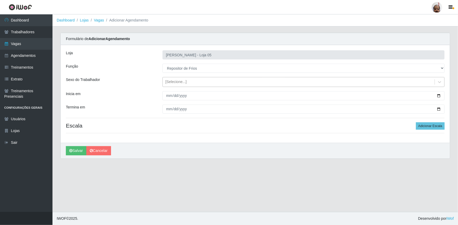
click at [173, 83] on div "[Selecione...]" at bounding box center [175, 83] width 21 height 6
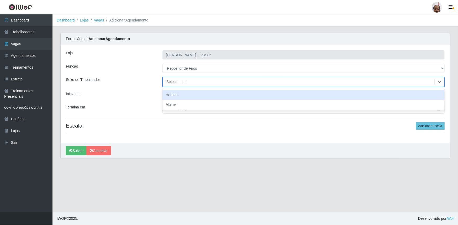
click at [183, 94] on div "Homem" at bounding box center [303, 95] width 282 height 10
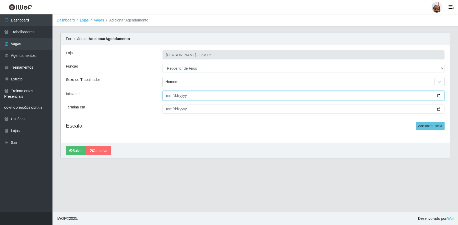
click at [439, 95] on input "Inicia em" at bounding box center [303, 95] width 282 height 9
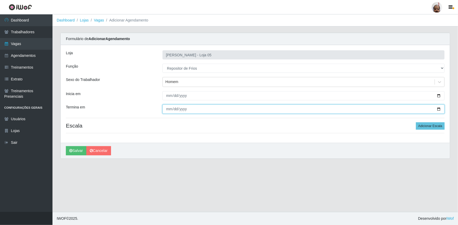
click at [440, 107] on input "Termina em" at bounding box center [303, 109] width 282 height 9
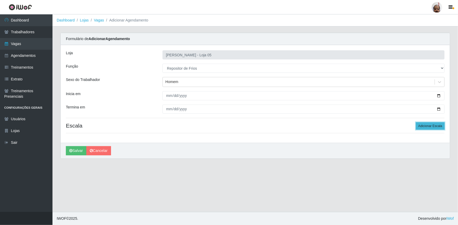
click at [432, 128] on button "Adicionar Escala" at bounding box center [430, 126] width 29 height 7
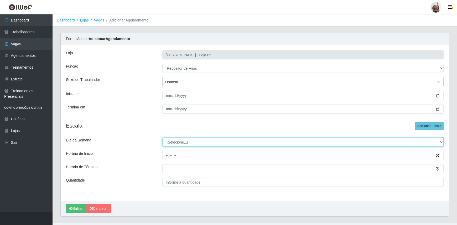
click at [167, 140] on select "[Selecione...] Segunda Terça Quarta Quinta Sexta Sábado Domingo" at bounding box center [302, 142] width 281 height 9
click at [162, 138] on select "[Selecione...] Segunda Terça Quarta Quinta Sexta Sábado Domingo" at bounding box center [302, 142] width 281 height 9
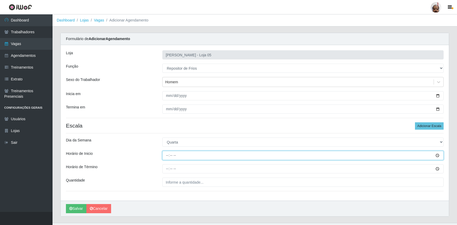
click at [165, 155] on input "Horário de Inicio" at bounding box center [302, 155] width 281 height 9
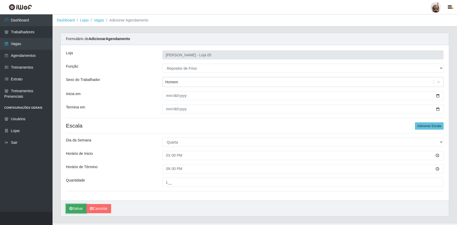
click at [76, 209] on button "Salvar" at bounding box center [76, 208] width 20 height 9
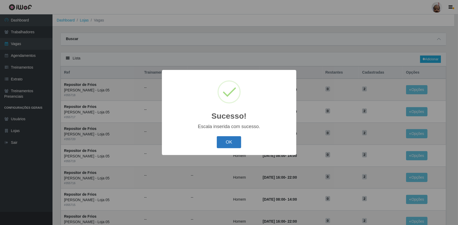
click at [225, 143] on button "OK" at bounding box center [229, 142] width 24 height 12
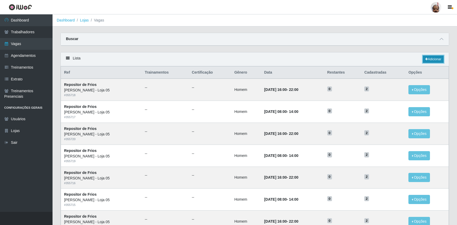
click at [435, 57] on link "Adicionar" at bounding box center [432, 59] width 21 height 7
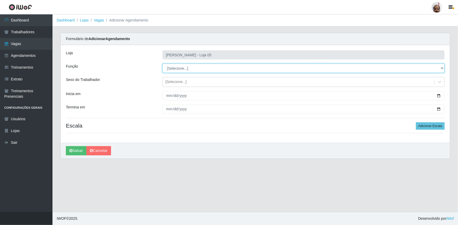
click at [181, 67] on select "[Selecione...] ASG ASG + ASG ++ Auxiliar de Depósito Auxiliar de Depósito + Aux…" at bounding box center [303, 68] width 282 height 9
click at [162, 64] on select "[Selecione...] ASG ASG + ASG ++ Auxiliar de Depósito Auxiliar de Depósito + Aux…" at bounding box center [303, 68] width 282 height 9
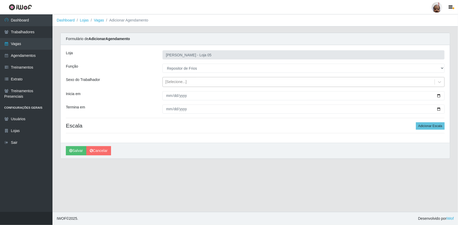
click at [174, 83] on div "[Selecione...]" at bounding box center [175, 83] width 21 height 6
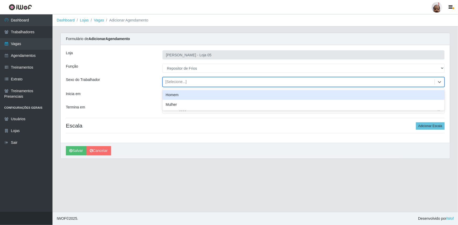
click at [184, 97] on div "Homem" at bounding box center [303, 95] width 282 height 10
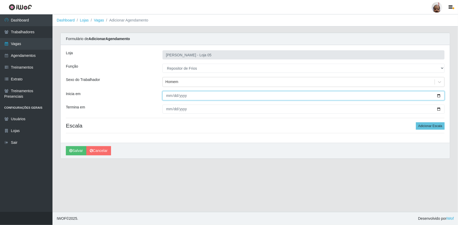
drag, startPoint x: 440, startPoint y: 94, endPoint x: 401, endPoint y: 116, distance: 43.8
click at [439, 94] on input "Inicia em" at bounding box center [303, 95] width 282 height 9
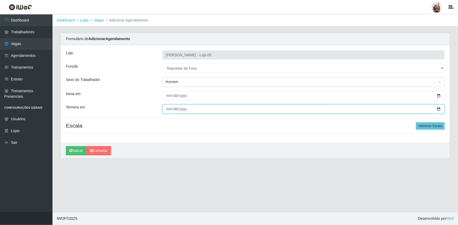
click at [438, 108] on input "Termina em" at bounding box center [303, 109] width 282 height 9
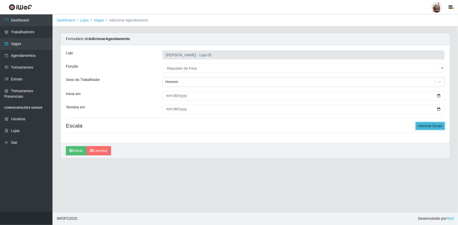
click at [432, 125] on button "Adicionar Escala" at bounding box center [430, 126] width 29 height 7
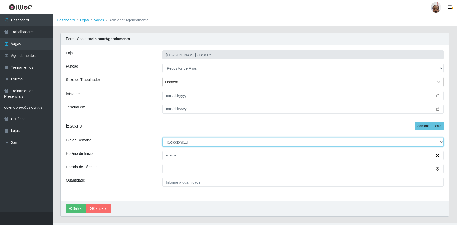
click at [184, 142] on select "[Selecione...] Segunda Terça Quarta Quinta Sexta Sábado Domingo" at bounding box center [302, 142] width 281 height 9
click at [162, 138] on select "[Selecione...] Segunda Terça Quarta Quinta Sexta Sábado Domingo" at bounding box center [302, 142] width 281 height 9
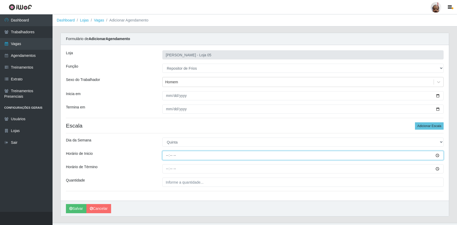
click at [165, 157] on input "Horário de Inicio" at bounding box center [302, 155] width 281 height 9
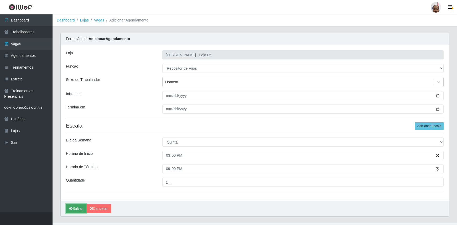
click at [82, 207] on button "Salvar" at bounding box center [76, 208] width 20 height 9
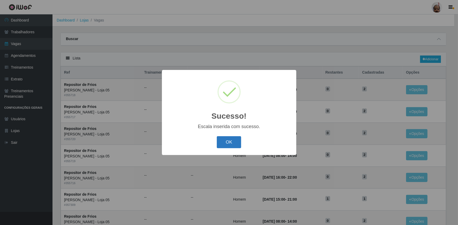
click at [233, 145] on button "OK" at bounding box center [229, 142] width 24 height 12
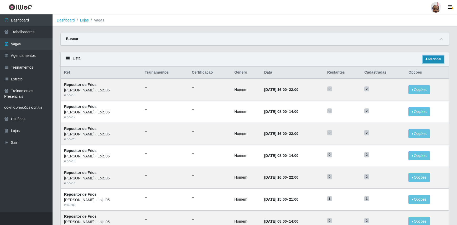
click at [432, 59] on link "Adicionar" at bounding box center [432, 59] width 21 height 7
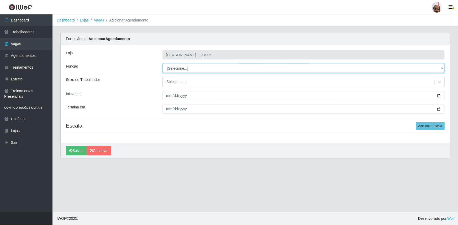
click at [184, 70] on select "[Selecione...] ASG ASG + ASG ++ Auxiliar de Depósito Auxiliar de Depósito + Aux…" at bounding box center [303, 68] width 282 height 9
click at [162, 64] on select "[Selecione...] ASG ASG + ASG ++ Auxiliar de Depósito Auxiliar de Depósito + Aux…" at bounding box center [303, 68] width 282 height 9
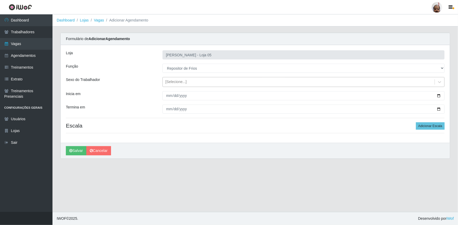
click at [183, 82] on div "[Selecione...]" at bounding box center [175, 83] width 21 height 6
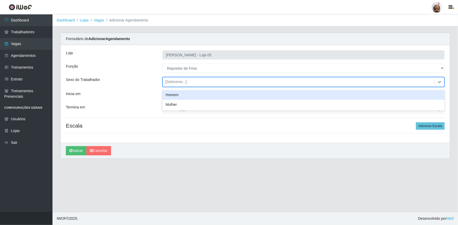
click at [186, 93] on div "Homem" at bounding box center [303, 95] width 282 height 10
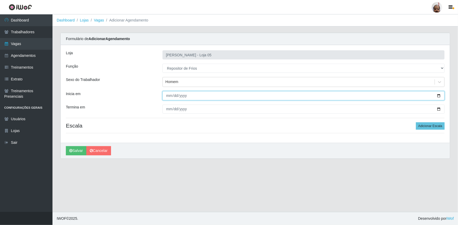
click at [439, 95] on input "Inicia em" at bounding box center [303, 95] width 282 height 9
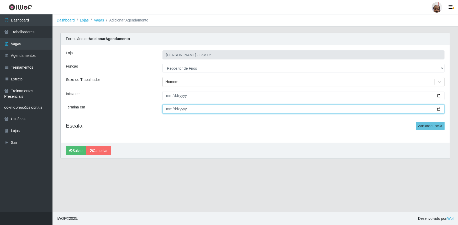
drag, startPoint x: 438, startPoint y: 109, endPoint x: 349, endPoint y: 157, distance: 100.8
click at [437, 109] on input "Termina em" at bounding box center [303, 109] width 282 height 9
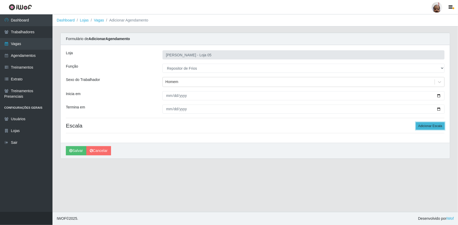
click at [428, 124] on button "Adicionar Escala" at bounding box center [430, 126] width 29 height 7
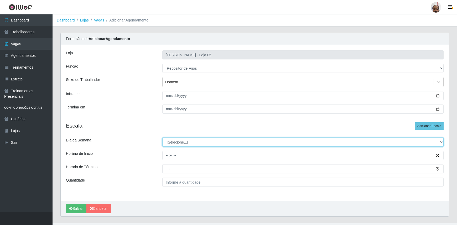
click at [193, 144] on select "[Selecione...] Segunda Terça Quarta Quinta Sexta Sábado Domingo" at bounding box center [302, 142] width 281 height 9
click at [162, 138] on select "[Selecione...] Segunda Terça Quarta Quinta Sexta Sábado Domingo" at bounding box center [302, 142] width 281 height 9
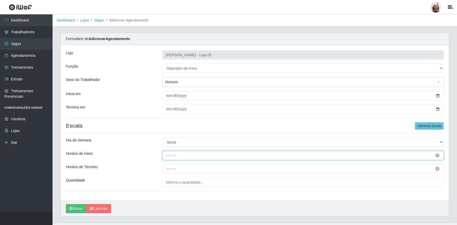
click at [165, 157] on input "Horário de Inicio" at bounding box center [302, 155] width 281 height 9
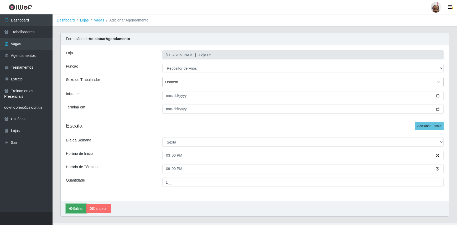
click at [72, 207] on button "Salvar" at bounding box center [76, 208] width 20 height 9
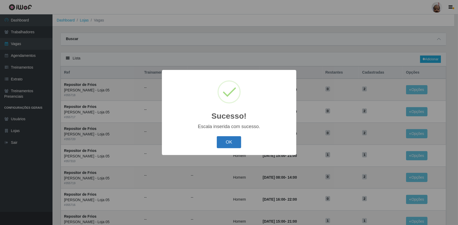
click at [234, 140] on button "OK" at bounding box center [229, 142] width 24 height 12
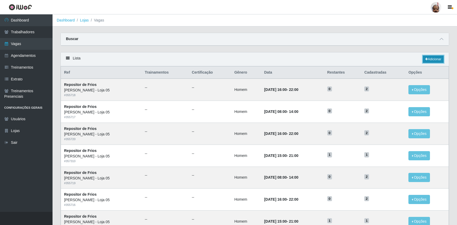
click at [432, 57] on link "Adicionar" at bounding box center [432, 59] width 21 height 7
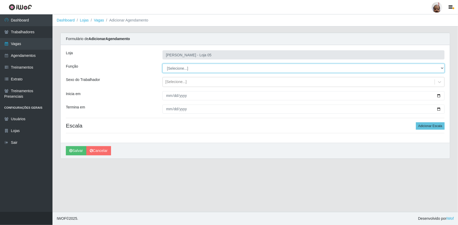
click at [186, 68] on select "[Selecione...] ASG ASG + ASG ++ Auxiliar de Depósito Auxiliar de Depósito + Aux…" at bounding box center [303, 68] width 282 height 9
click at [162, 64] on select "[Selecione...] ASG ASG + ASG ++ Auxiliar de Depósito Auxiliar de Depósito + Aux…" at bounding box center [303, 68] width 282 height 9
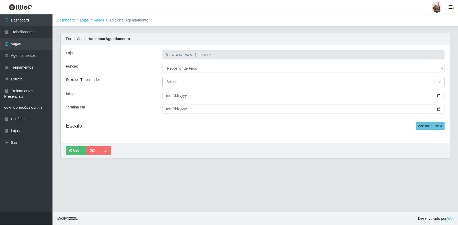
click at [182, 82] on div "[Selecione...]" at bounding box center [175, 83] width 21 height 6
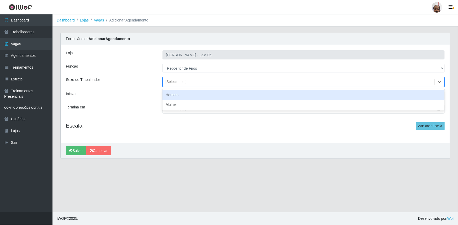
click at [181, 94] on div "Homem" at bounding box center [303, 95] width 282 height 10
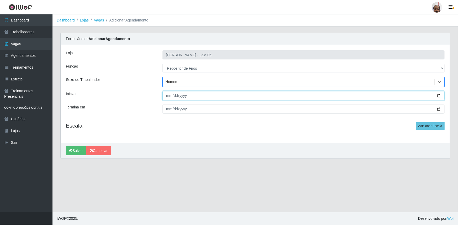
click at [438, 96] on input "Inicia em" at bounding box center [303, 95] width 282 height 9
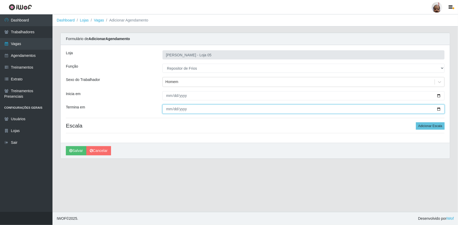
click at [438, 108] on input "Termina em" at bounding box center [303, 109] width 282 height 9
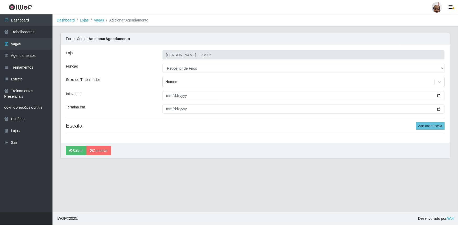
click at [445, 126] on div "Loja Mar Vermelho - Loja 05 Função [Selecione...] ASG ASG + ASG ++ Auxiliar de …" at bounding box center [255, 94] width 389 height 98
click at [433, 126] on button "Adicionar Escala" at bounding box center [430, 126] width 29 height 7
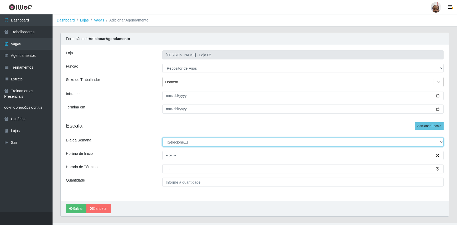
drag, startPoint x: 185, startPoint y: 141, endPoint x: 182, endPoint y: 146, distance: 5.6
click at [185, 142] on select "[Selecione...] Segunda Terça Quarta Quinta Sexta Sábado Domingo" at bounding box center [302, 142] width 281 height 9
click at [162, 138] on select "[Selecione...] Segunda Terça Quarta Quinta Sexta Sábado Domingo" at bounding box center [302, 142] width 281 height 9
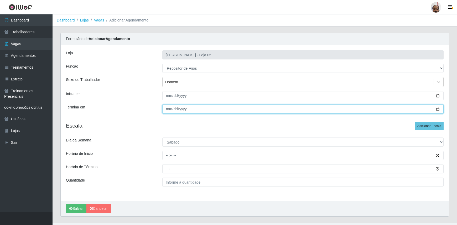
click at [437, 108] on input "[DATE]" at bounding box center [302, 109] width 281 height 9
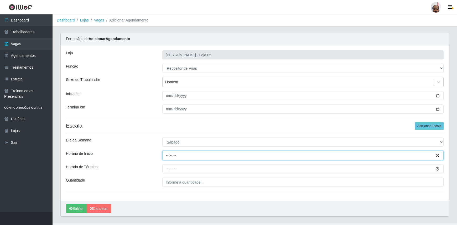
click at [170, 153] on input "Horário de Inicio" at bounding box center [302, 155] width 281 height 9
click at [163, 155] on input "Horário de Inicio" at bounding box center [302, 155] width 281 height 9
click at [165, 152] on input "Horário de Inicio" at bounding box center [302, 155] width 281 height 9
click at [166, 156] on input "Horário de Inicio" at bounding box center [302, 155] width 281 height 9
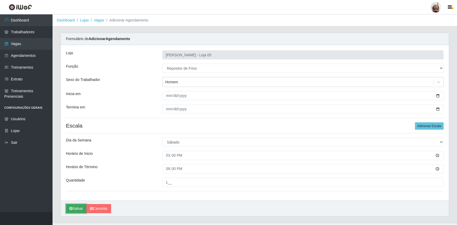
click at [76, 208] on button "Salvar" at bounding box center [76, 208] width 20 height 9
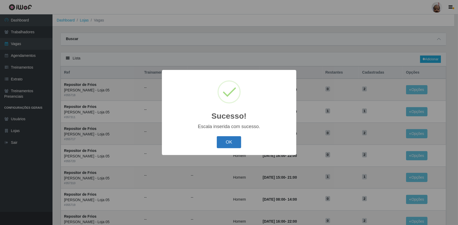
click at [229, 142] on button "OK" at bounding box center [229, 142] width 24 height 12
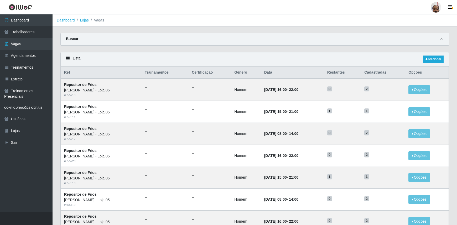
click at [441, 39] on icon at bounding box center [441, 39] width 4 height 4
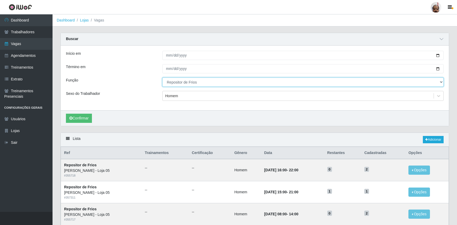
click at [196, 84] on select "[Selecione...] ASG ASG + ASG ++ Auxiliar de Depósito Auxiliar de Depósito + Aux…" at bounding box center [302, 82] width 281 height 9
click at [162, 78] on select "[Selecione...] ASG ASG + ASG ++ Auxiliar de Depósito Auxiliar de Depósito + Aux…" at bounding box center [302, 82] width 281 height 9
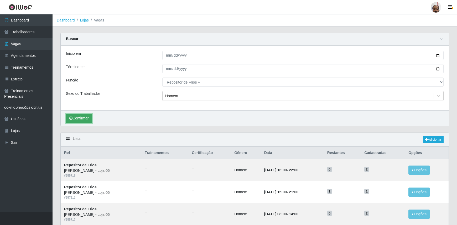
click at [82, 118] on button "Confirmar" at bounding box center [79, 118] width 26 height 9
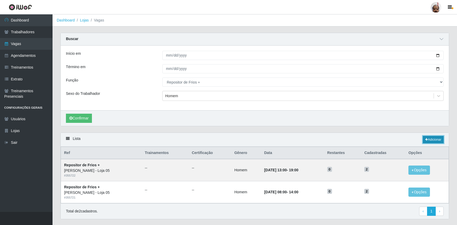
click at [435, 139] on link "Adicionar" at bounding box center [432, 139] width 21 height 7
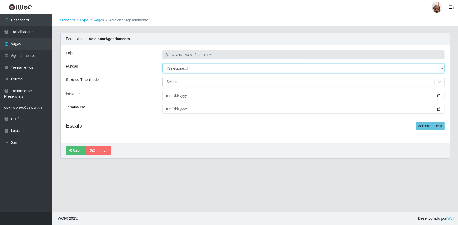
click at [183, 68] on select "[Selecione...] ASG ASG + ASG ++ Auxiliar de Depósito Auxiliar de Depósito + Aux…" at bounding box center [303, 68] width 282 height 9
click at [162, 64] on select "[Selecione...] ASG ASG + ASG ++ Auxiliar de Depósito Auxiliar de Depósito + Aux…" at bounding box center [303, 68] width 282 height 9
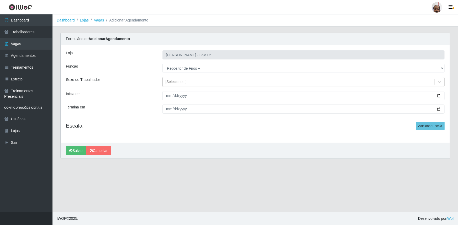
click at [178, 81] on div "[Selecione...]" at bounding box center [175, 83] width 21 height 6
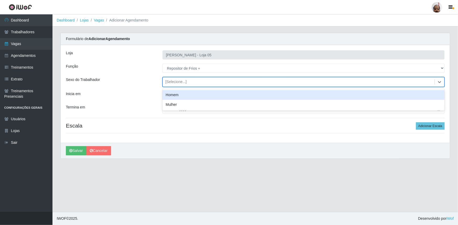
click at [177, 93] on div "Homem" at bounding box center [303, 95] width 282 height 10
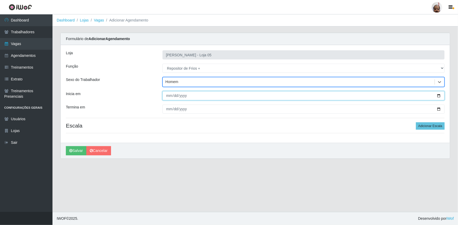
click at [441, 94] on input "Inicia em" at bounding box center [303, 95] width 282 height 9
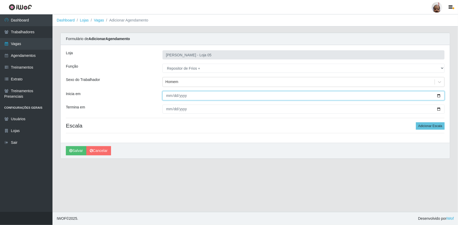
click at [440, 94] on input "Inicia em" at bounding box center [303, 95] width 282 height 9
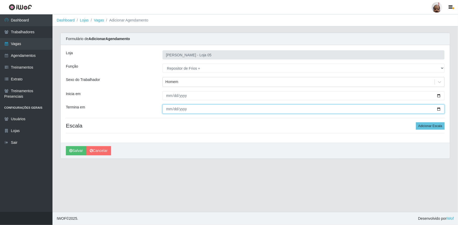
click at [439, 108] on input "Termina em" at bounding box center [303, 109] width 282 height 9
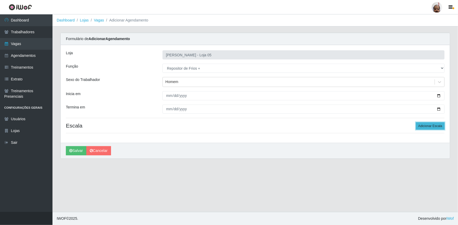
click at [424, 128] on button "Adicionar Escala" at bounding box center [430, 126] width 29 height 7
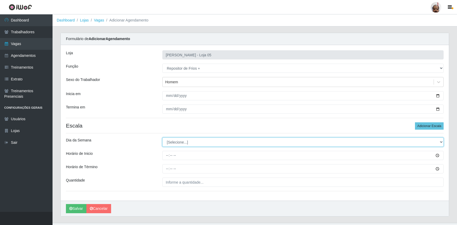
click at [185, 145] on select "[Selecione...] Segunda Terça Quarta Quinta Sexta Sábado Domingo" at bounding box center [302, 142] width 281 height 9
click at [162, 138] on select "[Selecione...] Segunda Terça Quarta Quinta Sexta Sábado Domingo" at bounding box center [302, 142] width 281 height 9
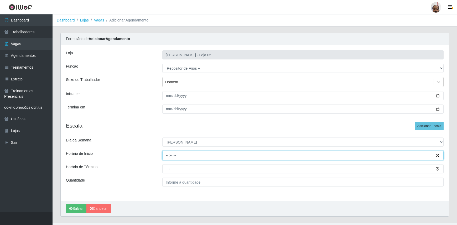
click at [165, 154] on input "Horário de Inicio" at bounding box center [302, 155] width 281 height 9
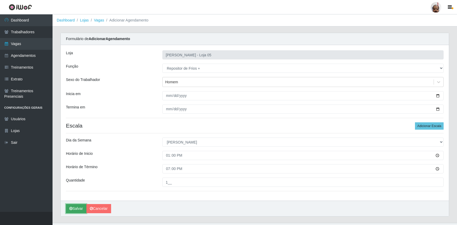
click at [70, 210] on icon "submit" at bounding box center [70, 209] width 3 height 4
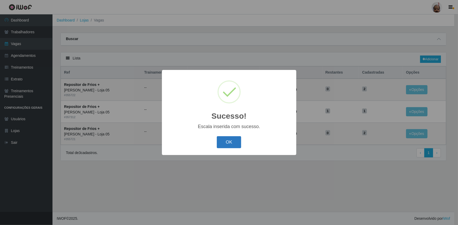
click at [231, 142] on button "OK" at bounding box center [229, 142] width 24 height 12
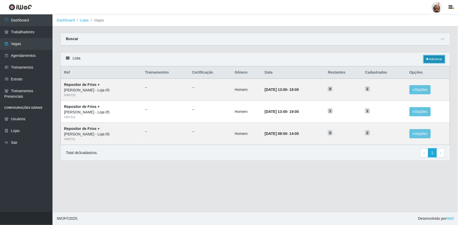
click at [429, 58] on link "Adicionar" at bounding box center [434, 59] width 21 height 7
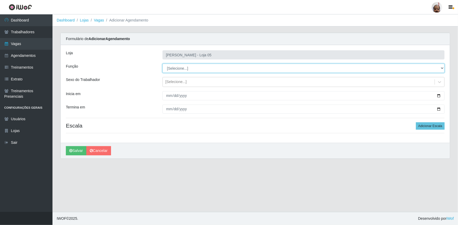
click at [185, 67] on select "[Selecione...] ASG ASG + ASG ++ Auxiliar de Depósito Auxiliar de Depósito + Aux…" at bounding box center [303, 68] width 282 height 9
click at [162, 64] on select "[Selecione...] ASG ASG + ASG ++ Auxiliar de Depósito Auxiliar de Depósito + Aux…" at bounding box center [303, 68] width 282 height 9
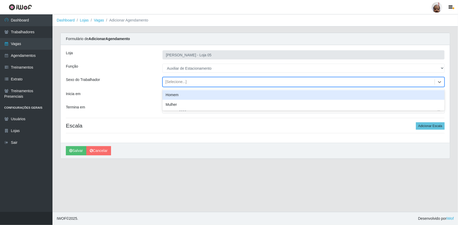
click at [176, 80] on div "[Selecione...]" at bounding box center [175, 83] width 21 height 6
click at [181, 94] on div "Homem" at bounding box center [303, 95] width 282 height 10
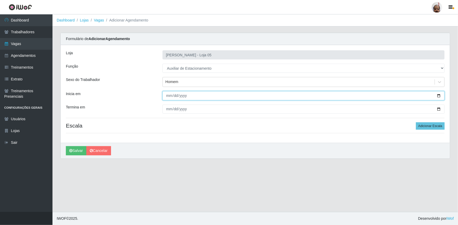
click at [440, 95] on input "Inicia em" at bounding box center [303, 95] width 282 height 9
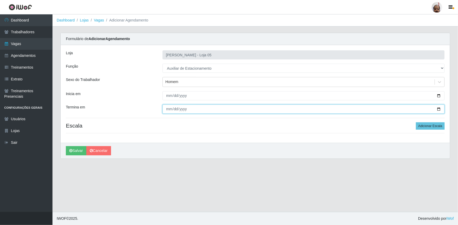
drag, startPoint x: 440, startPoint y: 109, endPoint x: 351, endPoint y: 136, distance: 92.8
click at [440, 109] on input "Termina em" at bounding box center [303, 109] width 282 height 9
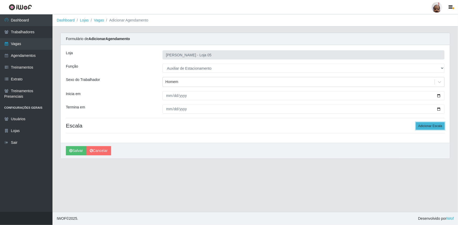
click at [431, 124] on button "Adicionar Escala" at bounding box center [430, 126] width 29 height 7
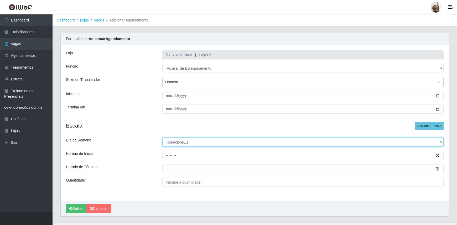
click at [172, 144] on select "[Selecione...] Segunda Terça Quarta Quinta Sexta Sábado Domingo" at bounding box center [302, 142] width 281 height 9
click at [162, 138] on select "[Selecione...] Segunda Terça Quarta Quinta Sexta Sábado Domingo" at bounding box center [302, 142] width 281 height 9
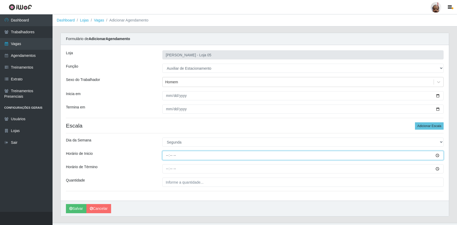
click at [167, 153] on input "Horário de Inicio" at bounding box center [302, 155] width 281 height 9
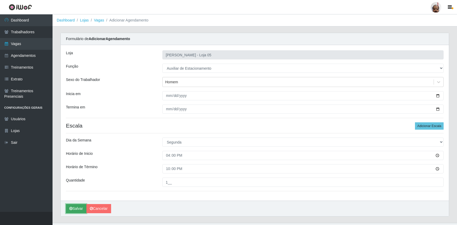
click at [80, 206] on button "Salvar" at bounding box center [76, 208] width 20 height 9
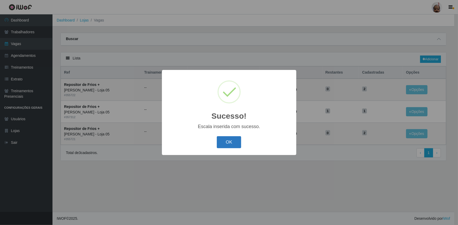
click at [233, 146] on button "OK" at bounding box center [229, 142] width 24 height 12
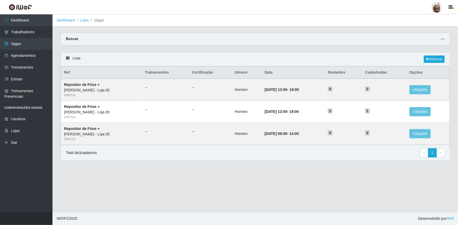
click at [441, 40] on icon at bounding box center [443, 39] width 4 height 4
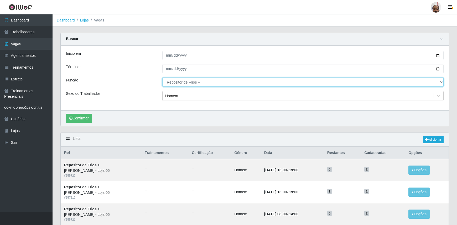
click at [182, 82] on select "[Selecione...] ASG ASG + ASG ++ Auxiliar de Depósito Auxiliar de Depósito + Aux…" at bounding box center [302, 82] width 281 height 9
click at [162, 78] on select "[Selecione...] ASG ASG + ASG ++ Auxiliar de Depósito Auxiliar de Depósito + Aux…" at bounding box center [302, 82] width 281 height 9
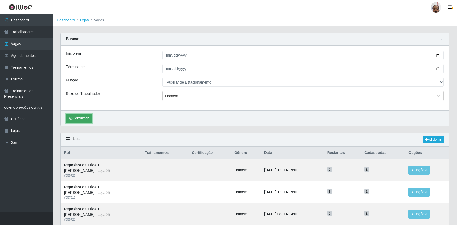
click at [71, 116] on button "Confirmar" at bounding box center [79, 118] width 26 height 9
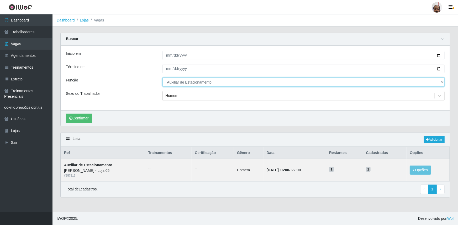
click at [442, 84] on select "[Selecione...] ASG ASG + ASG ++ Auxiliar de Depósito Auxiliar de Depósito + Aux…" at bounding box center [303, 82] width 282 height 9
click at [140, 76] on div "Início em [DATE] Término em [DATE] Função [Selecione...] ASG ASG + ASG ++ Auxil…" at bounding box center [255, 78] width 389 height 65
click at [217, 84] on select "[Selecione...] ASG ASG + ASG ++ Auxiliar de Depósito Auxiliar de Depósito + Aux…" at bounding box center [303, 82] width 282 height 9
click at [162, 78] on select "[Selecione...] ASG ASG + ASG ++ Auxiliar de Depósito Auxiliar de Depósito + Aux…" at bounding box center [303, 82] width 282 height 9
click at [73, 115] on button "Confirmar" at bounding box center [79, 118] width 26 height 9
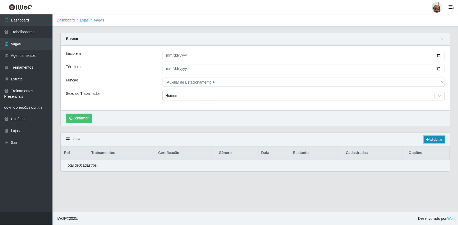
click at [434, 136] on link "Adicionar" at bounding box center [434, 139] width 21 height 7
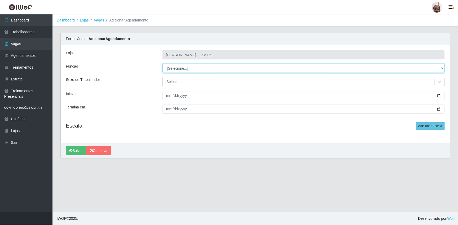
click at [189, 70] on select "[Selecione...] ASG ASG + ASG ++ Auxiliar de Depósito Auxiliar de Depósito + Aux…" at bounding box center [303, 68] width 282 height 9
click at [162, 64] on select "[Selecione...] ASG ASG + ASG ++ Auxiliar de Depósito Auxiliar de Depósito + Aux…" at bounding box center [303, 68] width 282 height 9
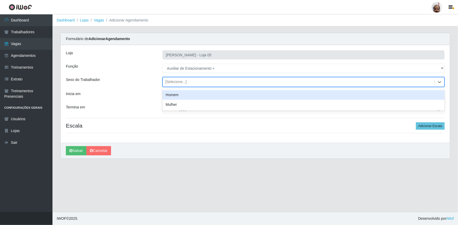
click at [182, 86] on div "[Selecione...]" at bounding box center [299, 82] width 272 height 9
click at [182, 95] on div "Homem" at bounding box center [303, 95] width 282 height 10
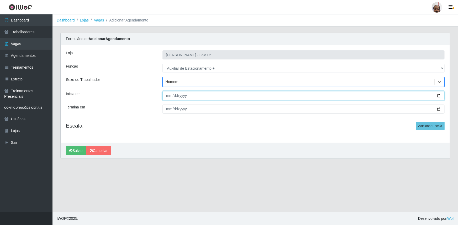
click at [438, 94] on input "Inicia em" at bounding box center [303, 95] width 282 height 9
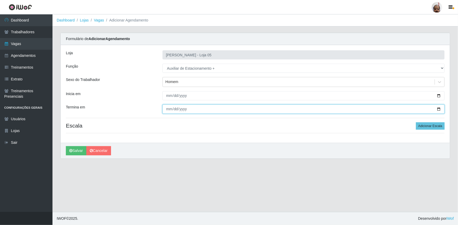
click at [438, 108] on input "Termina em" at bounding box center [303, 109] width 282 height 9
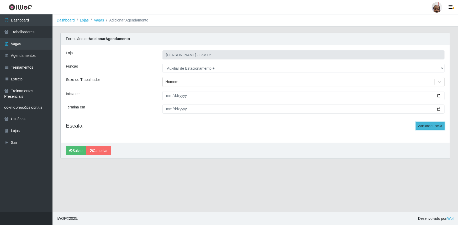
click at [430, 128] on button "Adicionar Escala" at bounding box center [430, 126] width 29 height 7
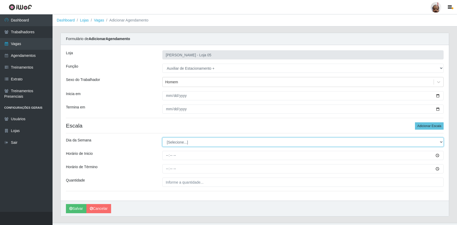
click at [178, 142] on select "[Selecione...] Segunda Terça Quarta Quinta Sexta Sábado Domingo" at bounding box center [302, 142] width 281 height 9
click at [162, 138] on select "[Selecione...] Segunda Terça Quarta Quinta Sexta Sábado Domingo" at bounding box center [302, 142] width 281 height 9
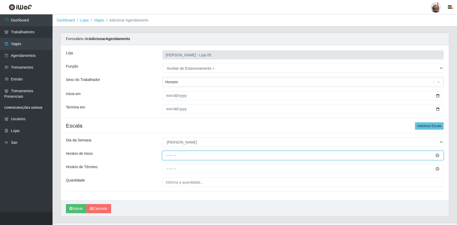
click at [167, 158] on input "Horário de Inicio" at bounding box center [302, 155] width 281 height 9
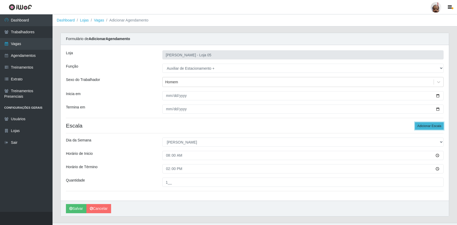
click at [421, 126] on button "Adicionar Escala" at bounding box center [429, 126] width 29 height 7
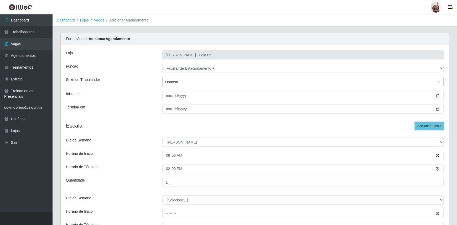
scroll to position [68, 0]
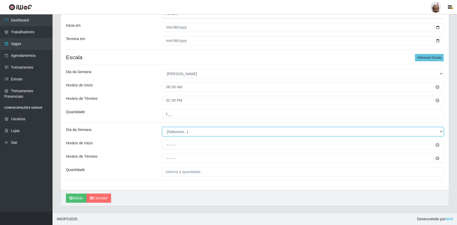
click at [171, 132] on select "[Selecione...] Segunda Terça Quarta Quinta Sexta Sábado Domingo" at bounding box center [302, 131] width 281 height 9
click at [162, 127] on select "[Selecione...] Segunda Terça Quarta Quinta Sexta Sábado Domingo" at bounding box center [302, 131] width 281 height 9
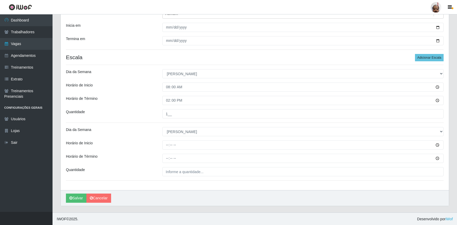
click at [162, 139] on div "Loja Mar Vermelho - Loja 05 Função [Selecione...] ASG ASG + ASG ++ Auxiliar de …" at bounding box center [255, 84] width 388 height 214
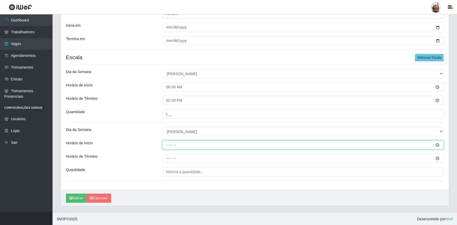
click at [166, 144] on input "Horário de Inicio" at bounding box center [302, 145] width 281 height 9
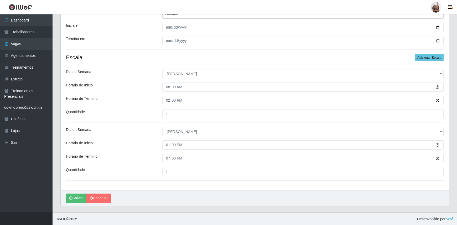
click at [80, 193] on div "[PERSON_NAME]" at bounding box center [255, 199] width 388 height 16
click at [81, 197] on button "Salvar" at bounding box center [76, 198] width 20 height 9
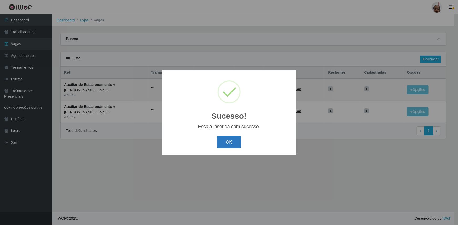
click at [229, 142] on button "OK" at bounding box center [229, 142] width 24 height 12
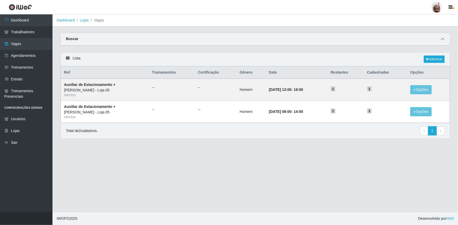
click at [441, 40] on icon at bounding box center [443, 39] width 4 height 4
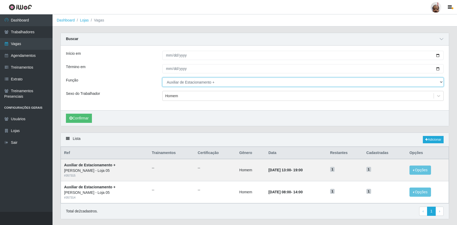
click at [207, 84] on select "[Selecione...] ASG ASG + ASG ++ Auxiliar de Depósito Auxiliar de Depósito + Aux…" at bounding box center [302, 82] width 281 height 9
click at [162, 78] on select "[Selecione...] ASG ASG + ASG ++ Auxiliar de Depósito Auxiliar de Depósito + Aux…" at bounding box center [302, 82] width 281 height 9
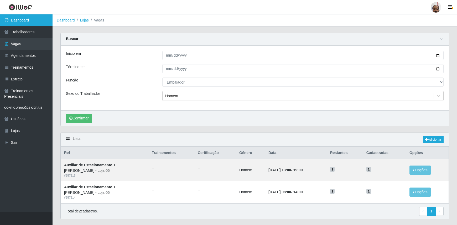
click at [31, 22] on link "Dashboard" at bounding box center [26, 20] width 52 height 12
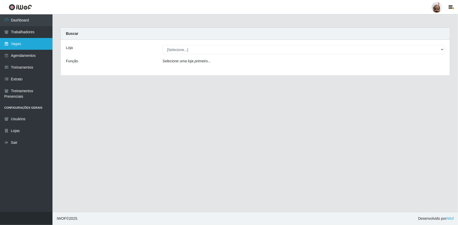
click at [24, 44] on link "Vagas" at bounding box center [26, 44] width 52 height 12
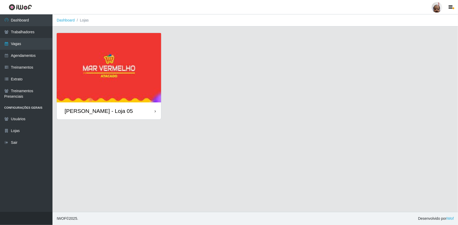
click at [105, 113] on div "[PERSON_NAME] - Loja 05" at bounding box center [99, 111] width 68 height 7
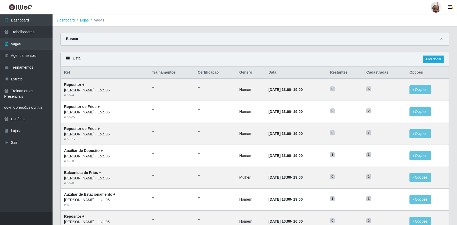
click at [441, 39] on icon at bounding box center [441, 39] width 4 height 4
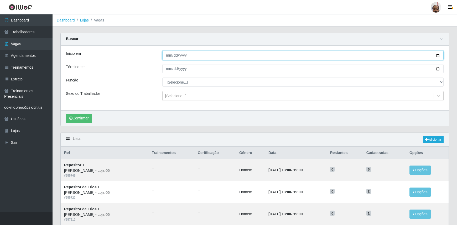
click at [438, 56] on input "Início em" at bounding box center [302, 55] width 281 height 9
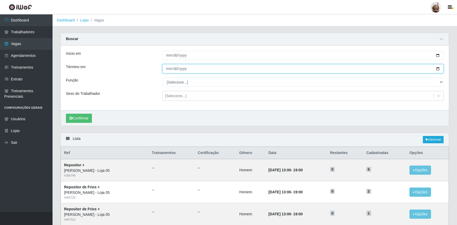
drag, startPoint x: 437, startPoint y: 68, endPoint x: 423, endPoint y: 78, distance: 17.0
click at [437, 68] on input "Término em" at bounding box center [302, 68] width 281 height 9
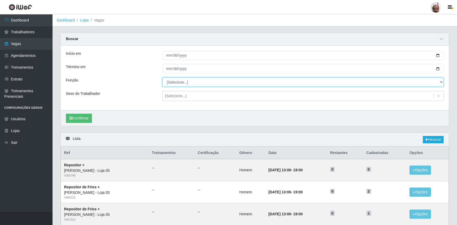
click at [175, 84] on select "[Selecione...] ASG ASG + ASG ++ Auxiliar de Depósito Auxiliar de Depósito + Aux…" at bounding box center [302, 82] width 281 height 9
click at [162, 78] on select "[Selecione...] ASG ASG + ASG ++ Auxiliar de Depósito Auxiliar de Depósito + Aux…" at bounding box center [302, 82] width 281 height 9
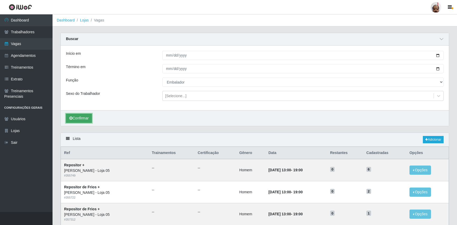
click at [83, 117] on button "Confirmar" at bounding box center [79, 118] width 26 height 9
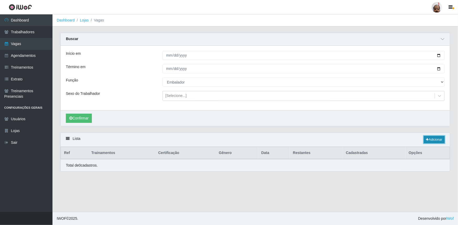
click at [432, 142] on link "Adicionar" at bounding box center [434, 139] width 21 height 7
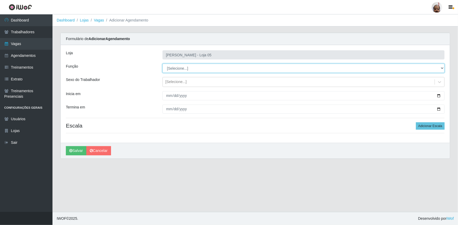
click at [183, 69] on select "[Selecione...] ASG ASG + ASG ++ Auxiliar de Depósito Auxiliar de Depósito + Aux…" at bounding box center [303, 68] width 282 height 9
click at [162, 64] on select "[Selecione...] ASG ASG + ASG ++ Auxiliar de Depósito Auxiliar de Depósito + Aux…" at bounding box center [303, 68] width 282 height 9
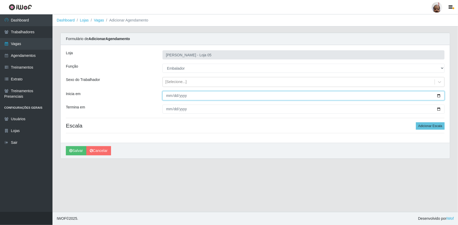
click at [439, 96] on input "Inicia em" at bounding box center [303, 95] width 282 height 9
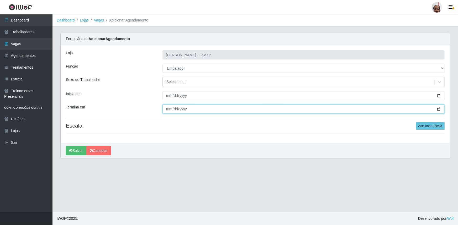
click at [437, 109] on input "Termina em" at bounding box center [303, 109] width 282 height 9
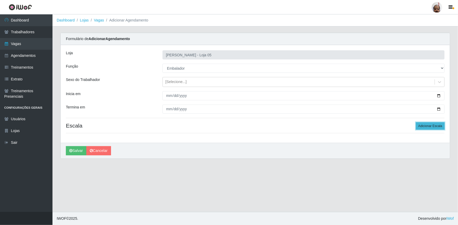
click at [423, 123] on button "Adicionar Escala" at bounding box center [430, 126] width 29 height 7
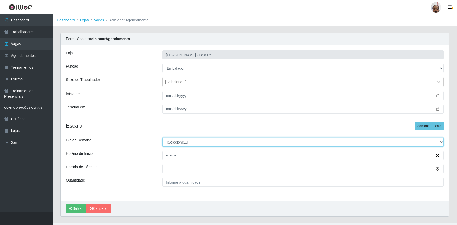
click at [167, 142] on select "[Selecione...] Segunda Terça Quarta Quinta Sexta Sábado Domingo" at bounding box center [302, 142] width 281 height 9
click at [162, 138] on select "[Selecione...] Segunda Terça Quarta Quinta Sexta Sábado Domingo" at bounding box center [302, 142] width 281 height 9
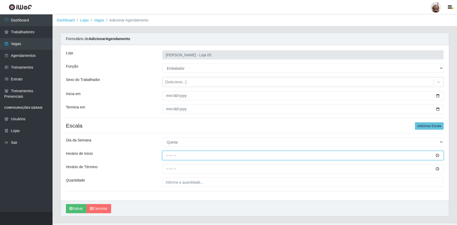
click at [167, 154] on input "Horário de Inicio" at bounding box center [302, 155] width 281 height 9
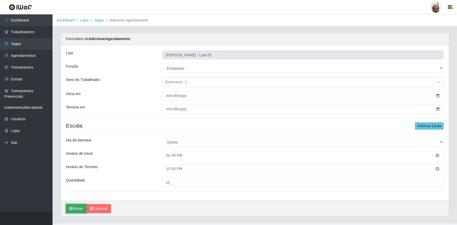
click at [73, 208] on button "Salvar" at bounding box center [76, 208] width 20 height 9
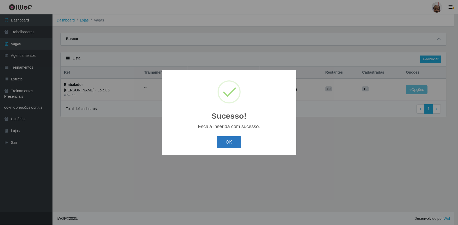
click at [232, 142] on button "OK" at bounding box center [229, 142] width 24 height 12
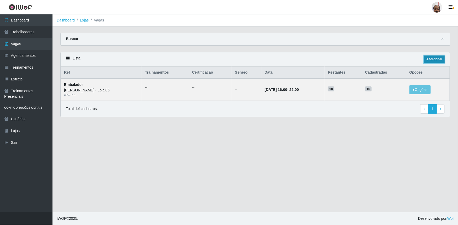
click at [428, 60] on icon at bounding box center [427, 59] width 3 height 3
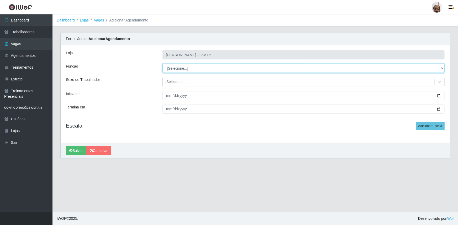
click at [177, 67] on select "[Selecione...] ASG ASG + ASG ++ Auxiliar de Depósito Auxiliar de Depósito + Aux…" at bounding box center [303, 68] width 282 height 9
click at [162, 64] on select "[Selecione...] ASG ASG + ASG ++ Auxiliar de Depósito Auxiliar de Depósito + Aux…" at bounding box center [303, 68] width 282 height 9
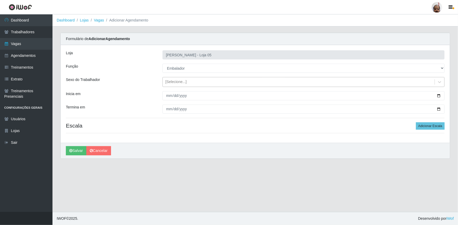
click at [173, 81] on div "[Selecione...]" at bounding box center [175, 83] width 21 height 6
click at [121, 86] on div "Sexo do Trabalhador" at bounding box center [110, 82] width 97 height 10
click at [439, 96] on input "Inicia em" at bounding box center [303, 95] width 282 height 9
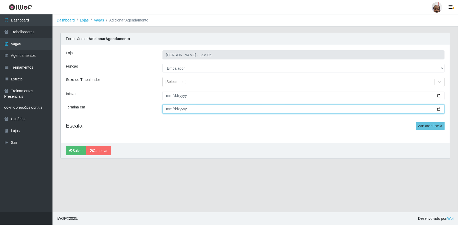
click at [439, 108] on input "Termina em" at bounding box center [303, 109] width 282 height 9
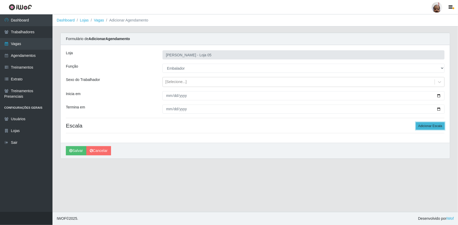
click at [431, 126] on button "Adicionar Escala" at bounding box center [430, 126] width 29 height 7
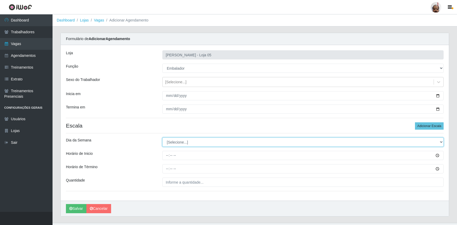
click at [166, 142] on select "[Selecione...] Segunda Terça Quarta Quinta Sexta Sábado Domingo" at bounding box center [302, 142] width 281 height 9
click at [162, 138] on select "[Selecione...] Segunda Terça Quarta Quinta Sexta Sábado Domingo" at bounding box center [302, 142] width 281 height 9
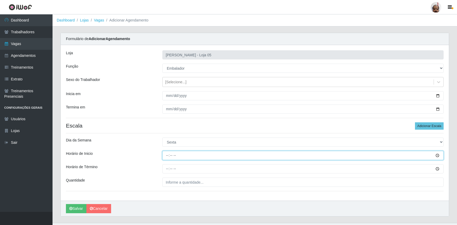
click at [168, 155] on input "Horário de Inicio" at bounding box center [302, 155] width 281 height 9
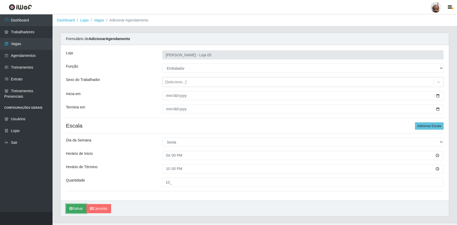
click at [67, 209] on button "Salvar" at bounding box center [76, 208] width 20 height 9
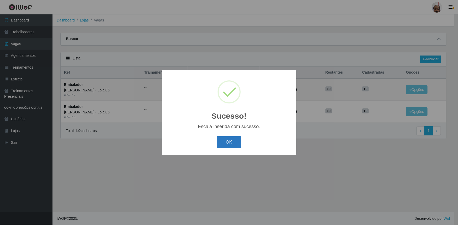
click at [226, 138] on button "OK" at bounding box center [229, 142] width 24 height 12
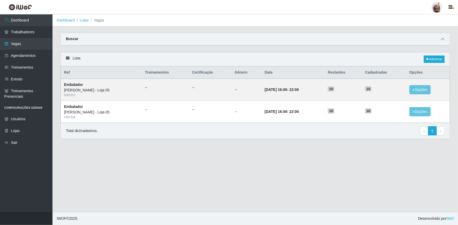
click at [442, 38] on icon at bounding box center [443, 39] width 4 height 4
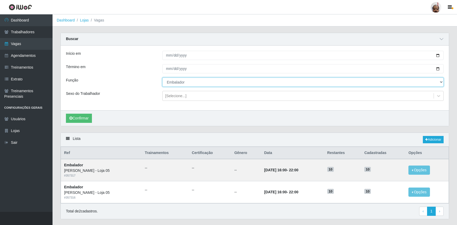
click at [186, 84] on select "[Selecione...] ASG ASG + ASG ++ Auxiliar de Depósito Auxiliar de Depósito + Aux…" at bounding box center [302, 82] width 281 height 9
click at [162, 78] on select "[Selecione...] ASG ASG + ASG ++ Auxiliar de Depósito Auxiliar de Depósito + Aux…" at bounding box center [302, 82] width 281 height 9
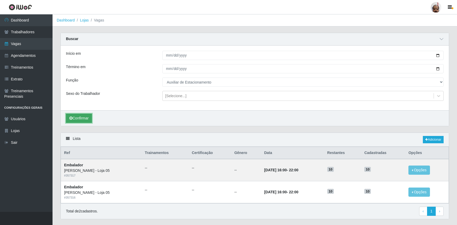
click at [87, 117] on button "Confirmar" at bounding box center [79, 118] width 26 height 9
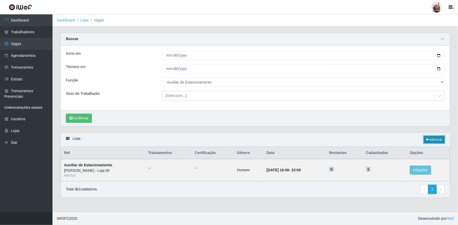
click at [435, 141] on link "Adicionar" at bounding box center [434, 139] width 21 height 7
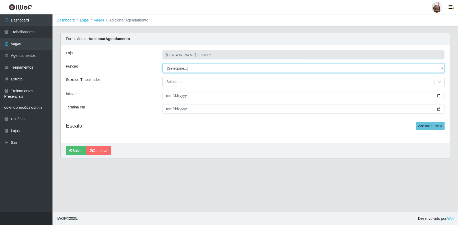
click at [188, 67] on select "[Selecione...] ASG ASG + ASG ++ Auxiliar de Depósito Auxiliar de Depósito + Aux…" at bounding box center [303, 68] width 282 height 9
click at [162, 64] on select "[Selecione...] ASG ASG + ASG ++ Auxiliar de Depósito Auxiliar de Depósito + Aux…" at bounding box center [303, 68] width 282 height 9
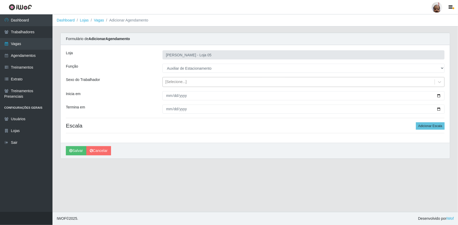
click at [182, 84] on div "[Selecione...]" at bounding box center [175, 83] width 21 height 6
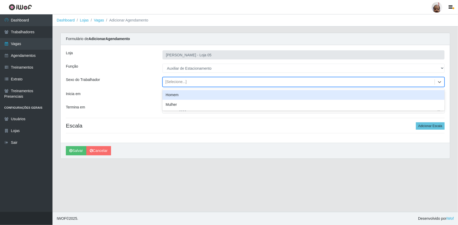
click at [183, 94] on div "Homem" at bounding box center [303, 95] width 282 height 10
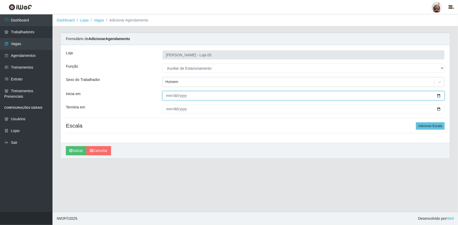
click at [439, 94] on input "Inicia em" at bounding box center [303, 95] width 282 height 9
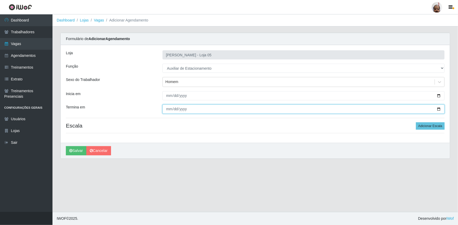
click at [438, 108] on input "Termina em" at bounding box center [303, 109] width 282 height 9
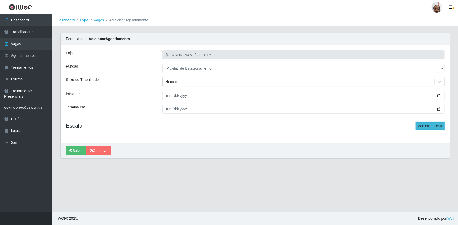
click at [436, 125] on button "Adicionar Escala" at bounding box center [430, 126] width 29 height 7
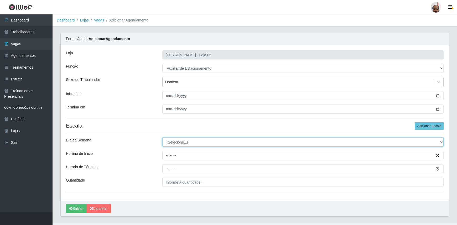
click at [180, 139] on select "[Selecione...] Segunda Terça Quarta Quinta Sexta Sábado Domingo" at bounding box center [302, 142] width 281 height 9
click at [162, 138] on select "[Selecione...] Segunda Terça Quarta Quinta Sexta Sábado Domingo" at bounding box center [302, 142] width 281 height 9
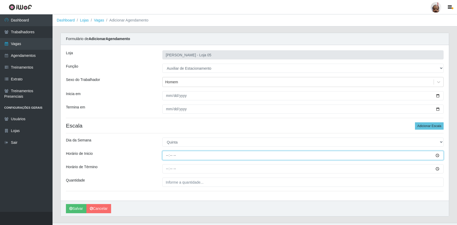
click at [168, 158] on input "Horário de Inicio" at bounding box center [302, 155] width 281 height 9
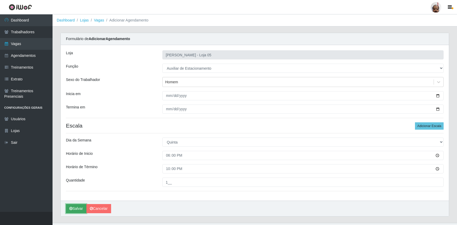
click at [73, 212] on button "Salvar" at bounding box center [76, 208] width 20 height 9
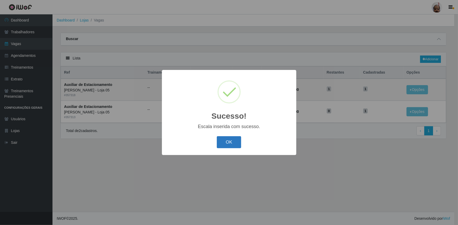
click at [229, 142] on button "OK" at bounding box center [229, 142] width 24 height 12
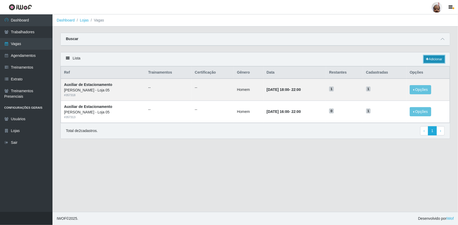
click at [428, 59] on link "Adicionar" at bounding box center [434, 59] width 21 height 7
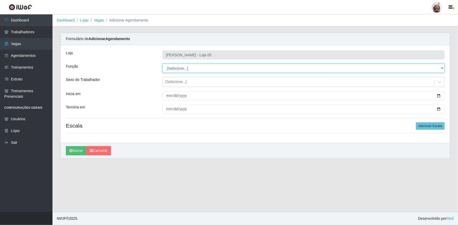
click at [184, 66] on select "[Selecione...] ASG ASG + ASG ++ Auxiliar de Depósito Auxiliar de Depósito + Aux…" at bounding box center [303, 68] width 282 height 9
click at [162, 64] on select "[Selecione...] ASG ASG + ASG ++ Auxiliar de Depósito Auxiliar de Depósito + Aux…" at bounding box center [303, 68] width 282 height 9
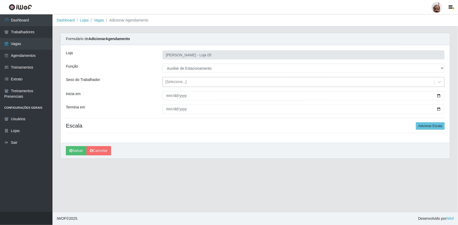
click at [176, 81] on div "[Selecione...]" at bounding box center [175, 83] width 21 height 6
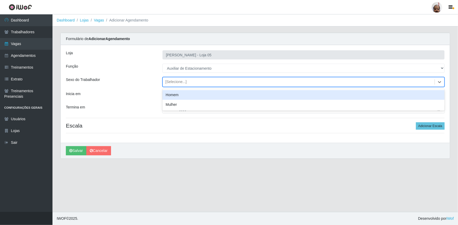
click at [181, 93] on div "Homem" at bounding box center [303, 95] width 282 height 10
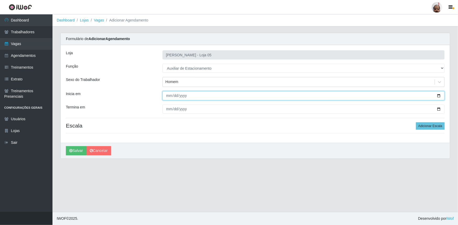
click at [438, 98] on input "Inicia em" at bounding box center [303, 95] width 282 height 9
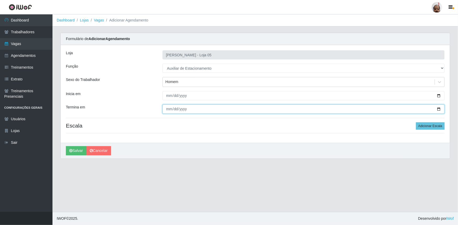
drag, startPoint x: 438, startPoint y: 109, endPoint x: 432, endPoint y: 113, distance: 6.6
click at [438, 109] on input "Termina em" at bounding box center [303, 109] width 282 height 9
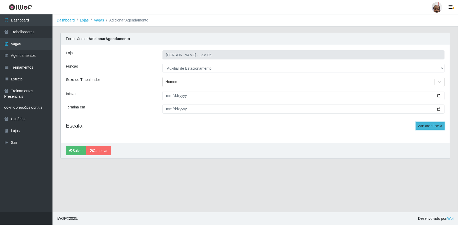
click at [442, 124] on button "Adicionar Escala" at bounding box center [430, 126] width 29 height 7
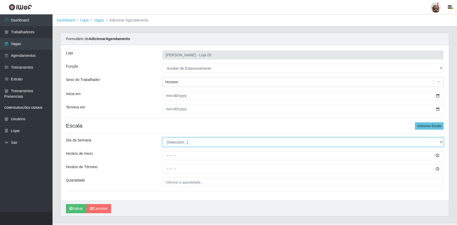
click at [173, 143] on select "[Selecione...] Segunda Terça Quarta Quinta Sexta Sábado Domingo" at bounding box center [302, 142] width 281 height 9
click at [162, 138] on select "[Selecione...] Segunda Terça Quarta Quinta Sexta Sábado Domingo" at bounding box center [302, 142] width 281 height 9
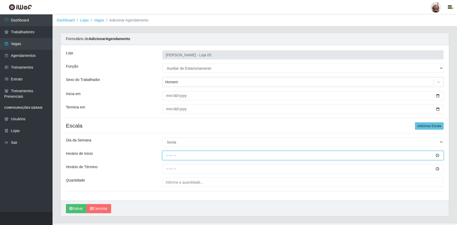
click at [165, 155] on input "Horário de Inicio" at bounding box center [302, 155] width 281 height 9
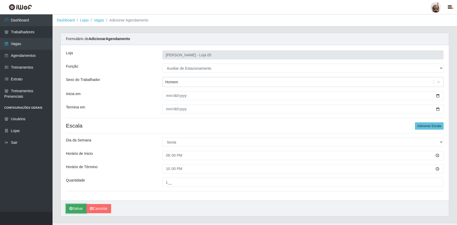
click at [80, 206] on button "Salvar" at bounding box center [76, 208] width 20 height 9
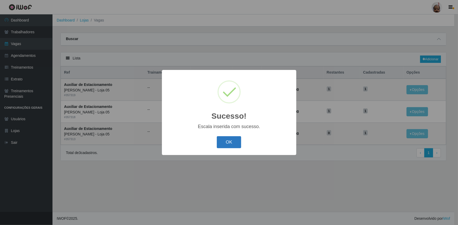
click at [226, 141] on button "OK" at bounding box center [229, 142] width 24 height 12
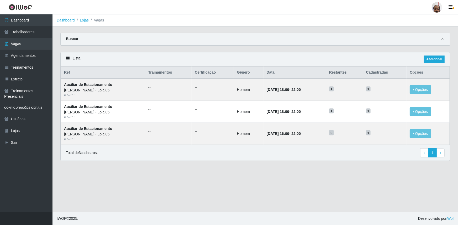
click at [442, 40] on icon at bounding box center [443, 39] width 4 height 4
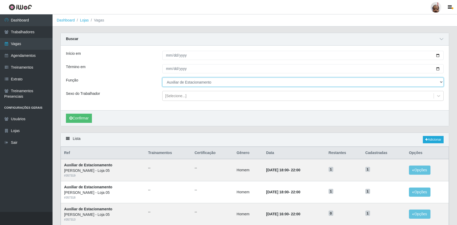
click at [180, 83] on select "[Selecione...] ASG ASG + ASG ++ Auxiliar de Depósito Auxiliar de Depósito + Aux…" at bounding box center [302, 82] width 281 height 9
click at [162, 78] on select "[Selecione...] ASG ASG + ASG ++ Auxiliar de Depósito Auxiliar de Depósito + Aux…" at bounding box center [302, 82] width 281 height 9
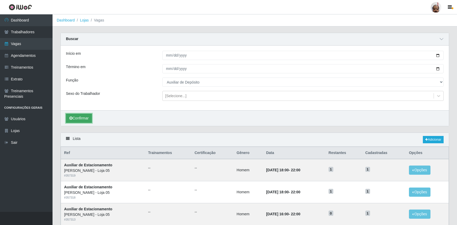
click at [75, 120] on button "Confirmar" at bounding box center [79, 118] width 26 height 9
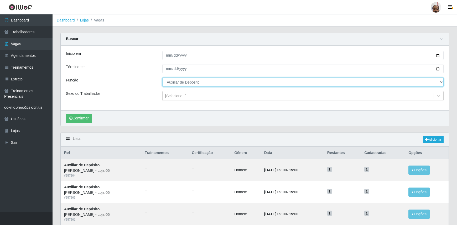
click at [442, 80] on select "[Selecione...] ASG ASG + ASG ++ Auxiliar de Depósito Auxiliar de Depósito + Aux…" at bounding box center [302, 82] width 281 height 9
click at [162, 78] on select "[Selecione...] ASG ASG + ASG ++ Auxiliar de Depósito Auxiliar de Depósito + Aux…" at bounding box center [302, 82] width 281 height 9
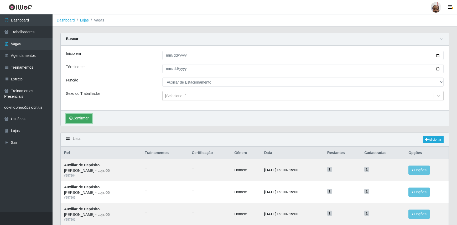
click at [75, 118] on button "Confirmar" at bounding box center [79, 118] width 26 height 9
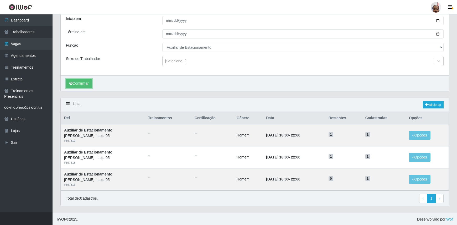
scroll to position [35, 0]
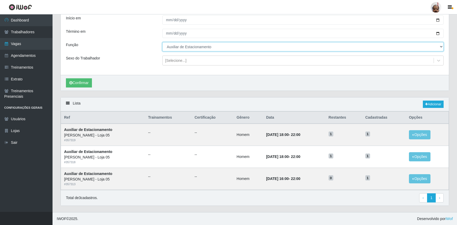
click at [440, 45] on select "[Selecione...] ASG ASG + ASG ++ Auxiliar de Depósito Auxiliar de Depósito + Aux…" at bounding box center [302, 46] width 281 height 9
click at [162, 42] on select "[Selecione...] ASG ASG + ASG ++ Auxiliar de Depósito Auxiliar de Depósito + Aux…" at bounding box center [302, 46] width 281 height 9
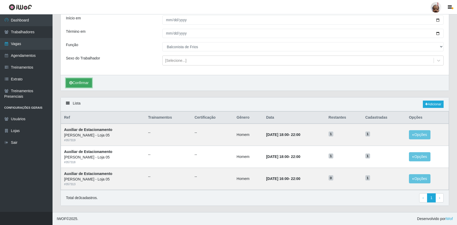
click at [81, 81] on button "Confirmar" at bounding box center [79, 82] width 26 height 9
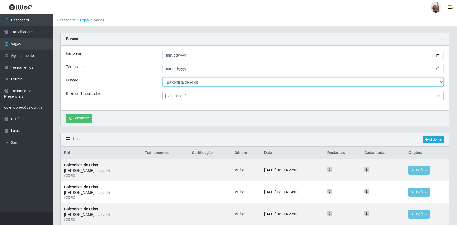
click at [439, 81] on select "[Selecione...] ASG ASG + ASG ++ Auxiliar de Depósito Auxiliar de Depósito + Aux…" at bounding box center [302, 82] width 281 height 9
click at [162, 78] on select "[Selecione...] ASG ASG + ASG ++ Auxiliar de Depósito Auxiliar de Depósito + Aux…" at bounding box center [302, 82] width 281 height 9
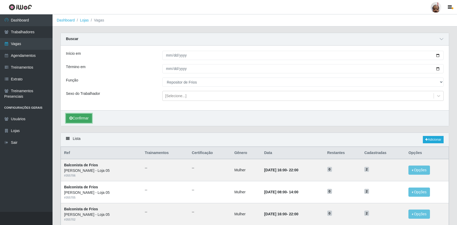
click at [89, 118] on button "Confirmar" at bounding box center [79, 118] width 26 height 9
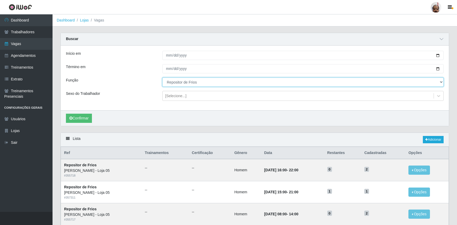
click at [440, 82] on select "[Selecione...] ASG ASG + ASG ++ Auxiliar de Depósito Auxiliar de Depósito + Aux…" at bounding box center [302, 82] width 281 height 9
click at [162, 78] on select "[Selecione...] ASG ASG + ASG ++ Auxiliar de Depósito Auxiliar de Depósito + Aux…" at bounding box center [302, 82] width 281 height 9
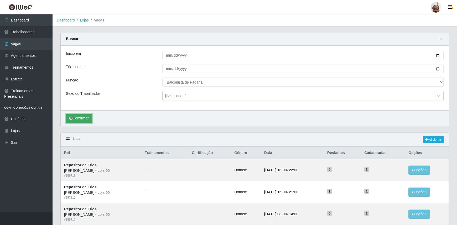
click at [81, 118] on button "Confirmar" at bounding box center [79, 118] width 26 height 9
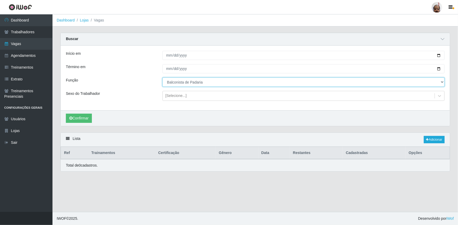
click at [442, 81] on select "[Selecione...] ASG ASG + ASG ++ Auxiliar de Depósito Auxiliar de Depósito + Aux…" at bounding box center [303, 82] width 282 height 9
click at [162, 78] on select "[Selecione...] ASG ASG + ASG ++ Auxiliar de Depósito Auxiliar de Depósito + Aux…" at bounding box center [303, 82] width 282 height 9
click at [80, 120] on button "Confirmar" at bounding box center [79, 118] width 26 height 9
click at [226, 81] on select "[Selecione...] ASG ASG + ASG ++ Auxiliar de Depósito Auxiliar de Depósito + Aux…" at bounding box center [303, 82] width 282 height 9
click at [162, 78] on select "[Selecione...] ASG ASG + ASG ++ Auxiliar de Depósito Auxiliar de Depósito + Aux…" at bounding box center [303, 82] width 282 height 9
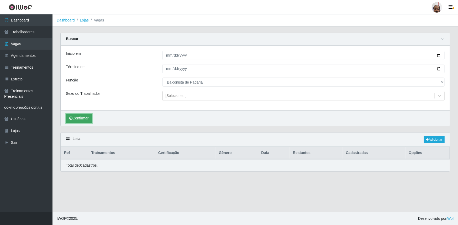
click at [79, 118] on button "Confirmar" at bounding box center [79, 118] width 26 height 9
click at [432, 140] on link "Adicionar" at bounding box center [434, 139] width 21 height 7
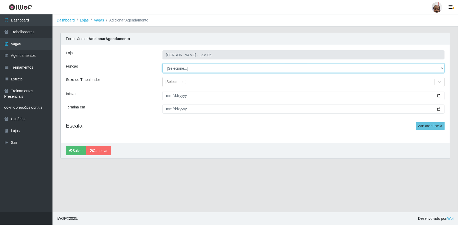
click at [184, 65] on select "[Selecione...] ASG ASG + ASG ++ Auxiliar de Depósito Auxiliar de Depósito + Aux…" at bounding box center [303, 68] width 282 height 9
click at [162, 64] on select "[Selecione...] ASG ASG + ASG ++ Auxiliar de Depósito Auxiliar de Depósito + Aux…" at bounding box center [303, 68] width 282 height 9
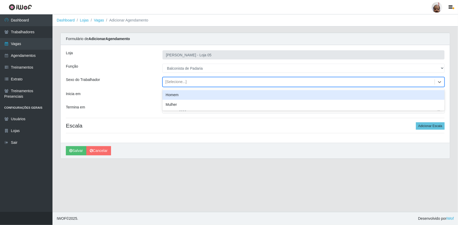
click at [170, 82] on div "[Selecione...]" at bounding box center [175, 83] width 21 height 6
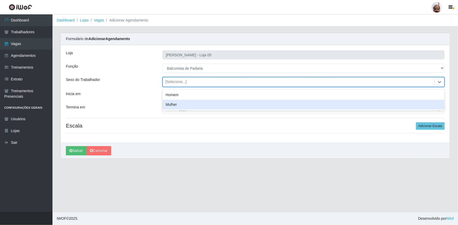
click at [172, 101] on div "Mulher" at bounding box center [303, 105] width 282 height 10
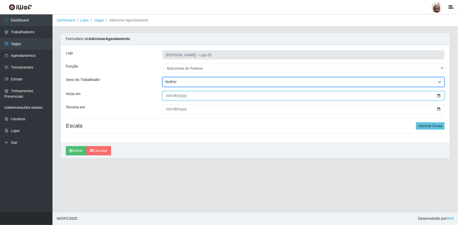
click at [438, 94] on input "Inicia em" at bounding box center [303, 95] width 282 height 9
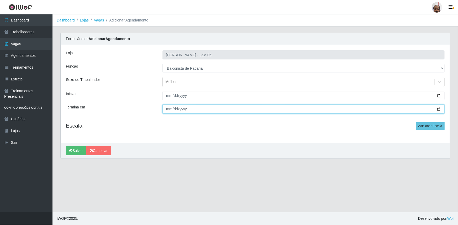
click at [438, 109] on input "Termina em" at bounding box center [303, 109] width 282 height 9
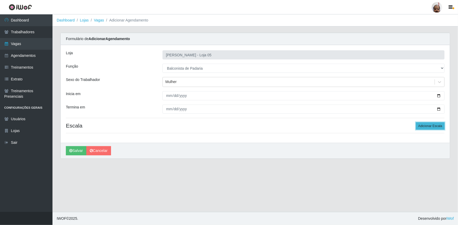
click at [420, 123] on button "Adicionar Escala" at bounding box center [430, 126] width 29 height 7
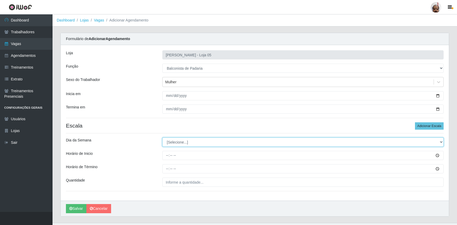
click at [173, 138] on select "[Selecione...] Segunda Terça Quarta Quinta Sexta Sábado Domingo" at bounding box center [302, 142] width 281 height 9
click at [162, 138] on select "[Selecione...] Segunda Terça Quarta Quinta Sexta Sábado Domingo" at bounding box center [302, 142] width 281 height 9
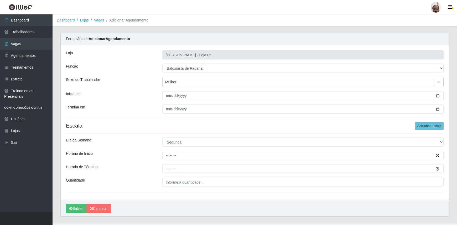
click at [162, 154] on div at bounding box center [302, 155] width 289 height 9
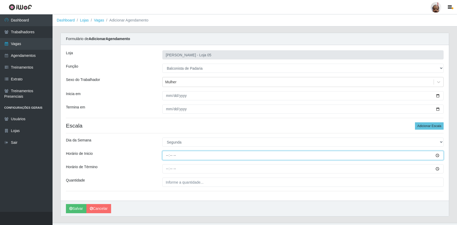
click at [168, 156] on input "Horário de Inicio" at bounding box center [302, 155] width 281 height 9
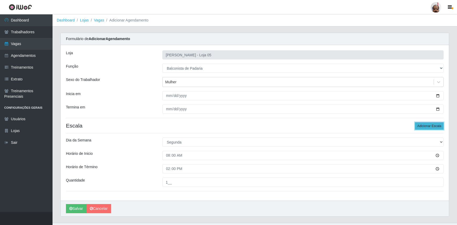
click at [428, 126] on button "Adicionar Escala" at bounding box center [429, 126] width 29 height 7
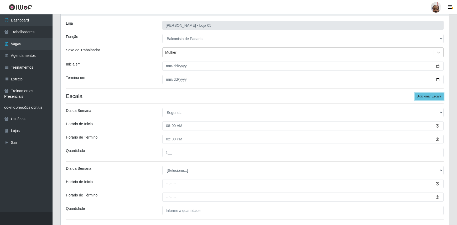
scroll to position [68, 0]
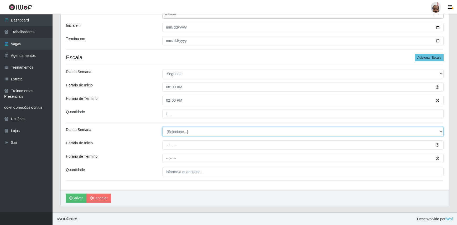
click at [178, 131] on select "[Selecione...] Segunda Terça Quarta Quinta Sexta Sábado Domingo" at bounding box center [302, 131] width 281 height 9
click at [162, 127] on select "[Selecione...] Segunda Terça Quarta Quinta Sexta Sábado Domingo" at bounding box center [302, 131] width 281 height 9
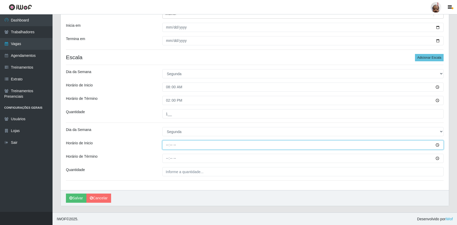
click at [167, 144] on input "Horário de Inicio" at bounding box center [302, 145] width 281 height 9
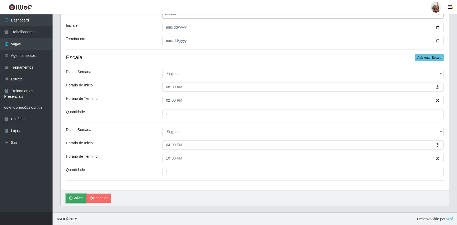
click at [80, 198] on button "Salvar" at bounding box center [76, 198] width 20 height 9
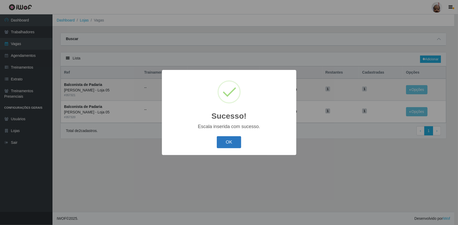
click at [233, 144] on button "OK" at bounding box center [229, 142] width 24 height 12
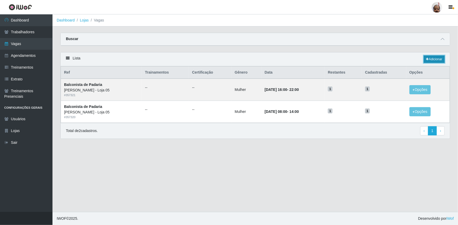
click at [435, 60] on link "Adicionar" at bounding box center [434, 59] width 21 height 7
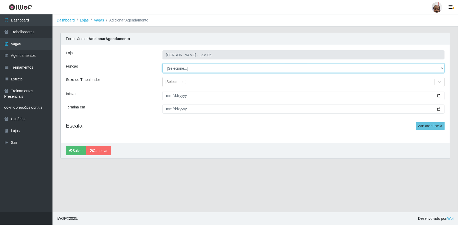
click at [190, 68] on select "[Selecione...] ASG ASG + ASG ++ Auxiliar de Depósito Auxiliar de Depósito + Aux…" at bounding box center [303, 68] width 282 height 9
click at [162, 64] on select "[Selecione...] ASG ASG + ASG ++ Auxiliar de Depósito Auxiliar de Depósito + Aux…" at bounding box center [303, 68] width 282 height 9
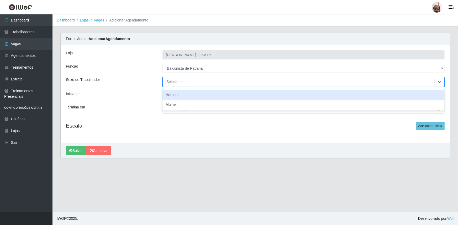
click at [178, 81] on div "[Selecione...]" at bounding box center [175, 83] width 21 height 6
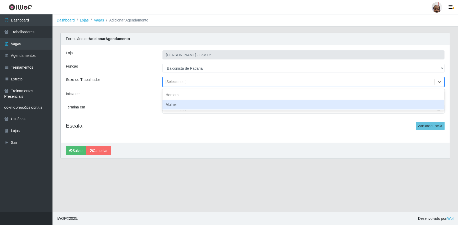
click at [178, 105] on div "Mulher" at bounding box center [303, 105] width 282 height 10
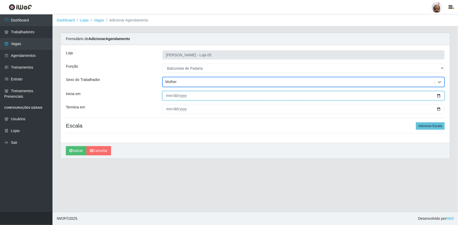
click at [440, 95] on input "Inicia em" at bounding box center [303, 95] width 282 height 9
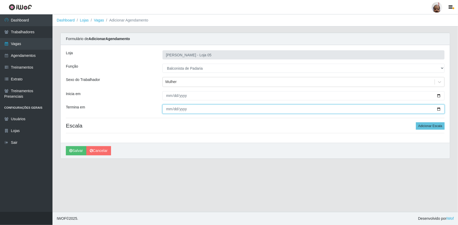
click at [438, 109] on input "Termina em" at bounding box center [303, 109] width 282 height 9
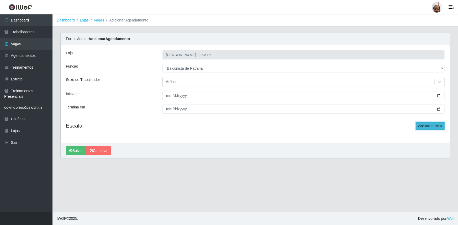
click at [421, 125] on button "Adicionar Escala" at bounding box center [430, 126] width 29 height 7
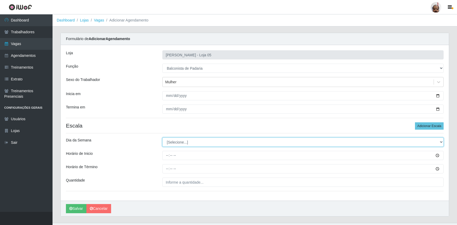
click at [178, 142] on select "[Selecione...] Segunda Terça Quarta Quinta Sexta Sábado Domingo" at bounding box center [302, 142] width 281 height 9
click at [162, 138] on select "[Selecione...] Segunda Terça Quarta Quinta Sexta Sábado Domingo" at bounding box center [302, 142] width 281 height 9
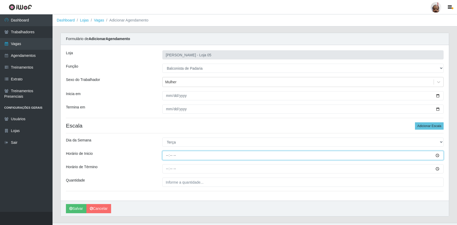
click at [169, 154] on input "Horário de Inicio" at bounding box center [302, 155] width 281 height 9
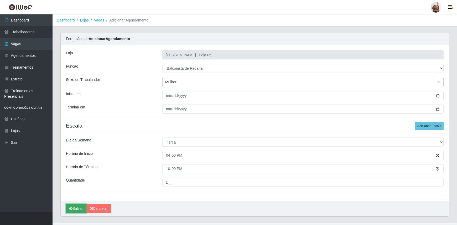
click at [82, 206] on button "Salvar" at bounding box center [76, 208] width 20 height 9
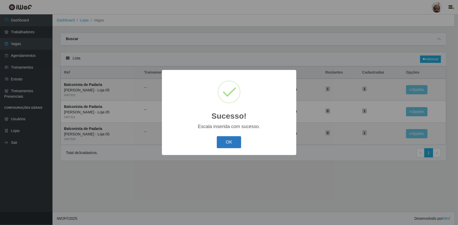
click at [228, 144] on button "OK" at bounding box center [229, 142] width 24 height 12
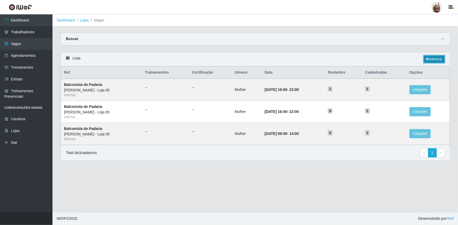
click at [427, 59] on icon at bounding box center [427, 59] width 3 height 3
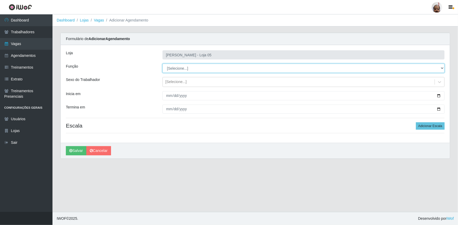
click at [185, 68] on select "[Selecione...] ASG ASG + ASG ++ Auxiliar de Depósito Auxiliar de Depósito + Aux…" at bounding box center [303, 68] width 282 height 9
click at [162, 64] on select "[Selecione...] ASG ASG + ASG ++ Auxiliar de Depósito Auxiliar de Depósito + Aux…" at bounding box center [303, 68] width 282 height 9
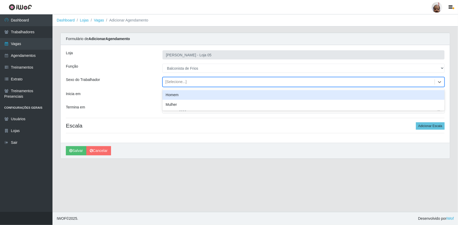
click at [183, 81] on div "[Selecione...]" at bounding box center [175, 83] width 21 height 6
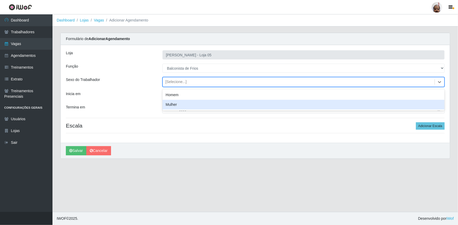
click at [181, 102] on div "Mulher" at bounding box center [303, 105] width 282 height 10
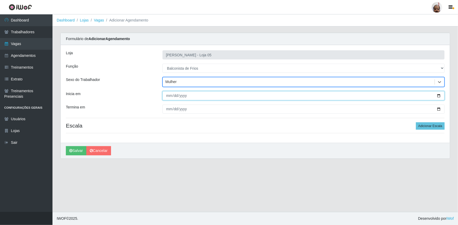
click at [438, 95] on input "Inicia em" at bounding box center [303, 95] width 282 height 9
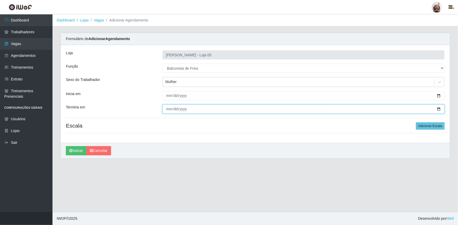
click at [438, 108] on input "Termina em" at bounding box center [303, 109] width 282 height 9
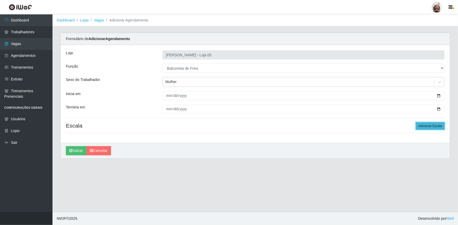
click at [426, 127] on button "Adicionar Escala" at bounding box center [430, 126] width 29 height 7
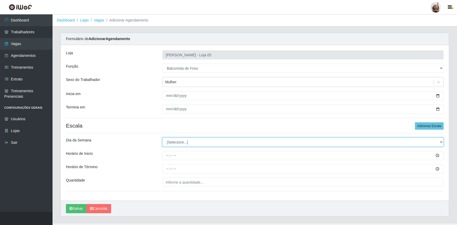
click at [194, 140] on select "[Selecione...] Segunda Terça Quarta Quinta Sexta Sábado Domingo" at bounding box center [302, 142] width 281 height 9
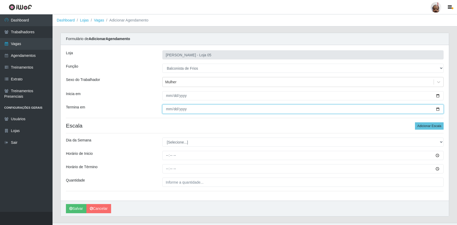
click at [437, 109] on input "[DATE]" at bounding box center [302, 109] width 281 height 9
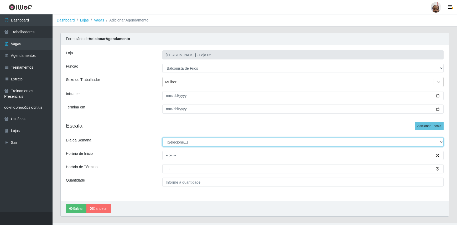
click at [178, 143] on select "[Selecione...] Segunda Terça Quarta Quinta Sexta Sábado Domingo" at bounding box center [302, 142] width 281 height 9
click at [162, 138] on select "[Selecione...] Segunda Terça Quarta Quinta Sexta Sábado Domingo" at bounding box center [302, 142] width 281 height 9
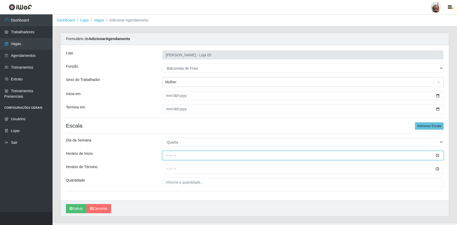
click at [168, 156] on input "Horário de Inicio" at bounding box center [302, 155] width 281 height 9
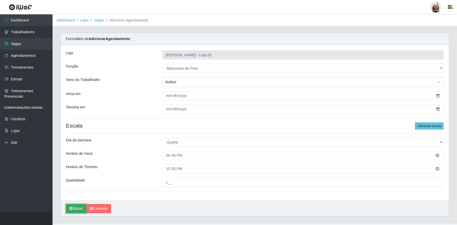
click at [75, 206] on button "Salvar" at bounding box center [76, 208] width 20 height 9
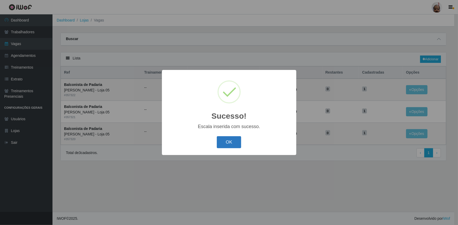
click at [232, 140] on button "OK" at bounding box center [229, 142] width 24 height 12
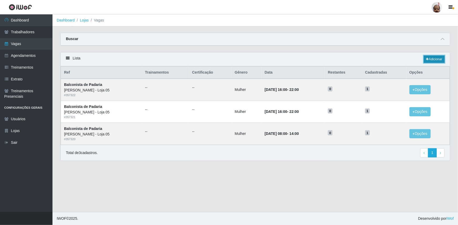
click at [435, 58] on link "Adicionar" at bounding box center [434, 59] width 21 height 7
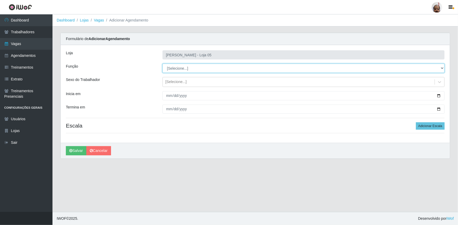
click at [180, 68] on select "[Selecione...] ASG ASG + ASG ++ Auxiliar de Depósito Auxiliar de Depósito + Aux…" at bounding box center [303, 68] width 282 height 9
click at [162, 64] on select "[Selecione...] ASG ASG + ASG ++ Auxiliar de Depósito Auxiliar de Depósito + Aux…" at bounding box center [303, 68] width 282 height 9
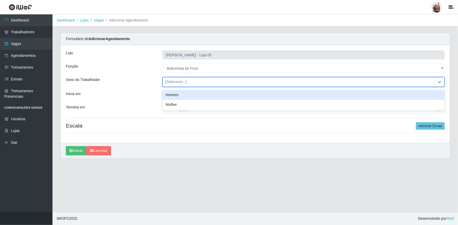
click at [181, 81] on div "[Selecione...]" at bounding box center [175, 83] width 21 height 6
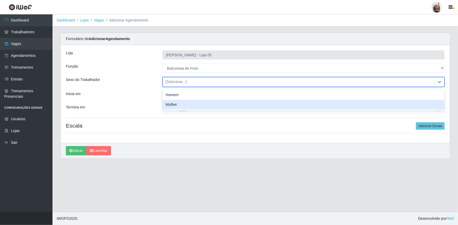
click at [181, 104] on div "Mulher" at bounding box center [303, 105] width 282 height 10
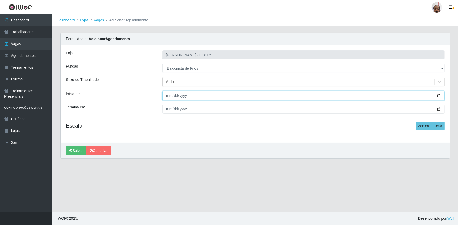
click at [438, 96] on input "Inicia em" at bounding box center [303, 95] width 282 height 9
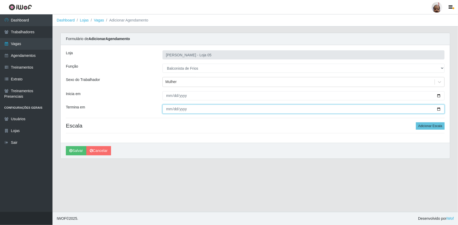
click at [438, 109] on input "Termina em" at bounding box center [303, 109] width 282 height 9
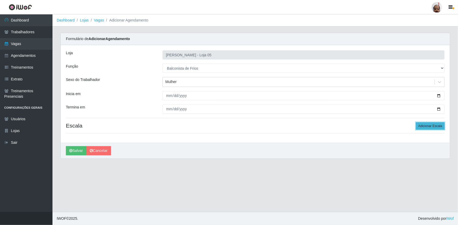
click at [425, 128] on button "Adicionar Escala" at bounding box center [430, 126] width 29 height 7
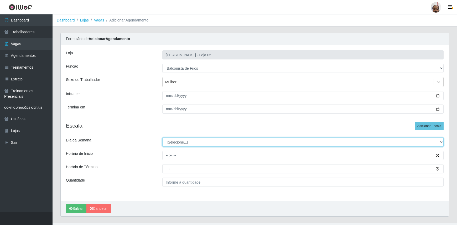
click at [171, 139] on select "[Selecione...] Segunda Terça Quarta Quinta Sexta Sábado Domingo" at bounding box center [302, 142] width 281 height 9
click at [162, 138] on select "[Selecione...] Segunda Terça Quarta Quinta Sexta Sábado Domingo" at bounding box center [302, 142] width 281 height 9
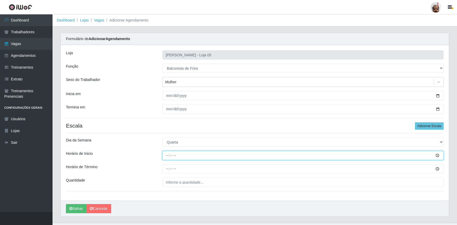
click at [167, 157] on input "Horário de Inicio" at bounding box center [302, 155] width 281 height 9
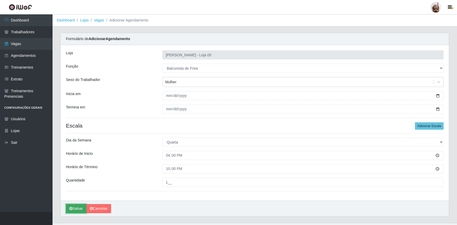
click at [78, 209] on button "Salvar" at bounding box center [76, 208] width 20 height 9
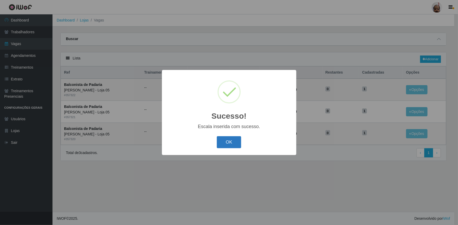
click at [232, 139] on button "OK" at bounding box center [229, 142] width 24 height 12
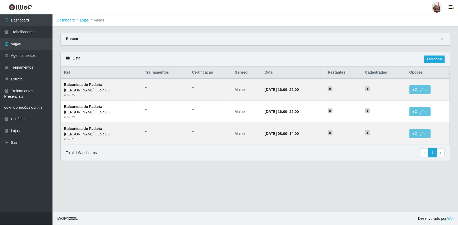
click at [445, 39] on span at bounding box center [442, 39] width 6 height 6
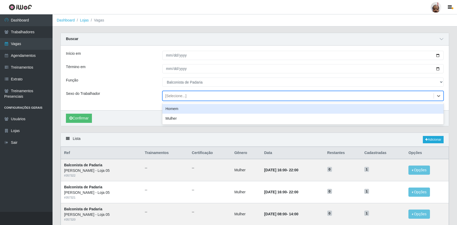
click at [173, 97] on div "[Selecione...]" at bounding box center [175, 96] width 21 height 6
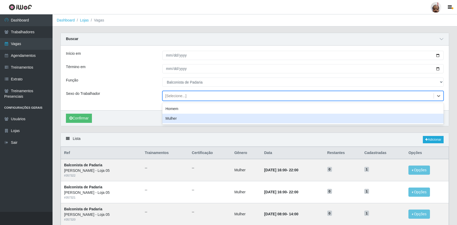
click at [178, 118] on div "Mulher" at bounding box center [302, 119] width 281 height 10
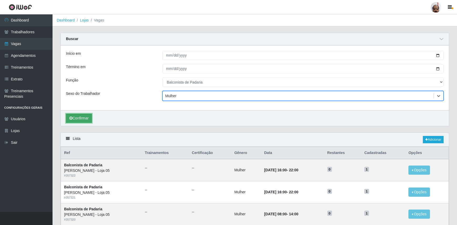
click at [84, 116] on button "Confirmar" at bounding box center [79, 118] width 26 height 9
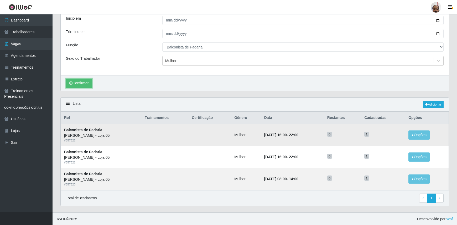
scroll to position [35, 0]
click at [432, 105] on link "Adicionar" at bounding box center [432, 104] width 21 height 7
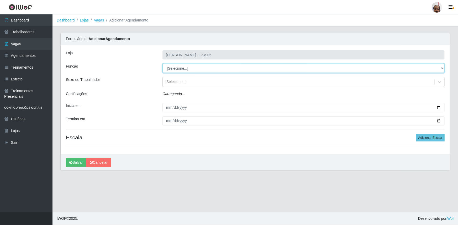
click at [183, 68] on select "[Selecione...] ASG ASG + ASG ++ Auxiliar de Depósito Auxiliar de Depósito + Aux…" at bounding box center [303, 68] width 282 height 9
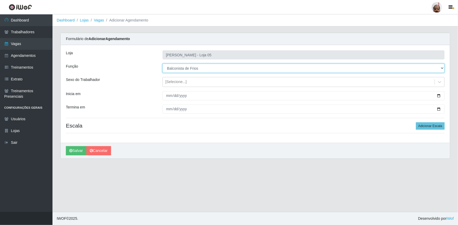
click at [162, 64] on select "[Selecione...] ASG ASG + ASG ++ Auxiliar de Depósito Auxiliar de Depósito + Aux…" at bounding box center [303, 68] width 282 height 9
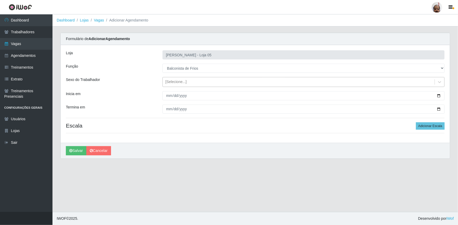
click at [184, 84] on div "[Selecione...]" at bounding box center [175, 83] width 21 height 6
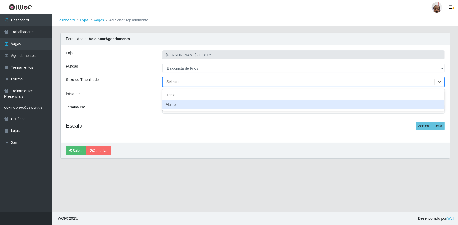
click at [181, 103] on div "Mulher" at bounding box center [303, 105] width 282 height 10
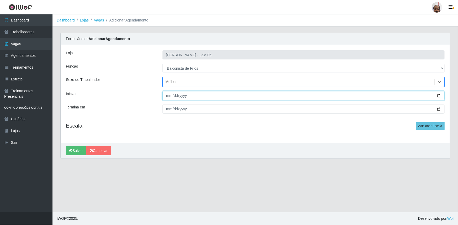
click at [441, 94] on input "Inicia em" at bounding box center [303, 95] width 282 height 9
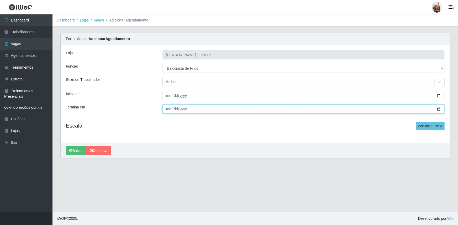
click at [437, 108] on input "Termina em" at bounding box center [303, 109] width 282 height 9
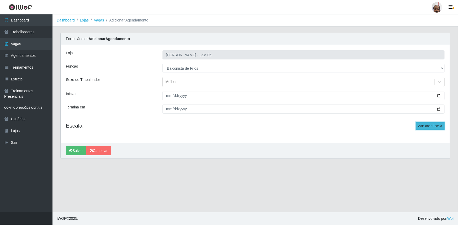
click at [435, 123] on button "Adicionar Escala" at bounding box center [430, 126] width 29 height 7
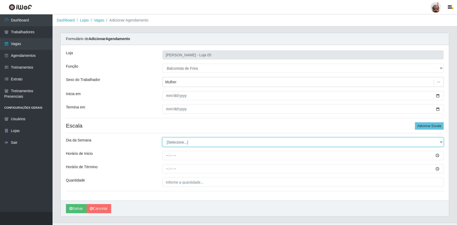
click at [175, 142] on select "[Selecione...] Segunda Terça Quarta Quinta Sexta Sábado Domingo" at bounding box center [302, 142] width 281 height 9
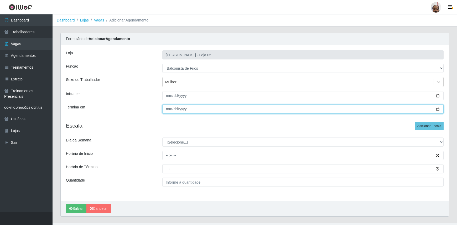
click at [438, 109] on input "[DATE]" at bounding box center [302, 109] width 281 height 9
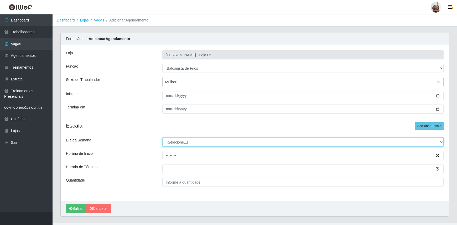
click at [439, 141] on select "[Selecione...] Segunda Terça Quarta Quinta Sexta Sábado Domingo" at bounding box center [302, 142] width 281 height 9
click at [162, 138] on select "[Selecione...] Segunda Terça Quarta Quinta Sexta Sábado Domingo" at bounding box center [302, 142] width 281 height 9
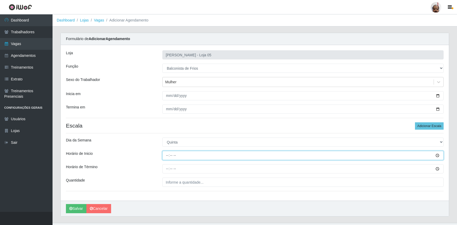
click at [166, 156] on input "Horário de Inicio" at bounding box center [302, 155] width 281 height 9
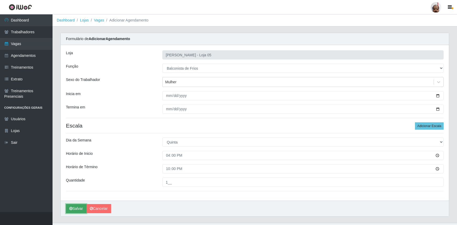
click at [78, 206] on button "Salvar" at bounding box center [76, 208] width 20 height 9
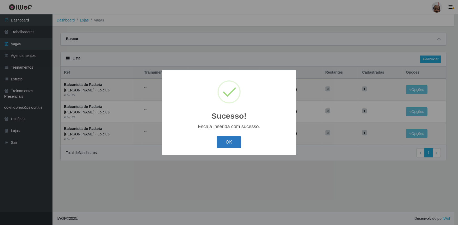
click at [226, 142] on button "OK" at bounding box center [229, 142] width 24 height 12
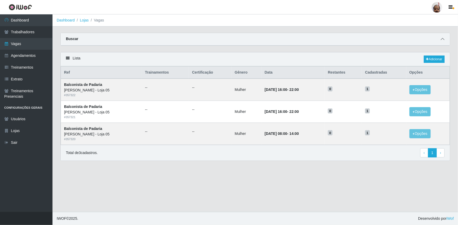
click at [444, 38] on span at bounding box center [442, 39] width 6 height 6
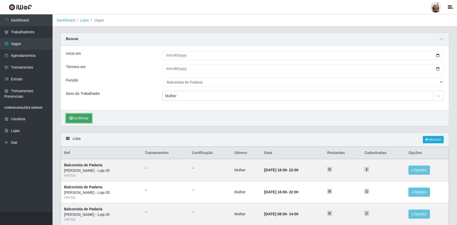
click at [81, 118] on button "Confirmar" at bounding box center [79, 118] width 26 height 9
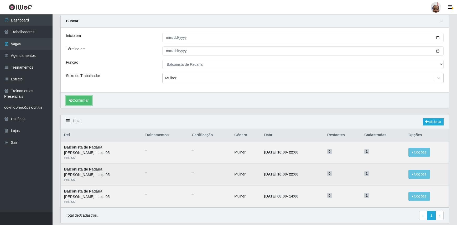
scroll to position [35, 0]
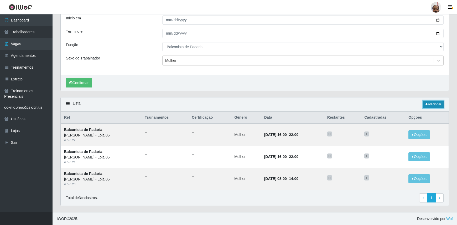
click at [433, 102] on link "Adicionar" at bounding box center [432, 104] width 21 height 7
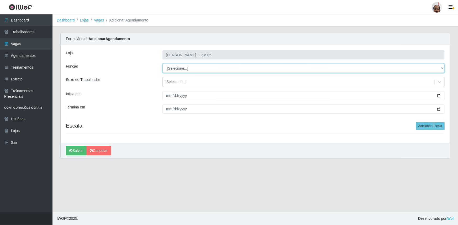
click at [192, 67] on select "[Selecione...] ASG ASG + ASG ++ Auxiliar de Depósito Auxiliar de Depósito + Aux…" at bounding box center [303, 68] width 282 height 9
click at [162, 64] on select "[Selecione...] ASG ASG + ASG ++ Auxiliar de Depósito Auxiliar de Depósito + Aux…" at bounding box center [303, 68] width 282 height 9
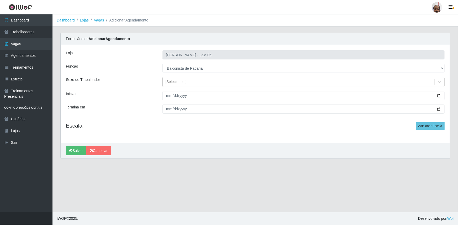
click at [186, 81] on div "[Selecione...]" at bounding box center [299, 82] width 272 height 9
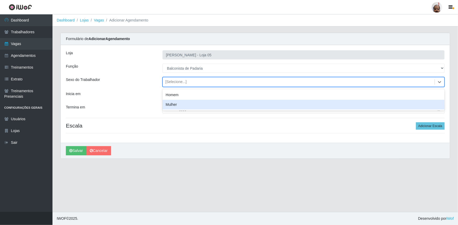
click at [181, 106] on div "Mulher" at bounding box center [303, 105] width 282 height 10
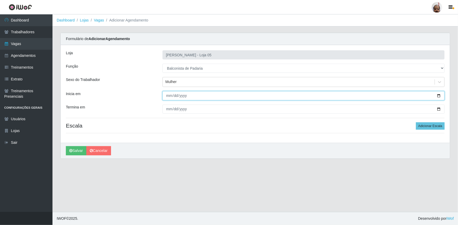
click at [438, 97] on input "Inicia em" at bounding box center [303, 95] width 282 height 9
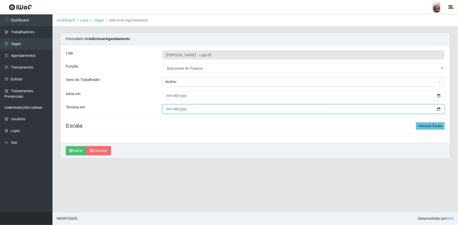
drag, startPoint x: 440, startPoint y: 108, endPoint x: 416, endPoint y: 115, distance: 25.6
click at [440, 108] on input "Termina em" at bounding box center [303, 109] width 282 height 9
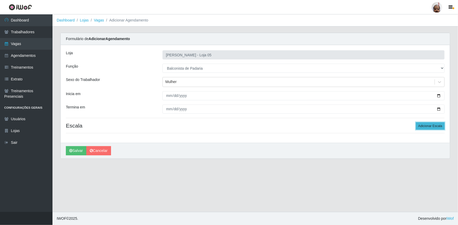
click at [420, 124] on button "Adicionar Escala" at bounding box center [430, 126] width 29 height 7
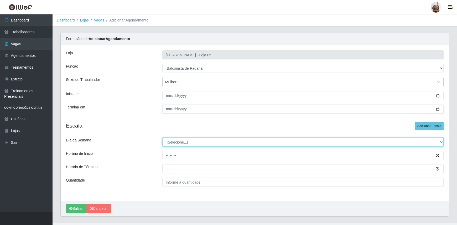
click at [175, 144] on select "[Selecione...] Segunda Terça Quarta Quinta Sexta Sábado Domingo" at bounding box center [302, 142] width 281 height 9
click at [162, 138] on select "[Selecione...] Segunda Terça Quarta Quinta Sexta Sábado Domingo" at bounding box center [302, 142] width 281 height 9
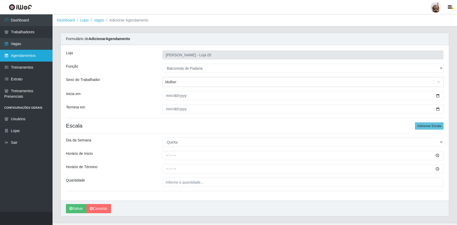
click at [35, 58] on link "Agendamentos" at bounding box center [26, 56] width 52 height 12
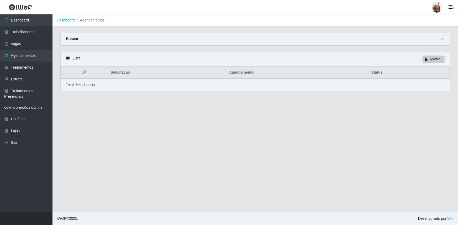
click at [440, 39] on span at bounding box center [442, 39] width 6 height 6
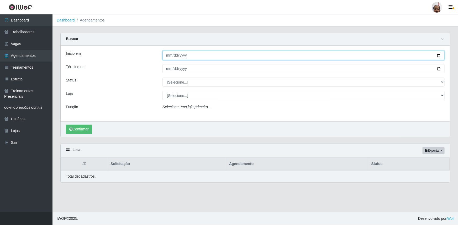
drag, startPoint x: 439, startPoint y: 55, endPoint x: 385, endPoint y: 69, distance: 55.8
click at [439, 55] on input "Início em" at bounding box center [303, 55] width 282 height 9
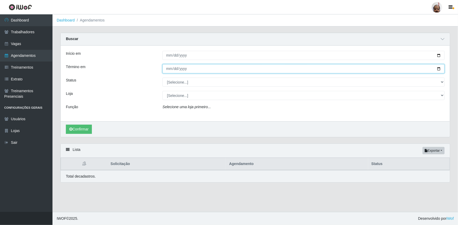
click at [439, 69] on input "Término em" at bounding box center [303, 68] width 282 height 9
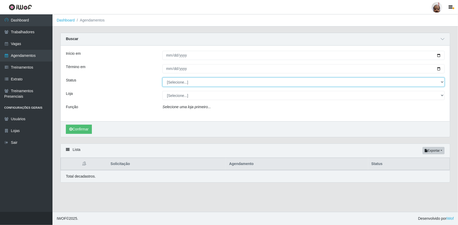
click at [176, 80] on select "[Selecione...] AGENDADO AGUARDANDO LIBERAR EM ANDAMENTO EM REVISÃO FINALIZADO C…" at bounding box center [303, 82] width 282 height 9
click at [162, 78] on select "[Selecione...] AGENDADO AGUARDANDO LIBERAR EM ANDAMENTO EM REVISÃO FINALIZADO C…" at bounding box center [303, 82] width 282 height 9
click at [182, 96] on select "[Selecione...] Mar Vermelho - Loja 05" at bounding box center [303, 95] width 282 height 9
click at [162, 91] on select "[Selecione...] Mar Vermelho - Loja 05" at bounding box center [303, 95] width 282 height 9
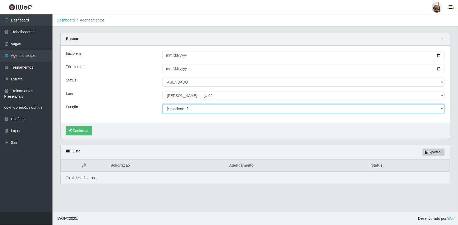
click at [183, 108] on select "[Selecione...] ASG ASG + ASG ++ Auxiliar de Depósito Auxiliar de Depósito + Aux…" at bounding box center [303, 108] width 282 height 9
click at [162, 104] on select "[Selecione...] ASG ASG + ASG ++ Auxiliar de Depósito Auxiliar de Depósito + Aux…" at bounding box center [303, 108] width 282 height 9
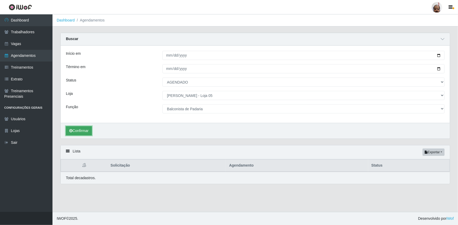
click at [72, 128] on button "Confirmar" at bounding box center [79, 130] width 26 height 9
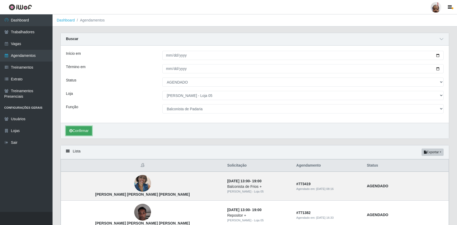
click at [77, 131] on button "Confirmar" at bounding box center [79, 130] width 26 height 9
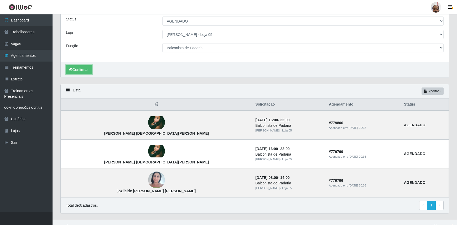
scroll to position [68, 0]
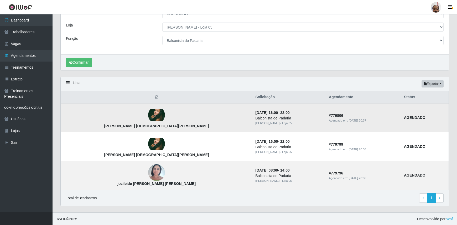
click at [148, 113] on img at bounding box center [156, 115] width 17 height 13
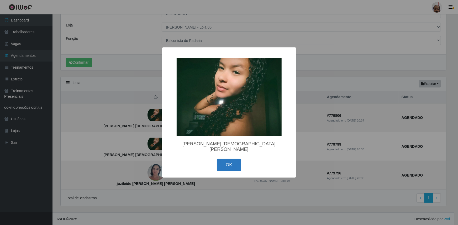
click at [232, 159] on button "OK" at bounding box center [229, 165] width 24 height 12
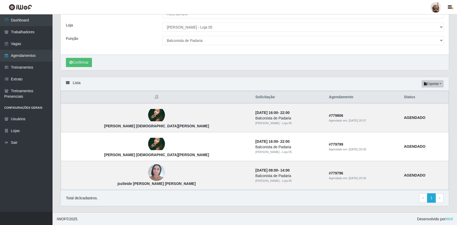
scroll to position [0, 0]
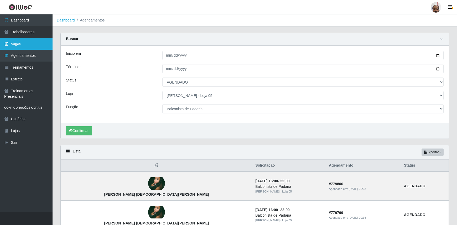
click at [28, 44] on link "Vagas" at bounding box center [26, 44] width 52 height 12
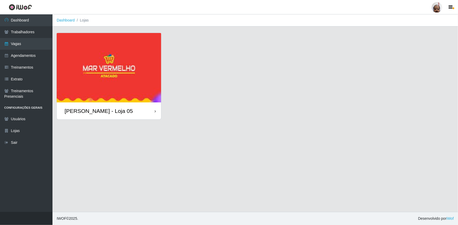
click at [115, 112] on div "[PERSON_NAME] - Loja 05" at bounding box center [99, 111] width 68 height 7
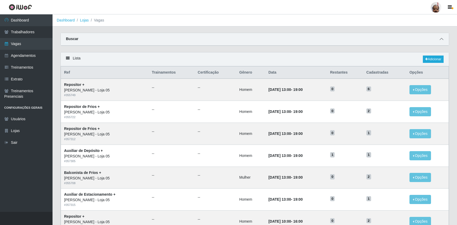
click at [441, 39] on icon at bounding box center [441, 39] width 4 height 4
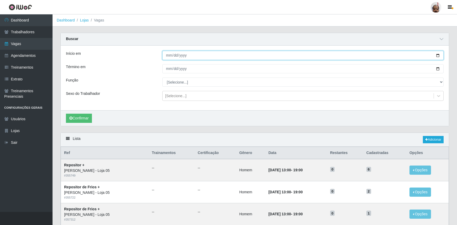
click at [436, 56] on input "Início em" at bounding box center [302, 55] width 281 height 9
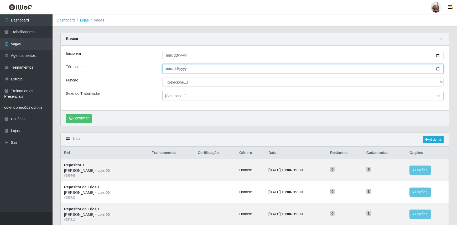
drag, startPoint x: 437, startPoint y: 68, endPoint x: 231, endPoint y: 128, distance: 214.3
click at [436, 68] on input "Término em" at bounding box center [302, 68] width 281 height 9
click at [437, 68] on input "[DATE]" at bounding box center [302, 68] width 281 height 9
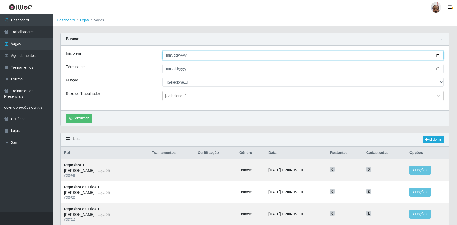
click at [438, 54] on input "[DATE]" at bounding box center [302, 55] width 281 height 9
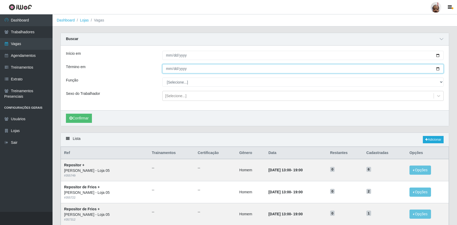
click at [437, 67] on input "[DATE]" at bounding box center [302, 68] width 281 height 9
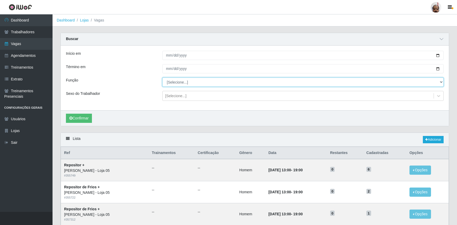
click at [194, 82] on select "[Selecione...] ASG ASG + ASG ++ Auxiliar de Depósito Auxiliar de Depósito + Aux…" at bounding box center [302, 82] width 281 height 9
click at [162, 78] on select "[Selecione...] ASG ASG + ASG ++ Auxiliar de Depósito Auxiliar de Depósito + Aux…" at bounding box center [302, 82] width 281 height 9
click at [176, 94] on div "[Selecione...]" at bounding box center [175, 96] width 21 height 6
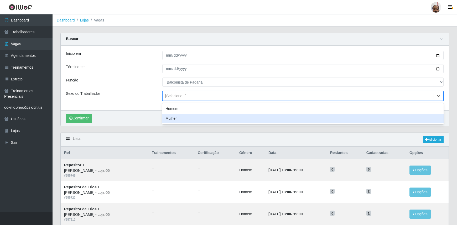
click at [176, 118] on div "Mulher" at bounding box center [302, 119] width 281 height 10
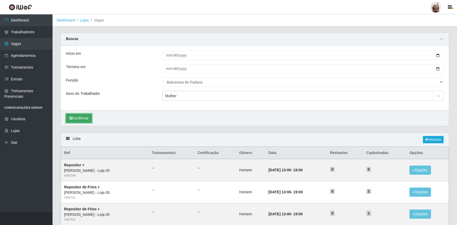
click at [82, 118] on button "Confirmar" at bounding box center [79, 118] width 26 height 9
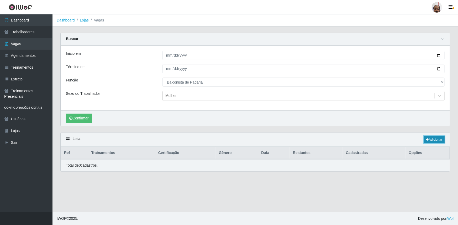
click at [433, 138] on link "Adicionar" at bounding box center [434, 139] width 21 height 7
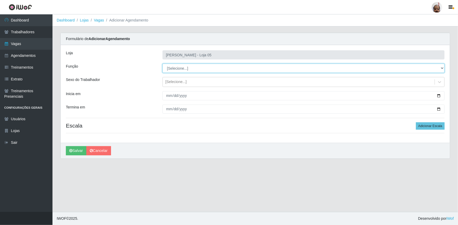
click at [191, 67] on select "[Selecione...] ASG ASG + ASG ++ Auxiliar de Depósito Auxiliar de Depósito + Aux…" at bounding box center [303, 68] width 282 height 9
click at [162, 64] on select "[Selecione...] ASG ASG + ASG ++ Auxiliar de Depósito Auxiliar de Depósito + Aux…" at bounding box center [303, 68] width 282 height 9
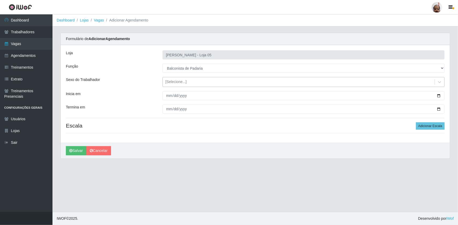
click at [179, 82] on div "[Selecione...]" at bounding box center [175, 83] width 21 height 6
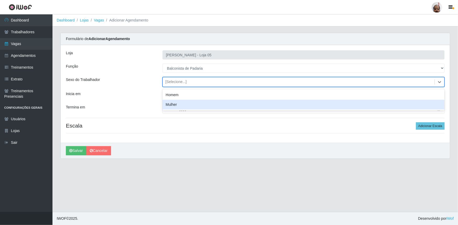
click at [175, 104] on div "Mulher" at bounding box center [303, 105] width 282 height 10
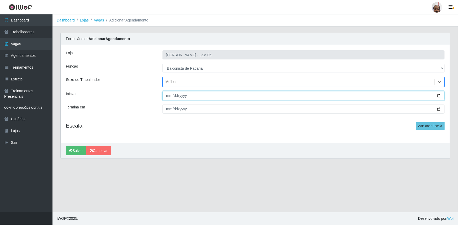
click at [441, 96] on input "Inicia em" at bounding box center [303, 95] width 282 height 9
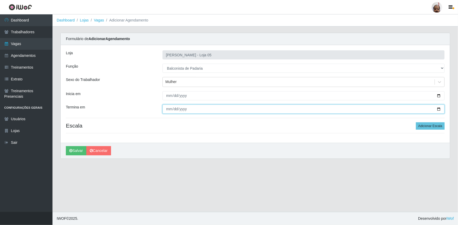
click at [440, 108] on input "Termina em" at bounding box center [303, 109] width 282 height 9
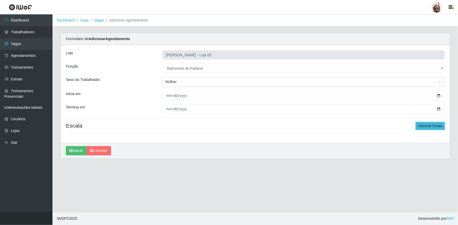
click at [422, 127] on button "Adicionar Escala" at bounding box center [430, 126] width 29 height 7
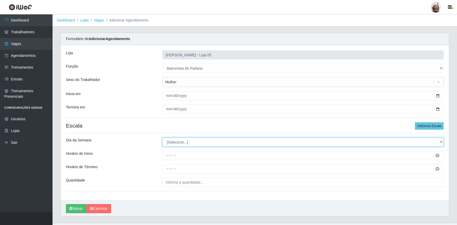
click at [198, 142] on select "[Selecione...] Segunda Terça Quarta Quinta Sexta Sábado Domingo" at bounding box center [302, 142] width 281 height 9
click at [162, 138] on select "[Selecione...] Segunda Terça Quarta Quinta Sexta Sábado Domingo" at bounding box center [302, 142] width 281 height 9
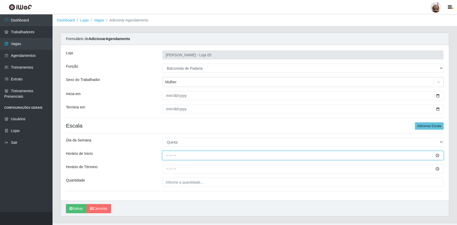
click at [167, 155] on input "Horário de Inicio" at bounding box center [302, 155] width 281 height 9
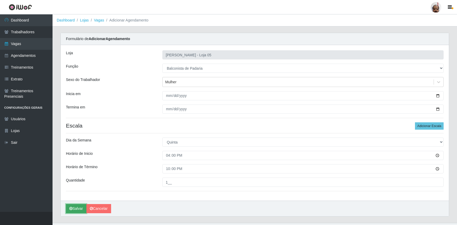
click at [76, 206] on button "Salvar" at bounding box center [76, 208] width 20 height 9
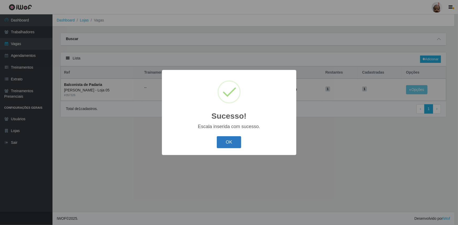
click at [225, 140] on button "OK" at bounding box center [229, 142] width 24 height 12
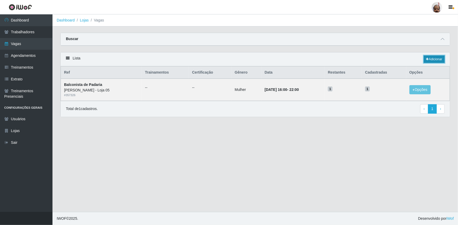
click at [429, 60] on link "Adicionar" at bounding box center [434, 59] width 21 height 7
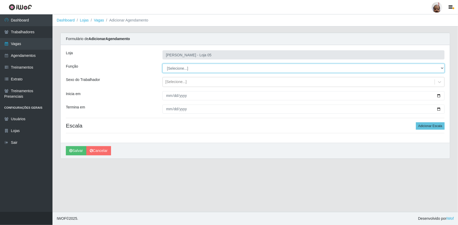
drag, startPoint x: 185, startPoint y: 67, endPoint x: 185, endPoint y: 71, distance: 3.4
click at [185, 67] on select "[Selecione...] ASG ASG + ASG ++ Auxiliar de Depósito Auxiliar de Depósito + Aux…" at bounding box center [303, 68] width 282 height 9
click at [162, 64] on select "[Selecione...] ASG ASG + ASG ++ Auxiliar de Depósito Auxiliar de Depósito + Aux…" at bounding box center [303, 68] width 282 height 9
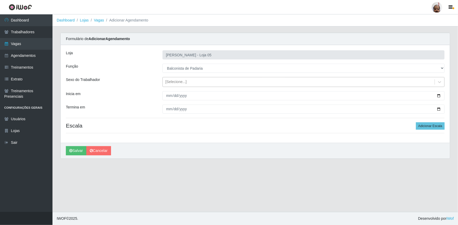
click at [176, 82] on div "[Selecione...]" at bounding box center [175, 83] width 21 height 6
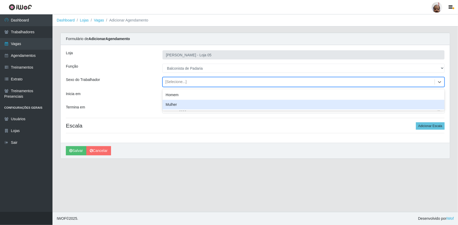
click at [173, 105] on div "Mulher" at bounding box center [303, 105] width 282 height 10
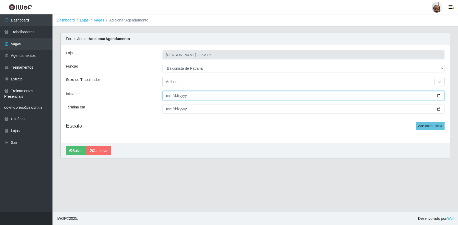
drag, startPoint x: 437, startPoint y: 96, endPoint x: 430, endPoint y: 102, distance: 9.7
click at [437, 96] on input "Inicia em" at bounding box center [303, 95] width 282 height 9
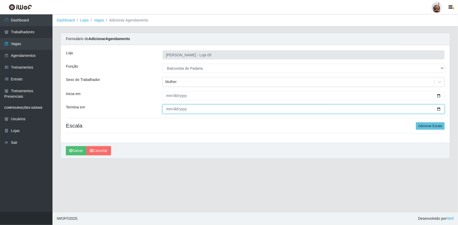
drag, startPoint x: 438, startPoint y: 109, endPoint x: 316, endPoint y: 163, distance: 133.3
click at [438, 110] on input "Termina em" at bounding box center [303, 109] width 282 height 9
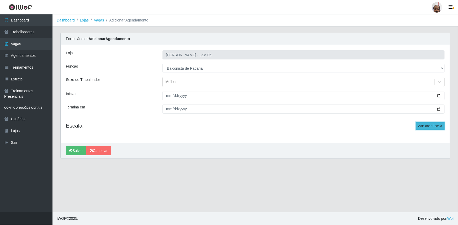
click at [422, 125] on button "Adicionar Escala" at bounding box center [430, 126] width 29 height 7
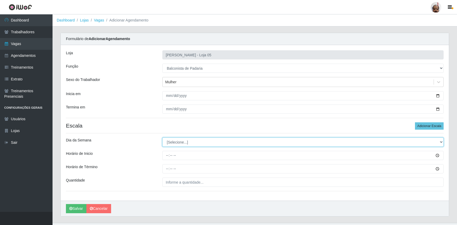
click at [176, 138] on select "[Selecione...] Segunda Terça Quarta Quinta Sexta Sábado Domingo" at bounding box center [302, 142] width 281 height 9
click at [162, 138] on select "[Selecione...] Segunda Terça Quarta Quinta Sexta Sábado Domingo" at bounding box center [302, 142] width 281 height 9
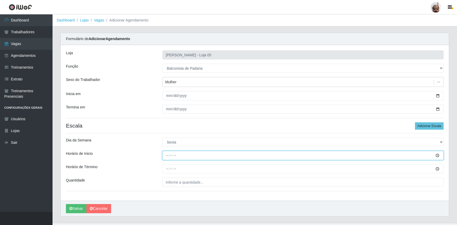
click at [167, 156] on input "Horário de Inicio" at bounding box center [302, 155] width 281 height 9
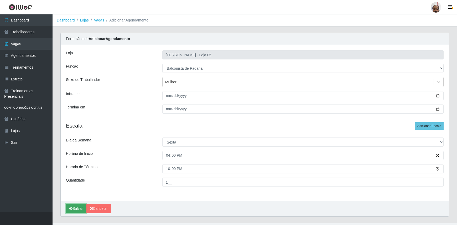
click at [75, 209] on button "Salvar" at bounding box center [76, 208] width 20 height 9
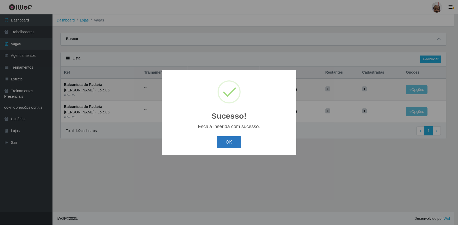
click at [232, 142] on button "OK" at bounding box center [229, 142] width 24 height 12
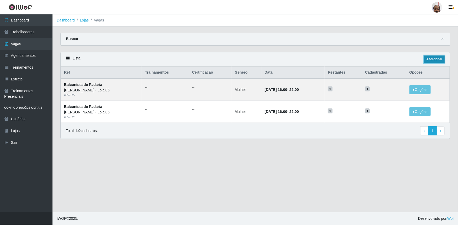
click at [431, 60] on link "Adicionar" at bounding box center [434, 59] width 21 height 7
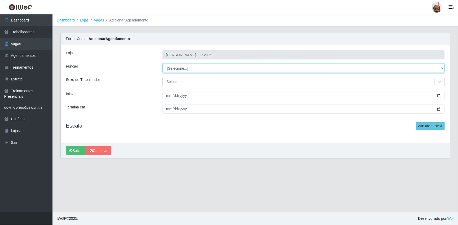
drag, startPoint x: 440, startPoint y: 67, endPoint x: 430, endPoint y: 72, distance: 12.0
click at [440, 67] on select "[Selecione...] ASG ASG + ASG ++ Auxiliar de Depósito Auxiliar de Depósito + Aux…" at bounding box center [303, 68] width 282 height 9
click at [162, 64] on select "[Selecione...] ASG ASG + ASG ++ Auxiliar de Depósito Auxiliar de Depósito + Aux…" at bounding box center [303, 68] width 282 height 9
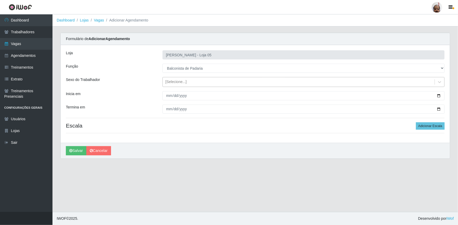
click at [174, 80] on div "[Selecione...]" at bounding box center [175, 83] width 21 height 6
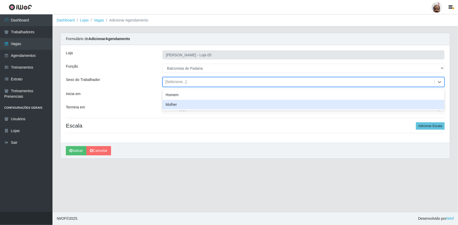
click at [175, 105] on div "Mulher" at bounding box center [303, 105] width 282 height 10
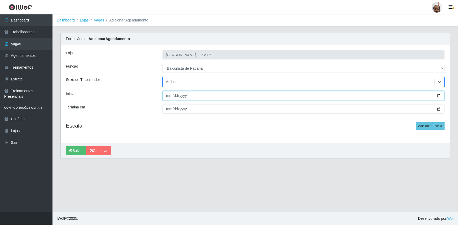
drag, startPoint x: 438, startPoint y: 95, endPoint x: 433, endPoint y: 100, distance: 7.4
click at [438, 95] on input "Inicia em" at bounding box center [303, 95] width 282 height 9
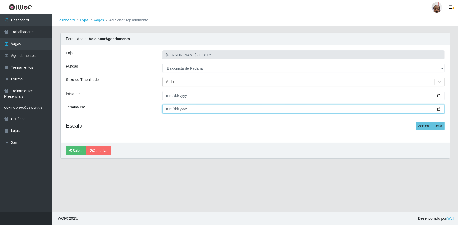
drag, startPoint x: 439, startPoint y: 109, endPoint x: 425, endPoint y: 113, distance: 14.8
click at [439, 109] on input "Termina em" at bounding box center [303, 109] width 282 height 9
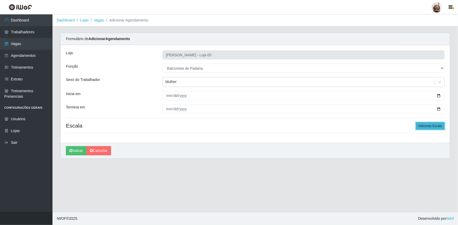
click at [438, 126] on button "Adicionar Escala" at bounding box center [430, 126] width 29 height 7
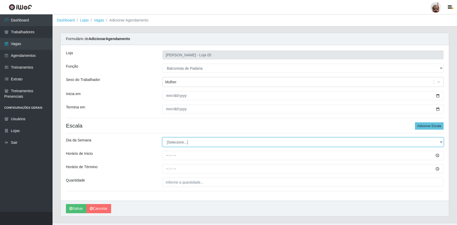
click at [173, 140] on select "[Selecione...] Segunda Terça Quarta Quinta Sexta Sábado Domingo" at bounding box center [302, 142] width 281 height 9
click at [162, 138] on select "[Selecione...] Segunda Terça Quarta Quinta Sexta Sábado Domingo" at bounding box center [302, 142] width 281 height 9
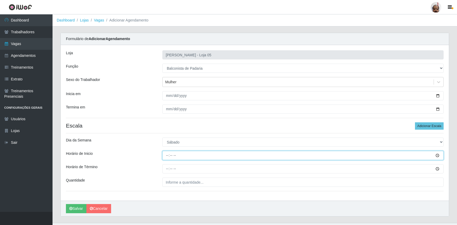
click at [166, 155] on input "Horário de Inicio" at bounding box center [302, 155] width 281 height 9
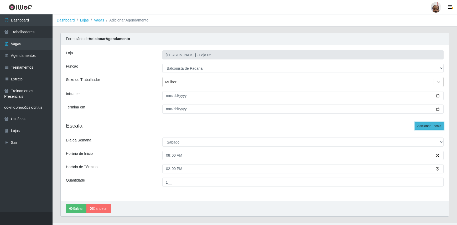
click at [422, 127] on button "Adicionar Escala" at bounding box center [429, 126] width 29 height 7
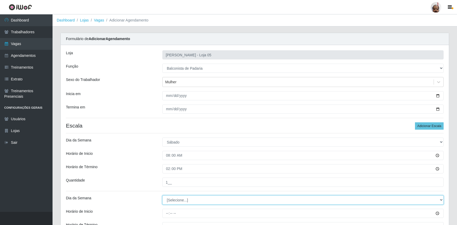
click at [170, 198] on select "[Selecione...] Segunda Terça Quarta Quinta Sexta Sábado Domingo" at bounding box center [302, 200] width 281 height 9
click at [162, 196] on select "[Selecione...] Segunda Terça Quarta Quinta Sexta Sábado Domingo" at bounding box center [302, 200] width 281 height 9
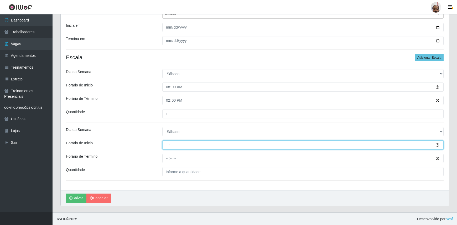
click at [166, 147] on input "Horário de Inicio" at bounding box center [302, 145] width 281 height 9
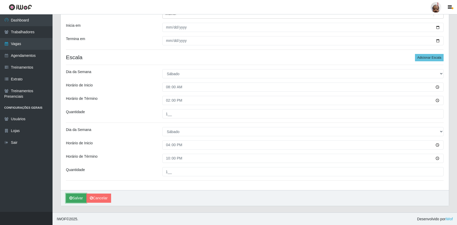
click at [71, 197] on icon "submit" at bounding box center [70, 199] width 3 height 4
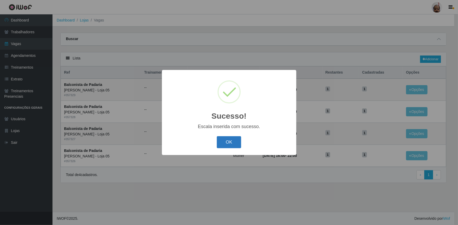
click at [223, 145] on button "OK" at bounding box center [229, 142] width 24 height 12
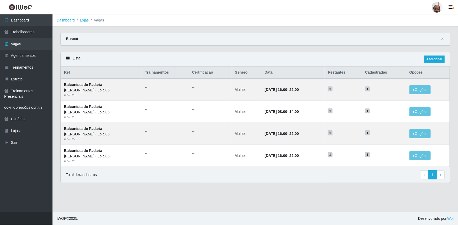
click at [442, 41] on icon at bounding box center [443, 39] width 4 height 4
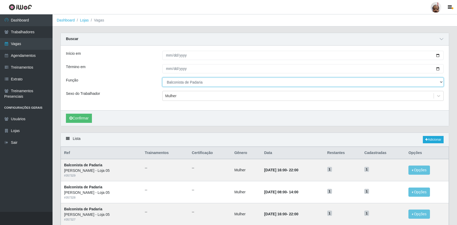
click at [210, 82] on select "[Selecione...] ASG ASG + ASG ++ Auxiliar de Depósito Auxiliar de Depósito + Aux…" at bounding box center [302, 82] width 281 height 9
click at [162, 78] on select "[Selecione...] ASG ASG + ASG ++ Auxiliar de Depósito Auxiliar de Depósito + Aux…" at bounding box center [302, 82] width 281 height 9
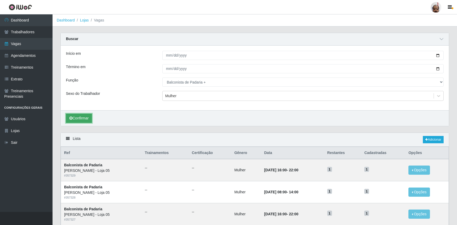
click at [88, 117] on button "Confirmar" at bounding box center [79, 118] width 26 height 9
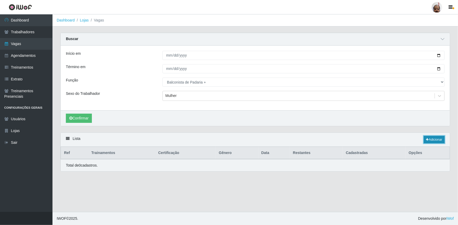
click at [429, 140] on link "Adicionar" at bounding box center [434, 139] width 21 height 7
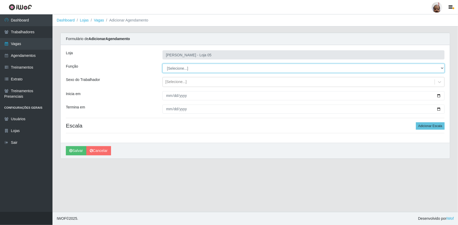
click at [178, 70] on select "[Selecione...] ASG ASG + ASG ++ Auxiliar de Depósito Auxiliar de Depósito + Aux…" at bounding box center [303, 68] width 282 height 9
click at [162, 64] on select "[Selecione...] ASG ASG + ASG ++ Auxiliar de Depósito Auxiliar de Depósito + Aux…" at bounding box center [303, 68] width 282 height 9
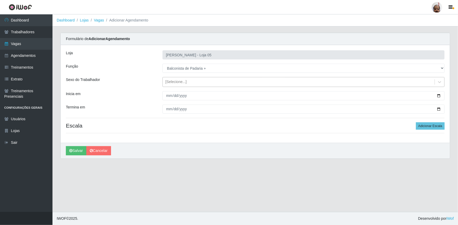
click at [184, 81] on div "[Selecione...]" at bounding box center [175, 83] width 21 height 6
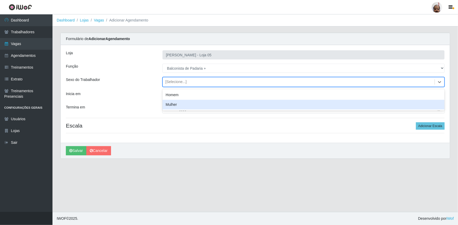
click at [179, 102] on div "Mulher" at bounding box center [303, 105] width 282 height 10
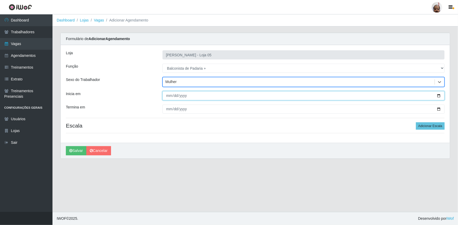
click at [439, 95] on input "Inicia em" at bounding box center [303, 95] width 282 height 9
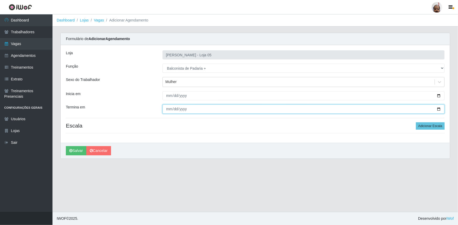
click at [439, 108] on input "Termina em" at bounding box center [303, 109] width 282 height 9
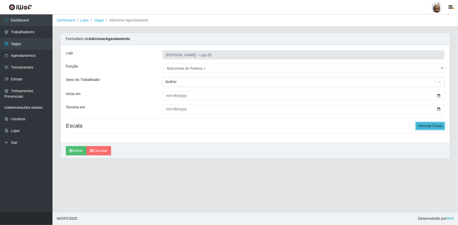
click at [424, 128] on button "Adicionar Escala" at bounding box center [430, 126] width 29 height 7
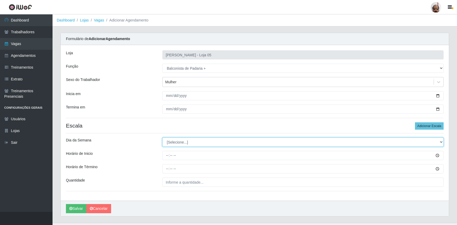
click at [172, 143] on select "[Selecione...] Segunda Terça Quarta Quinta Sexta Sábado Domingo" at bounding box center [302, 142] width 281 height 9
click at [162, 138] on select "[Selecione...] Segunda Terça Quarta Quinta Sexta Sábado Domingo" at bounding box center [302, 142] width 281 height 9
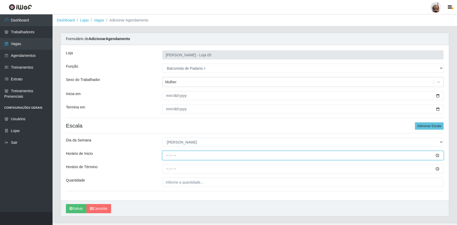
click at [167, 153] on input "Horário de Inicio" at bounding box center [302, 155] width 281 height 9
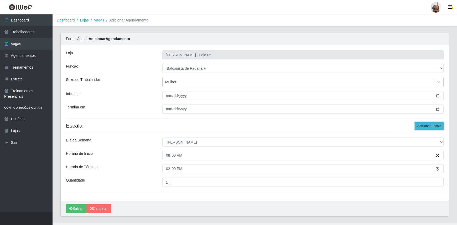
click at [421, 128] on button "Adicionar Escala" at bounding box center [429, 126] width 29 height 7
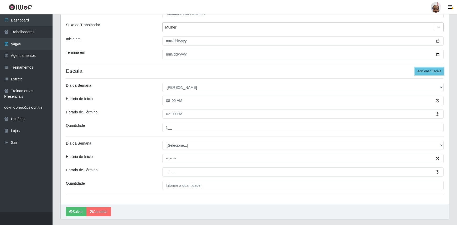
scroll to position [68, 0]
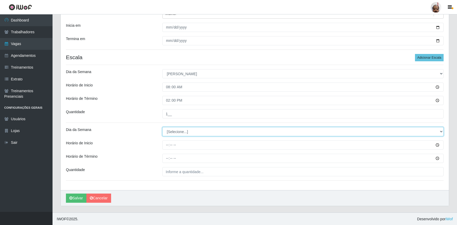
click at [182, 127] on select "[Selecione...] Segunda Terça Quarta Quinta Sexta Sábado Domingo" at bounding box center [302, 131] width 281 height 9
click at [162, 127] on select "[Selecione...] Segunda Terça Quarta Quinta Sexta Sábado Domingo" at bounding box center [302, 131] width 281 height 9
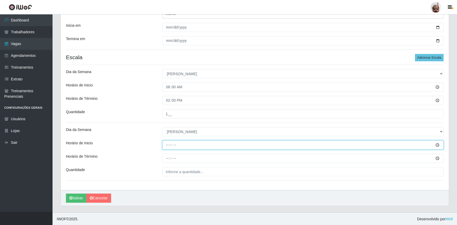
click at [166, 143] on input "Horário de Inicio" at bounding box center [302, 145] width 281 height 9
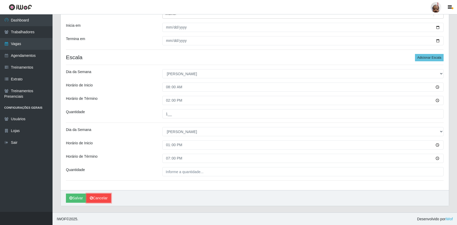
click at [93, 195] on link "Cancelar" at bounding box center [98, 198] width 25 height 9
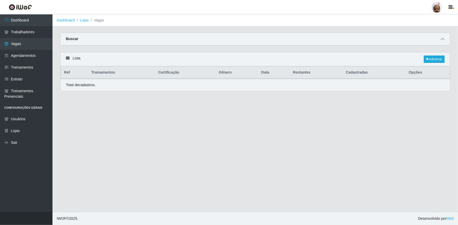
click at [441, 39] on icon at bounding box center [443, 39] width 4 height 4
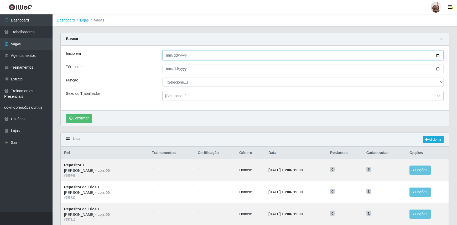
drag, startPoint x: 438, startPoint y: 56, endPoint x: 284, endPoint y: 103, distance: 161.4
click at [438, 56] on input "Início em" at bounding box center [302, 55] width 281 height 9
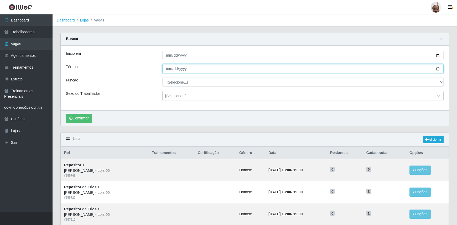
drag, startPoint x: 436, startPoint y: 68, endPoint x: 264, endPoint y: 122, distance: 181.0
click at [437, 68] on input "Término em" at bounding box center [302, 68] width 281 height 9
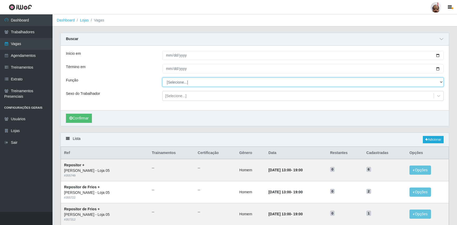
click at [175, 82] on select "[Selecione...] ASG ASG + ASG ++ Auxiliar de Depósito Auxiliar de Depósito + Aux…" at bounding box center [302, 82] width 281 height 9
click at [162, 78] on select "[Selecione...] ASG ASG + ASG ++ Auxiliar de Depósito Auxiliar de Depósito + Aux…" at bounding box center [302, 82] width 281 height 9
click at [171, 95] on div "[Selecione...]" at bounding box center [175, 96] width 21 height 6
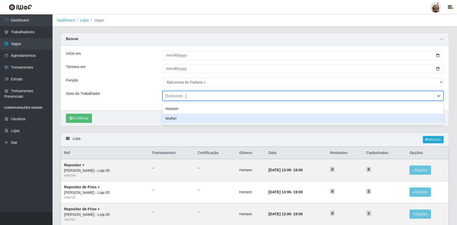
click at [174, 117] on div "Mulher" at bounding box center [302, 119] width 281 height 10
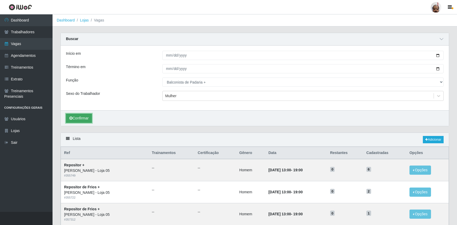
click at [79, 116] on button "Confirmar" at bounding box center [79, 118] width 26 height 9
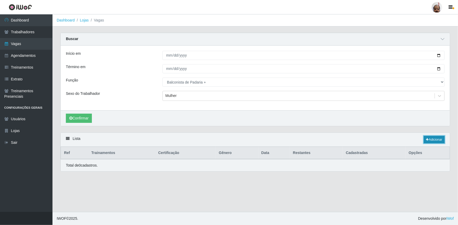
click at [436, 139] on link "Adicionar" at bounding box center [434, 139] width 21 height 7
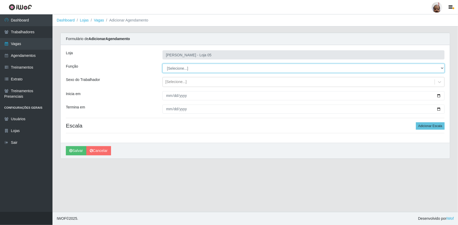
click at [178, 68] on select "[Selecione...] ASG ASG + ASG ++ Auxiliar de Depósito Auxiliar de Depósito + Aux…" at bounding box center [303, 68] width 282 height 9
click at [162, 64] on select "[Selecione...] ASG ASG + ASG ++ Auxiliar de Depósito Auxiliar de Depósito + Aux…" at bounding box center [303, 68] width 282 height 9
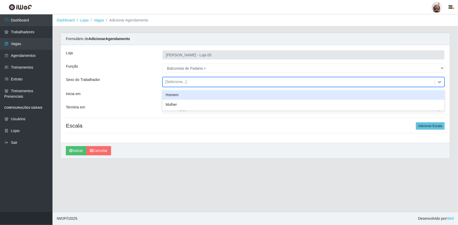
click at [177, 82] on div "[Selecione...]" at bounding box center [175, 83] width 21 height 6
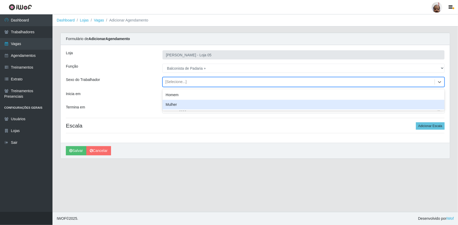
drag, startPoint x: 174, startPoint y: 103, endPoint x: 177, endPoint y: 103, distance: 3.7
click at [175, 103] on div "Mulher" at bounding box center [303, 105] width 282 height 10
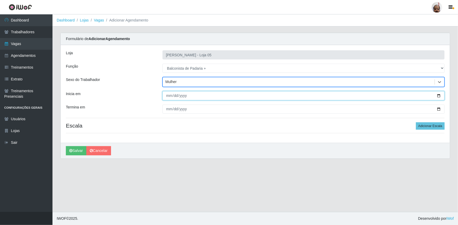
click at [440, 94] on input "Inicia em" at bounding box center [303, 95] width 282 height 9
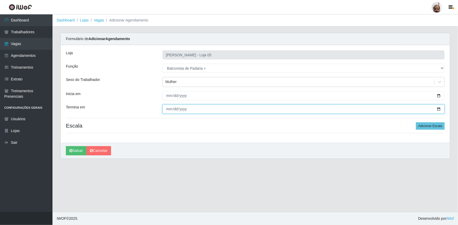
click at [438, 108] on input "Termina em" at bounding box center [303, 109] width 282 height 9
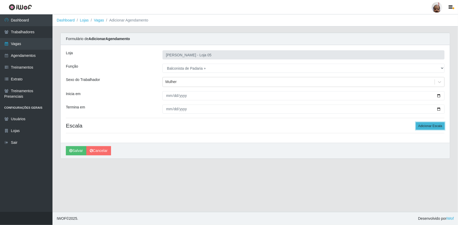
click at [429, 124] on button "Adicionar Escala" at bounding box center [430, 126] width 29 height 7
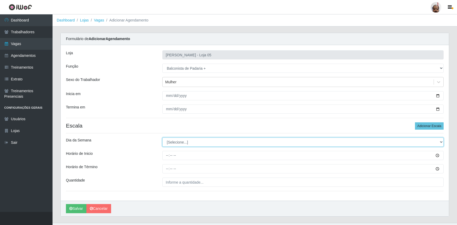
click at [173, 142] on select "[Selecione...] Segunda Terça Quarta Quinta Sexta Sábado Domingo" at bounding box center [302, 142] width 281 height 9
click at [162, 138] on select "[Selecione...] Segunda Terça Quarta Quinta Sexta Sábado Domingo" at bounding box center [302, 142] width 281 height 9
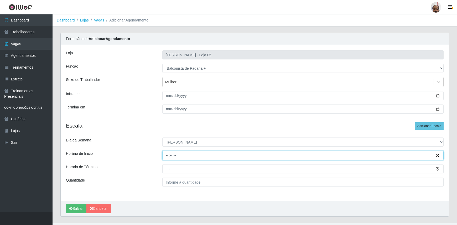
click at [166, 157] on input "Horário de Inicio" at bounding box center [302, 155] width 281 height 9
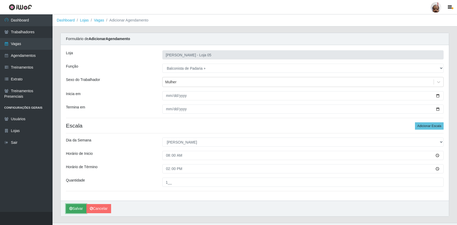
click at [75, 209] on button "Salvar" at bounding box center [76, 208] width 20 height 9
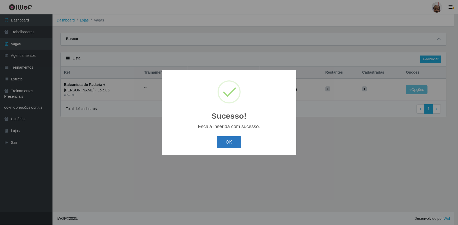
click at [225, 144] on button "OK" at bounding box center [229, 142] width 24 height 12
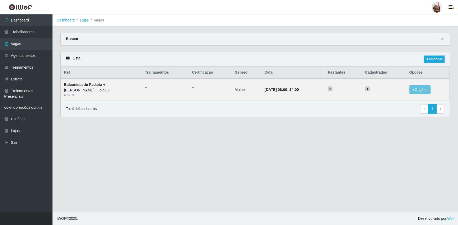
click at [441, 39] on icon at bounding box center [443, 39] width 4 height 4
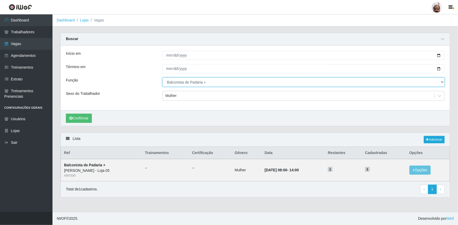
click at [208, 85] on select "[Selecione...] ASG ASG + ASG ++ Auxiliar de Depósito Auxiliar de Depósito + Aux…" at bounding box center [303, 82] width 282 height 9
click at [162, 78] on select "[Selecione...] ASG ASG + ASG ++ Auxiliar de Depósito Auxiliar de Depósito + Aux…" at bounding box center [303, 82] width 282 height 9
click at [441, 82] on select "[Selecione...] ASG ASG + ASG ++ Auxiliar de Depósito Auxiliar de Depósito + Aux…" at bounding box center [303, 82] width 282 height 9
click at [162, 78] on select "[Selecione...] ASG ASG + ASG ++ Auxiliar de Depósito Auxiliar de Depósito + Aux…" at bounding box center [303, 82] width 282 height 9
click at [86, 116] on button "Confirmar" at bounding box center [79, 118] width 26 height 9
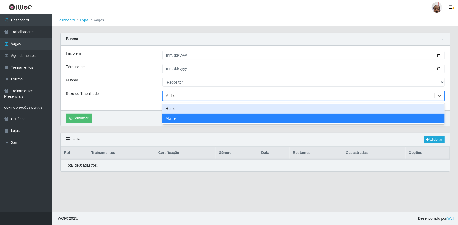
click at [190, 96] on div "Mulher" at bounding box center [299, 96] width 272 height 9
click at [183, 110] on div "Homem" at bounding box center [303, 109] width 282 height 10
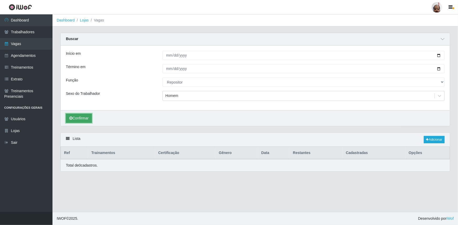
click at [75, 118] on button "Confirmar" at bounding box center [79, 118] width 26 height 9
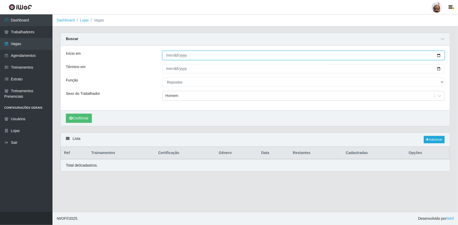
click at [440, 52] on input "[DATE]" at bounding box center [303, 55] width 282 height 9
click at [438, 55] on input "[DATE]" at bounding box center [303, 55] width 282 height 9
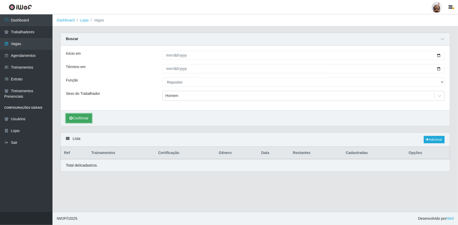
click at [84, 118] on button "Confirmar" at bounding box center [79, 118] width 26 height 9
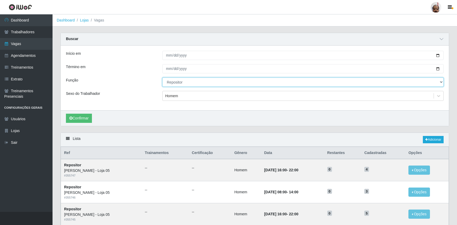
click at [441, 82] on select "[Selecione...] ASG ASG + ASG ++ Auxiliar de Depósito Auxiliar de Depósito + Aux…" at bounding box center [302, 82] width 281 height 9
click at [110, 75] on div "Início em [DATE] Término em [DATE] Função [Selecione...] ASG ASG + ASG ++ Auxil…" at bounding box center [255, 78] width 388 height 65
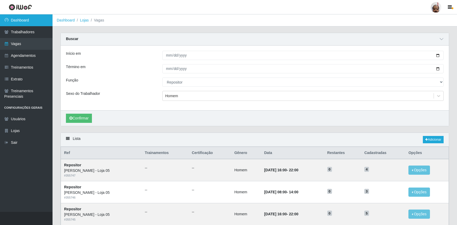
click at [28, 23] on link "Dashboard" at bounding box center [26, 20] width 52 height 12
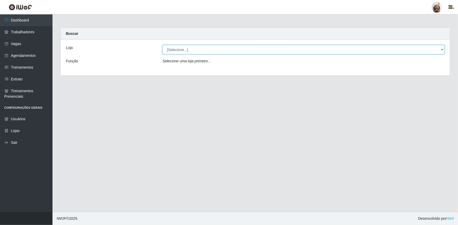
click at [171, 49] on select "[Selecione...] Mar Vermelho - Loja 05" at bounding box center [303, 49] width 282 height 9
click at [162, 45] on select "[Selecione...] Mar Vermelho - Loja 05" at bounding box center [303, 49] width 282 height 9
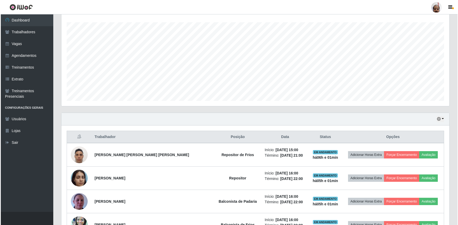
scroll to position [95, 0]
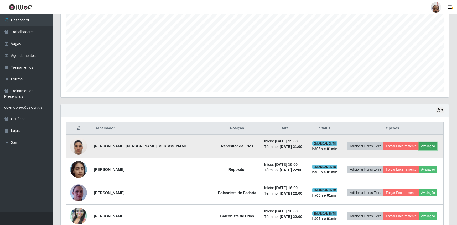
click at [421, 143] on button "Avaliação" at bounding box center [427, 146] width 19 height 7
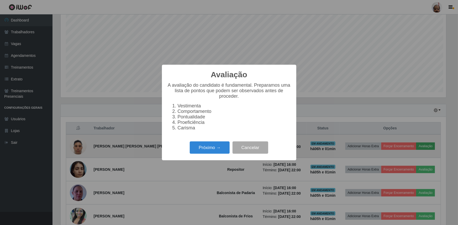
scroll to position [109, 385]
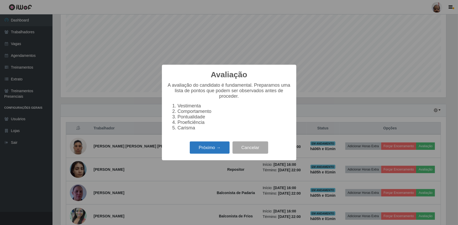
click at [214, 146] on button "Próximo →" at bounding box center [210, 148] width 40 height 12
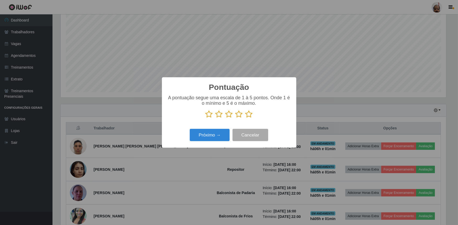
click at [250, 114] on icon at bounding box center [248, 114] width 7 height 8
click at [245, 118] on input "radio" at bounding box center [245, 118] width 0 height 0
click at [212, 138] on button "Próximo →" at bounding box center [210, 135] width 40 height 12
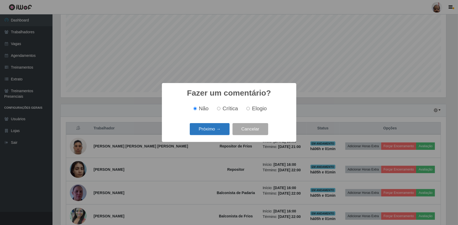
click at [217, 129] on button "Próximo →" at bounding box center [210, 129] width 40 height 12
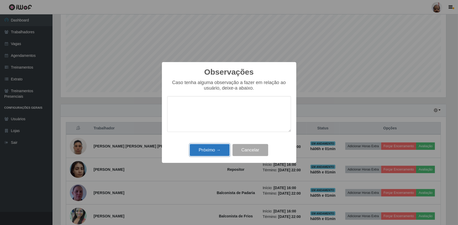
click at [215, 150] on button "Próximo →" at bounding box center [210, 150] width 40 height 12
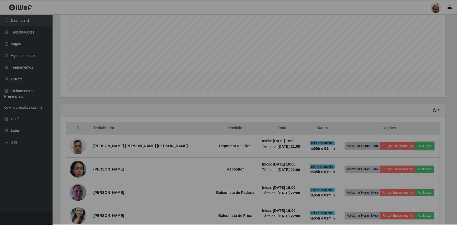
scroll to position [109, 388]
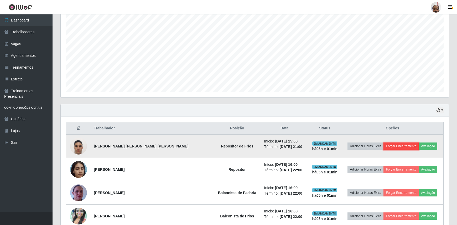
click at [404, 146] on button "Forçar Encerramento" at bounding box center [400, 146] width 35 height 7
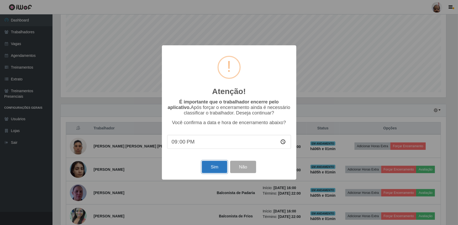
click at [213, 170] on button "Sim" at bounding box center [214, 167] width 25 height 12
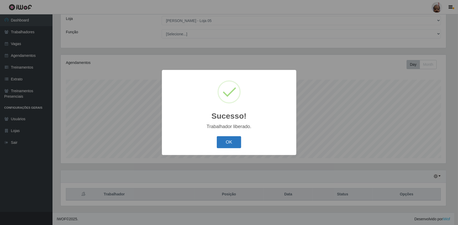
click at [228, 139] on button "OK" at bounding box center [229, 142] width 24 height 12
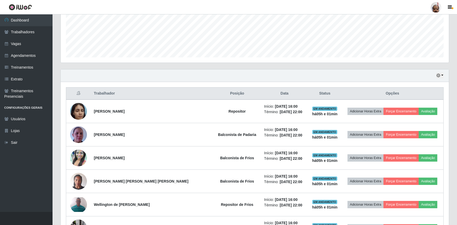
scroll to position [89, 0]
